Goal: Task Accomplishment & Management: Use online tool/utility

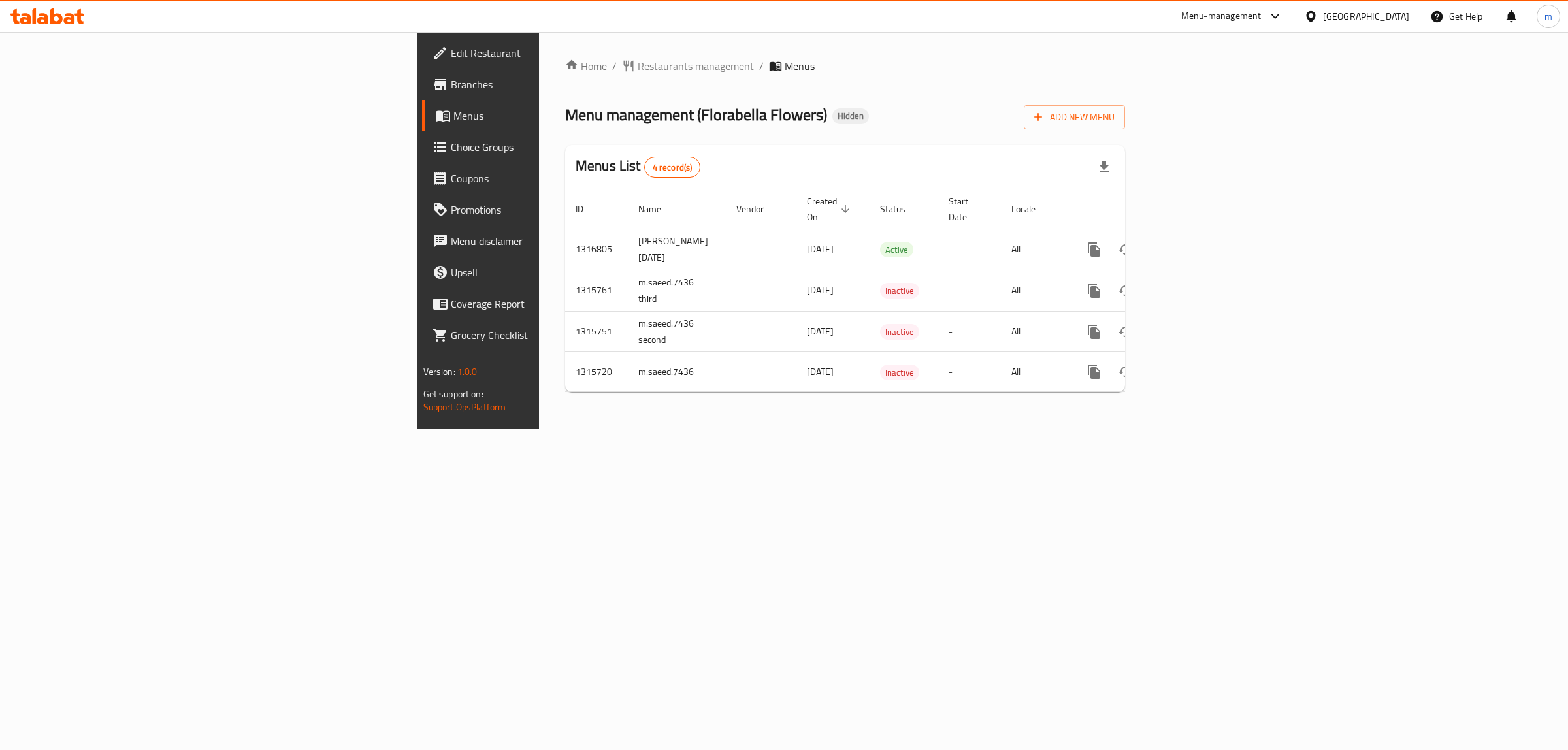
click at [422, 92] on link "Branches" at bounding box center [550, 84] width 256 height 31
click at [1114, 113] on span "Add New Menu" at bounding box center [1075, 117] width 81 height 16
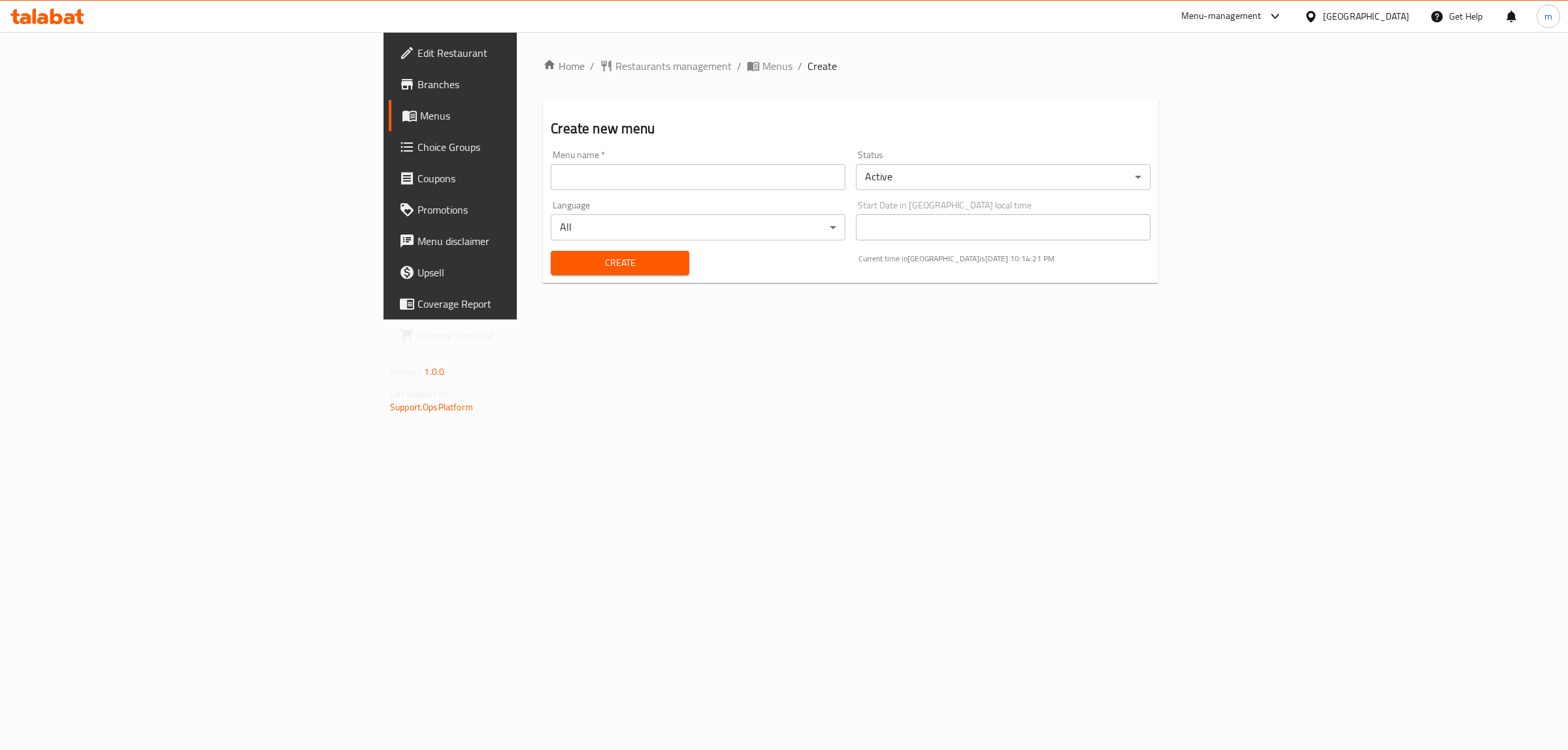
click at [735, 198] on div "Language All ​" at bounding box center [697, 220] width 305 height 50
click at [735, 190] on div "Menu name   * Menu name *" at bounding box center [697, 169] width 305 height 50
click at [738, 189] on input "text" at bounding box center [698, 177] width 295 height 27
type input "[PERSON_NAME] [DATE] case number 5"
click at [544, 231] on body "​ Menu-management [GEOGRAPHIC_DATA] Get Help m Edit Restaurant Branches Menus C…" at bounding box center [784, 391] width 1568 height 718
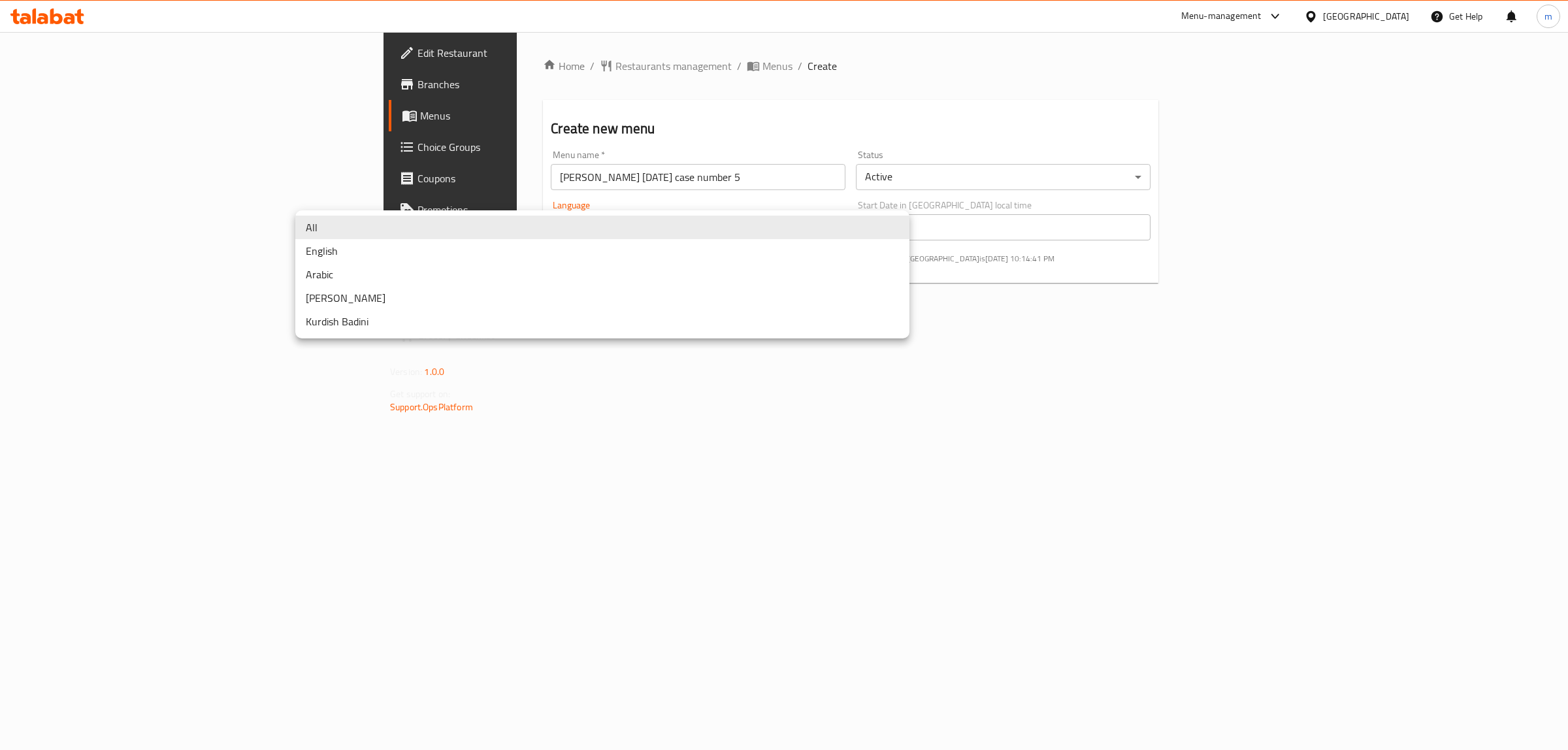
click at [649, 397] on div at bounding box center [784, 375] width 1568 height 750
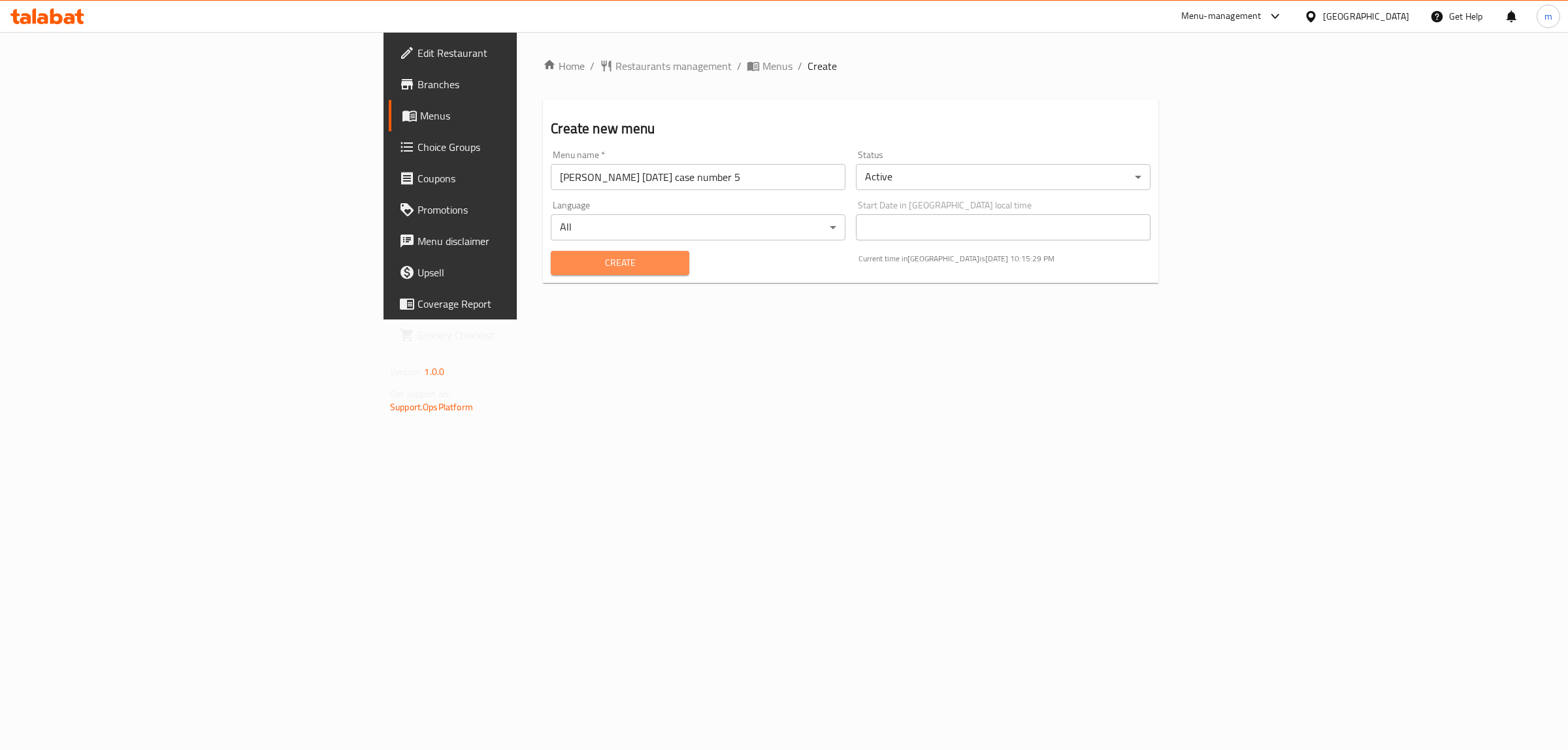
click at [561, 266] on span "Create" at bounding box center [620, 263] width 117 height 16
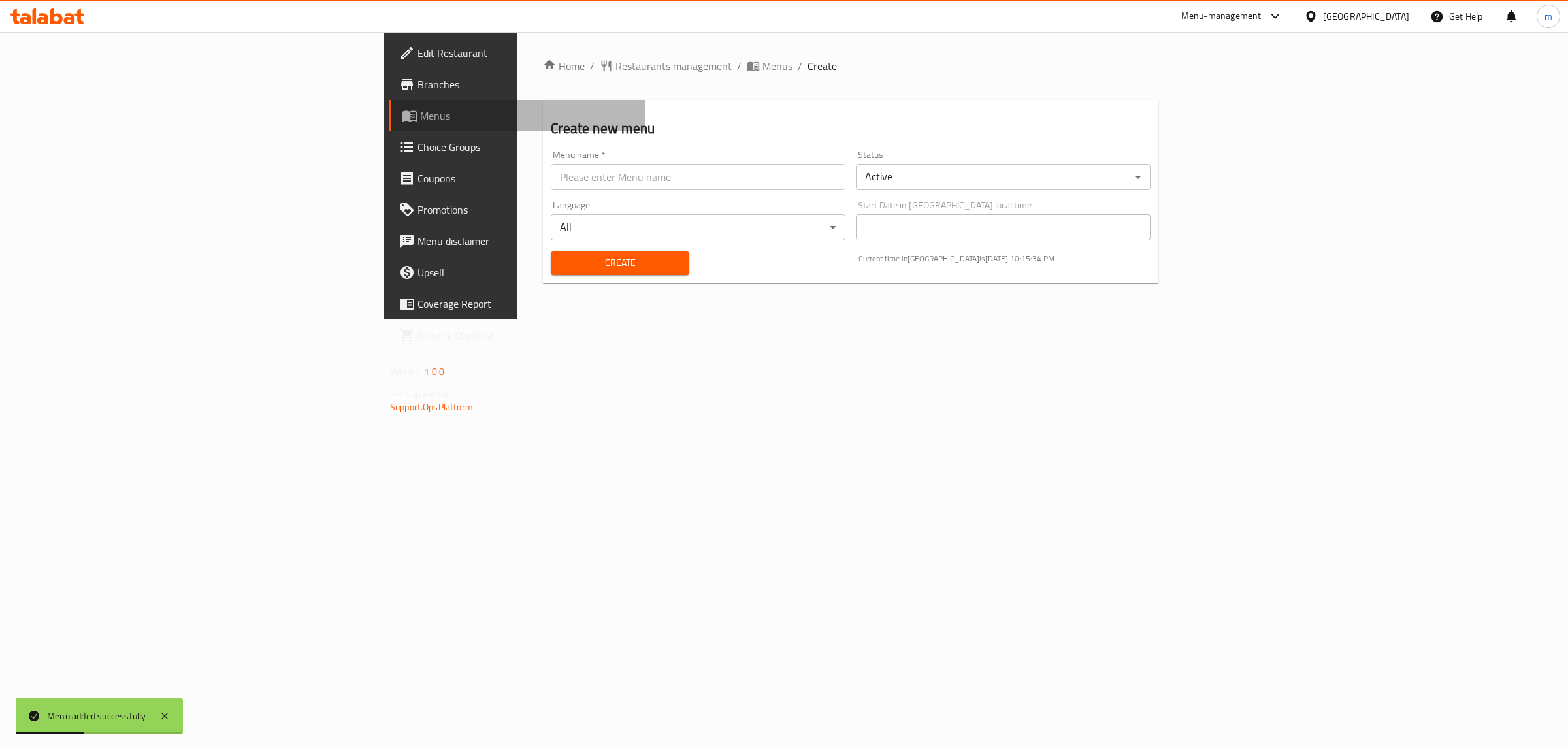
click at [420, 115] on span "Menus" at bounding box center [527, 115] width 215 height 16
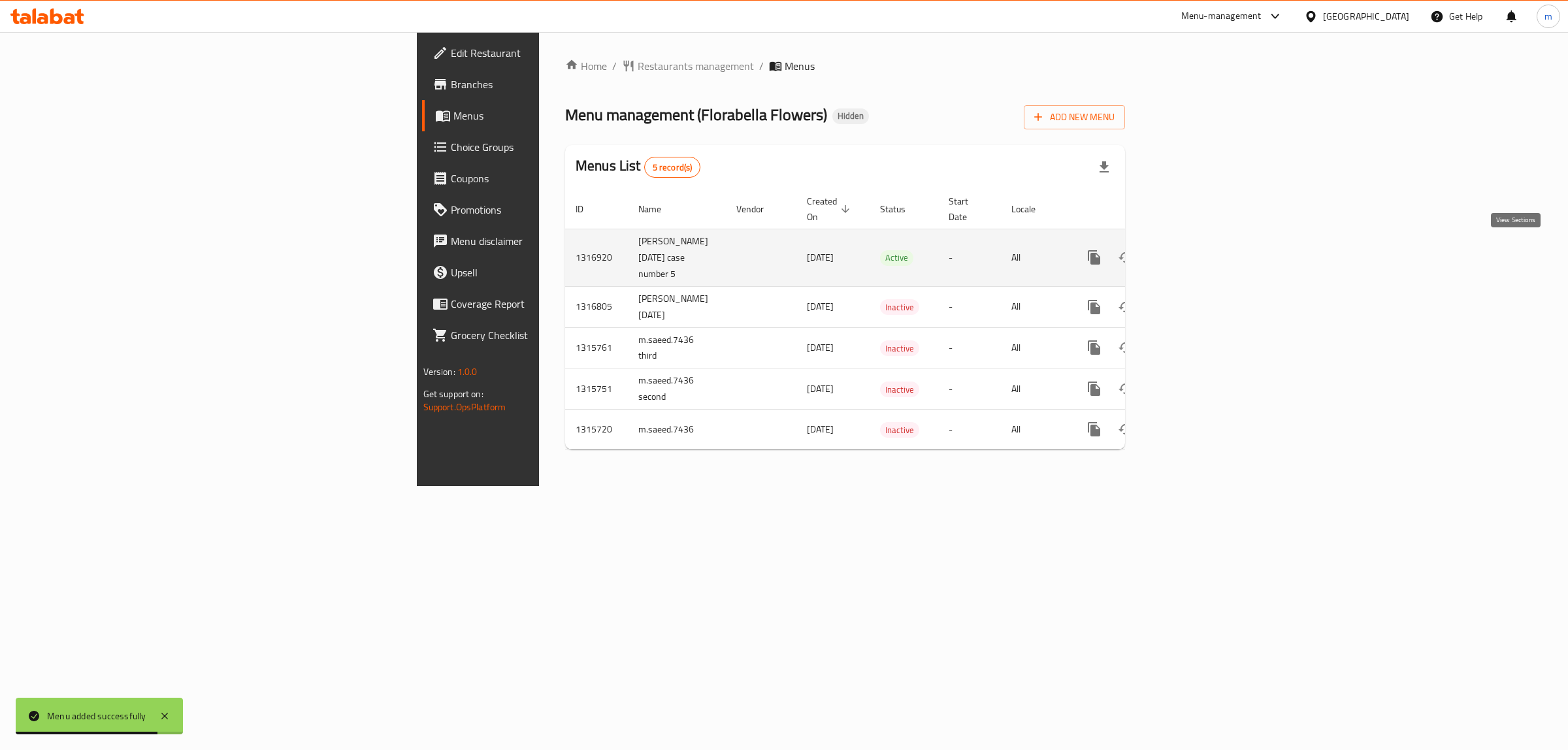
click at [1196, 254] on icon "enhanced table" at bounding box center [1188, 257] width 16 height 16
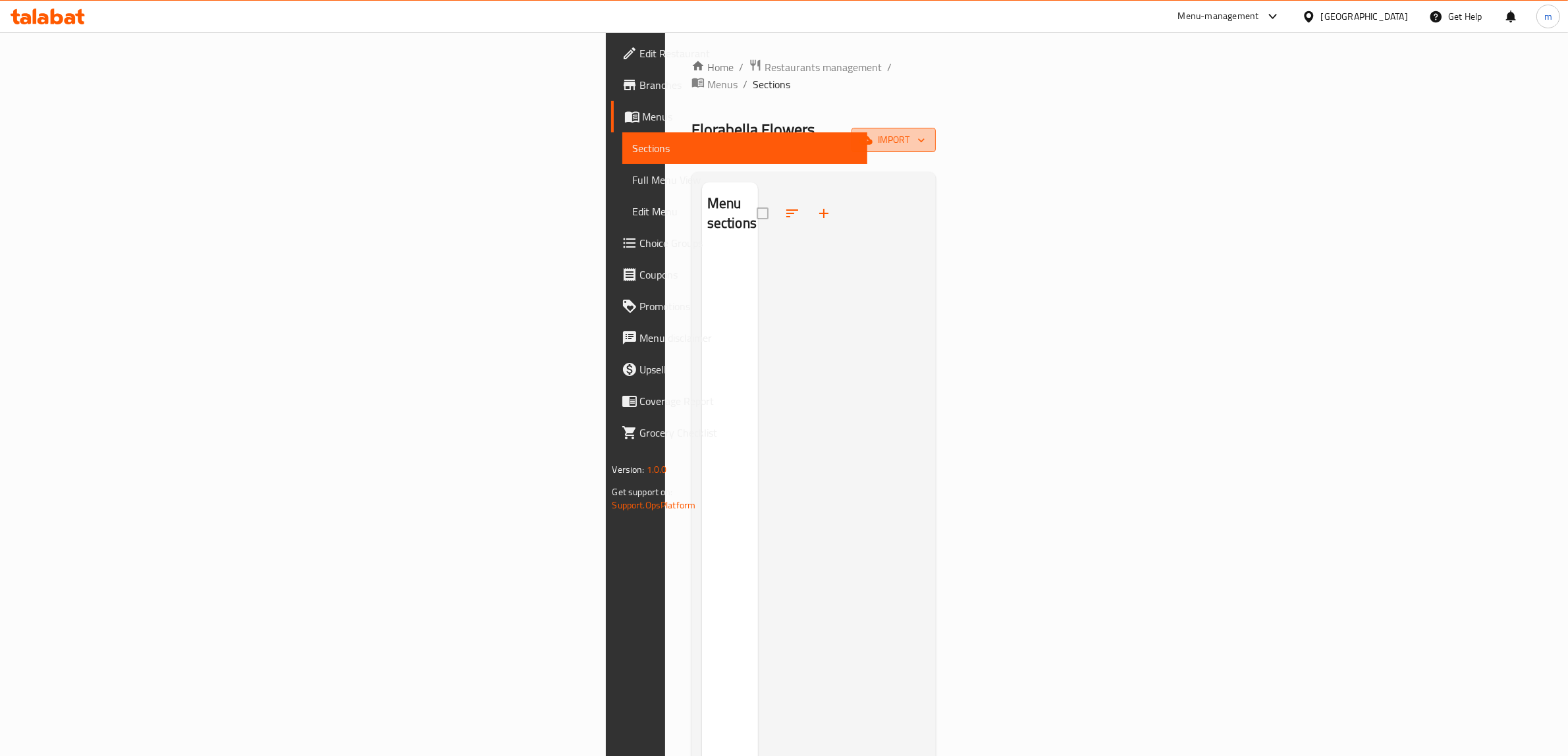
click at [926, 132] on span "import" at bounding box center [893, 140] width 64 height 17
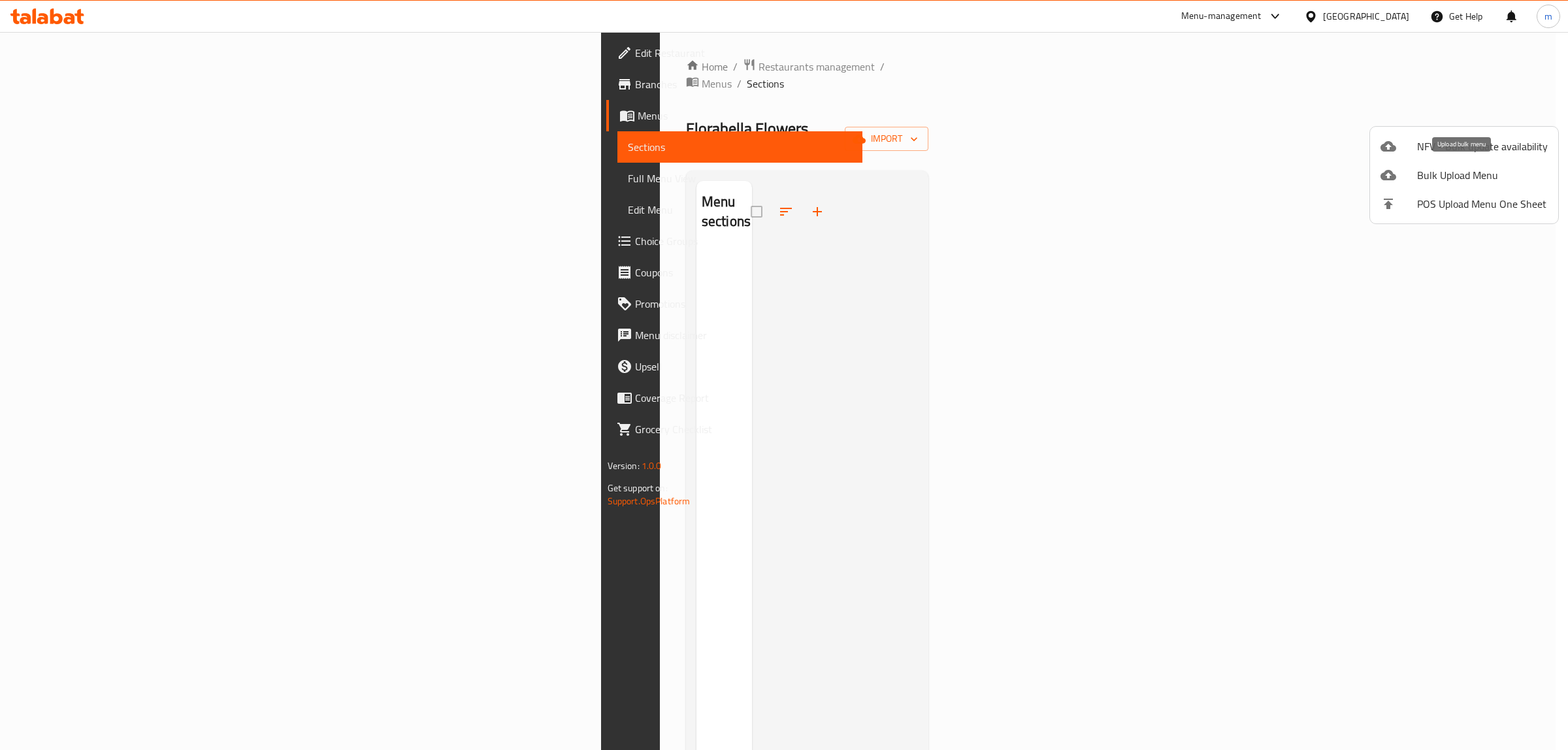
click at [1475, 168] on span "Bulk Upload Menu" at bounding box center [1482, 175] width 131 height 16
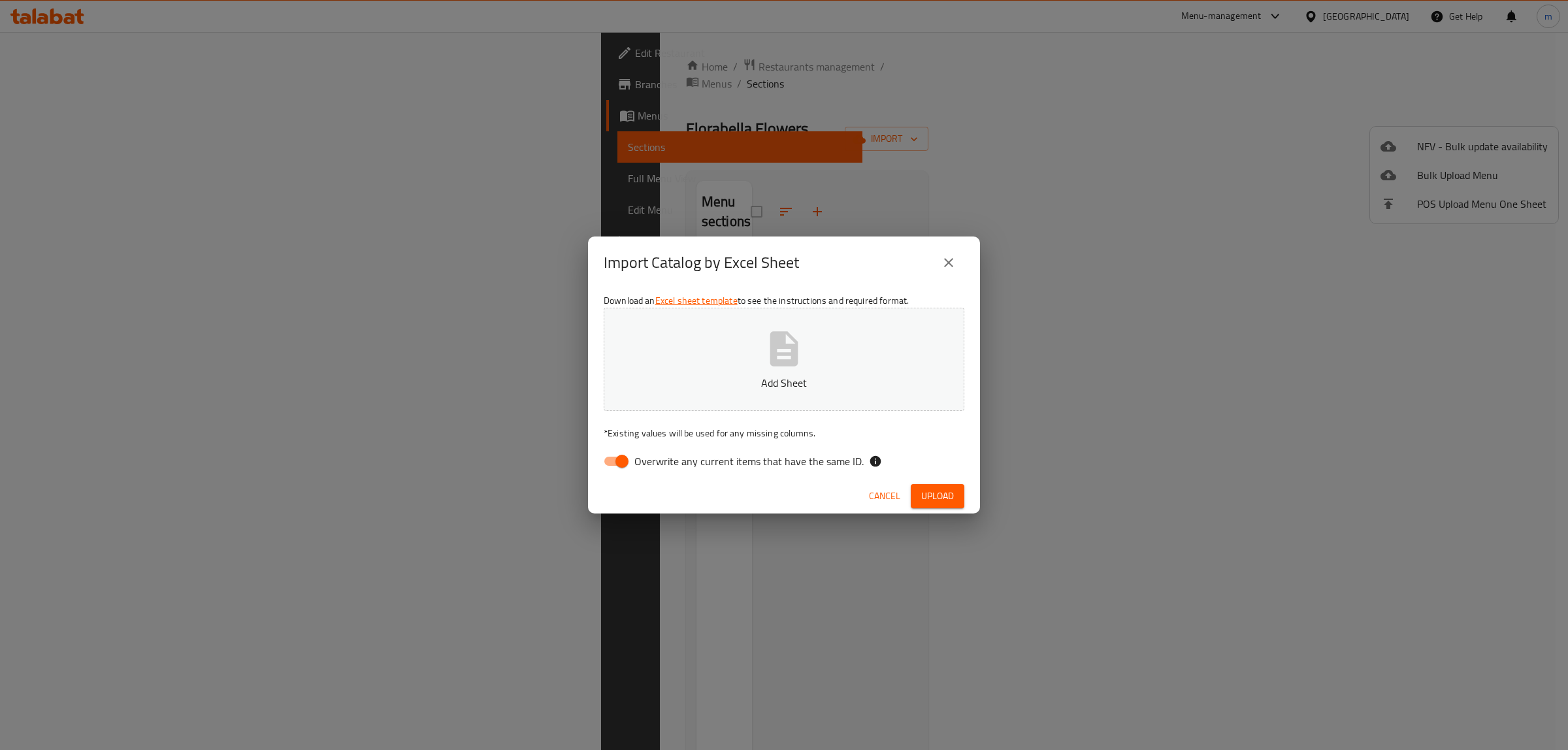
click at [622, 465] on input "Overwrite any current items that have the same ID." at bounding box center [622, 461] width 74 height 25
checkbox input "false"
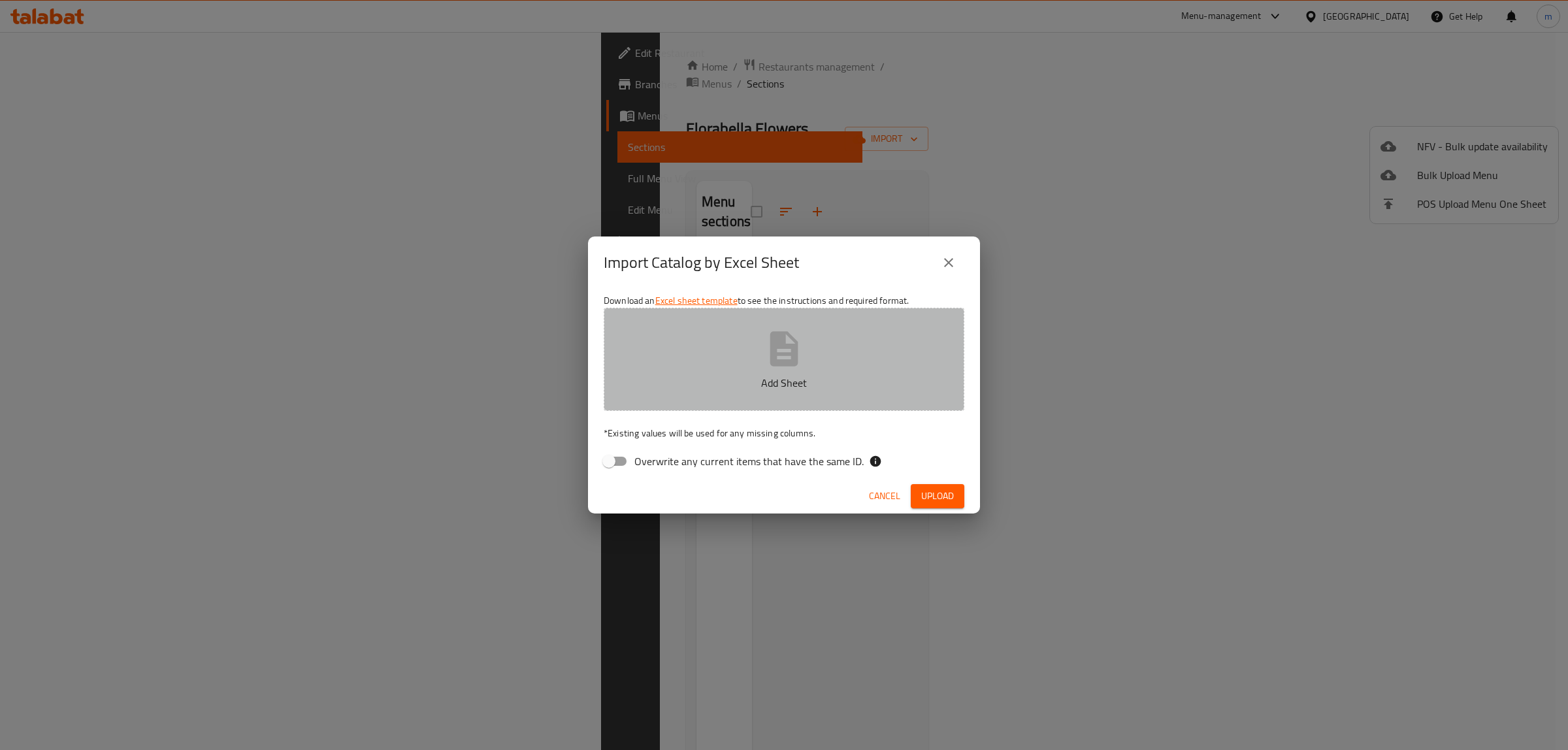
click at [699, 371] on button "Add Sheet" at bounding box center [784, 359] width 361 height 103
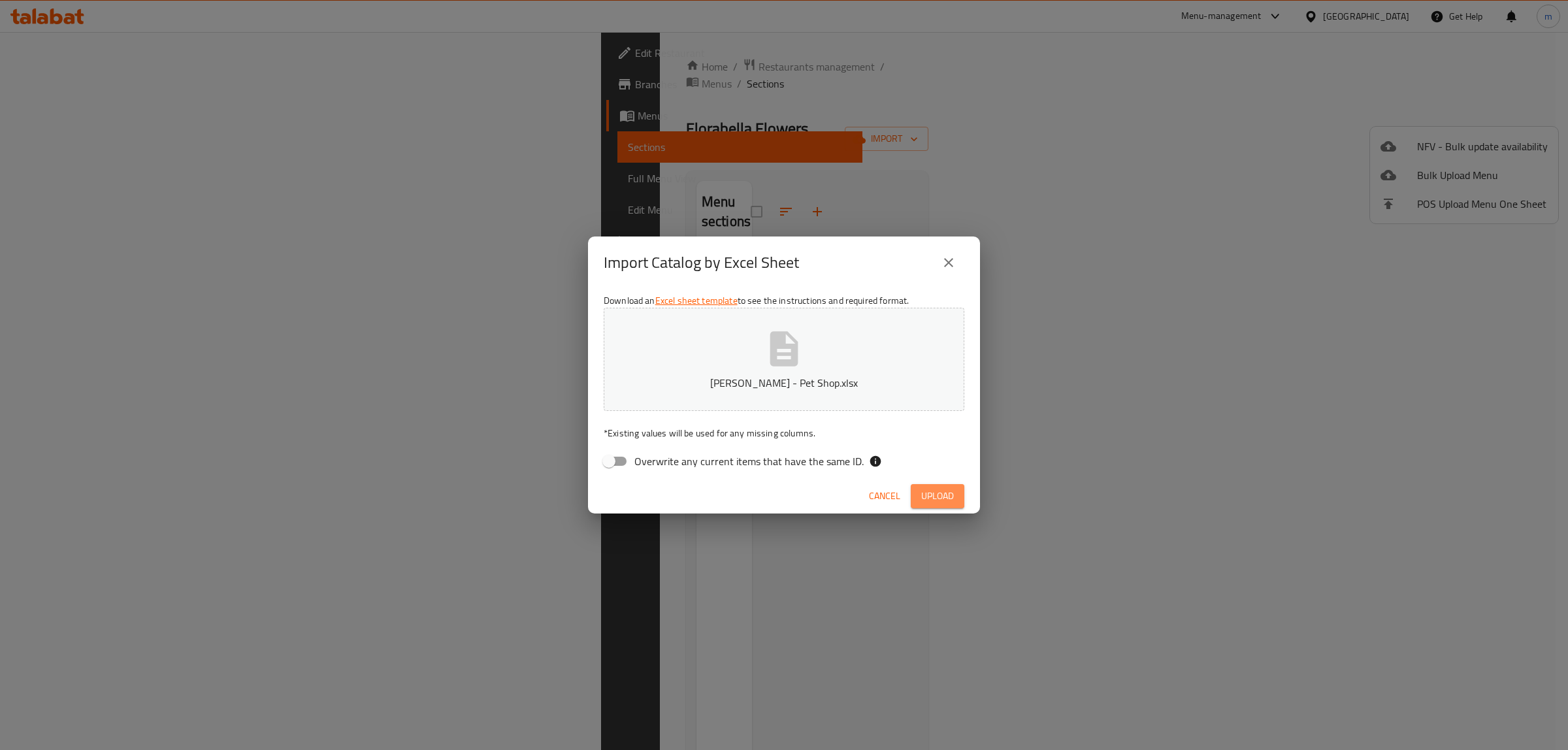
click at [935, 485] on button "Upload" at bounding box center [937, 496] width 54 height 24
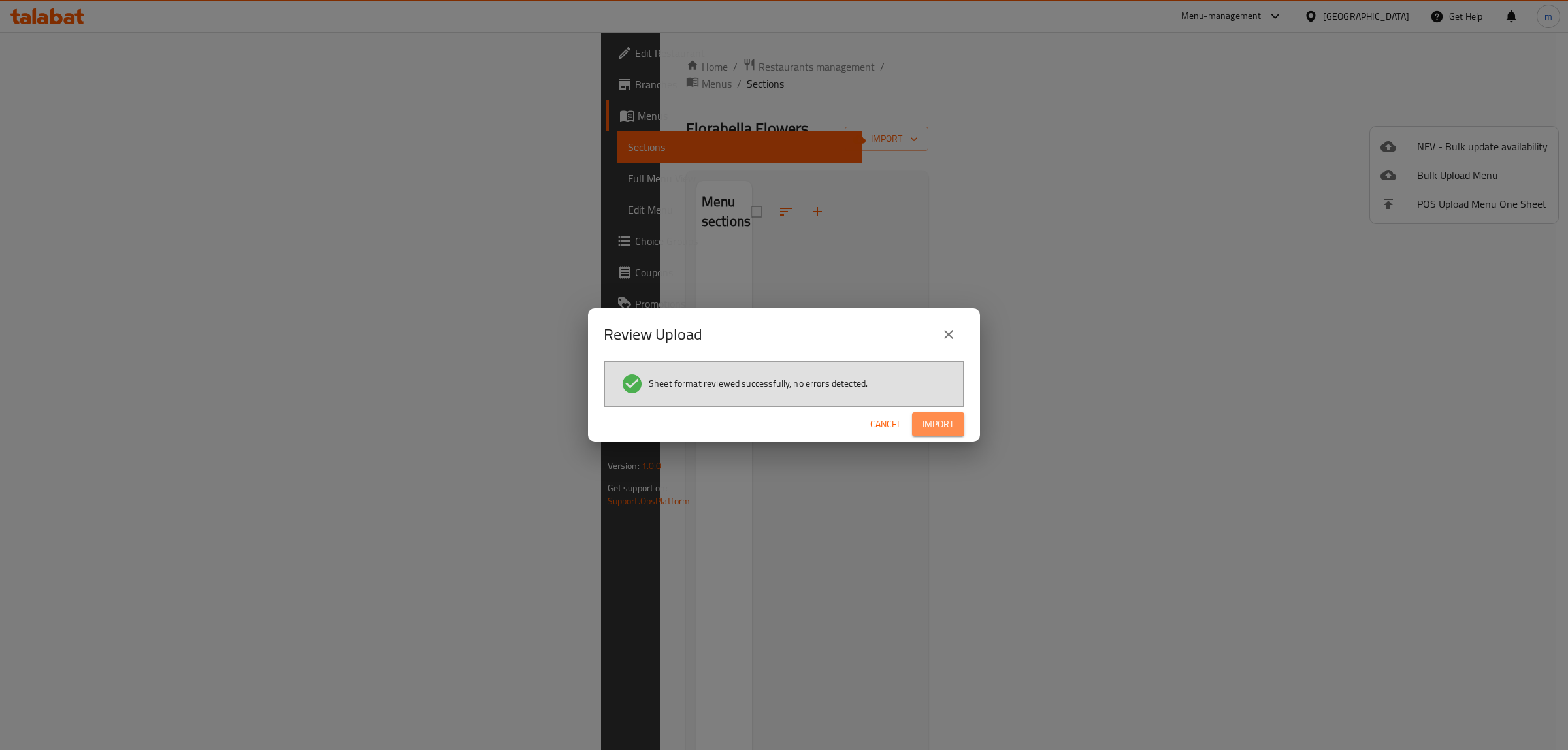
click at [944, 426] on span "Import" at bounding box center [938, 425] width 31 height 16
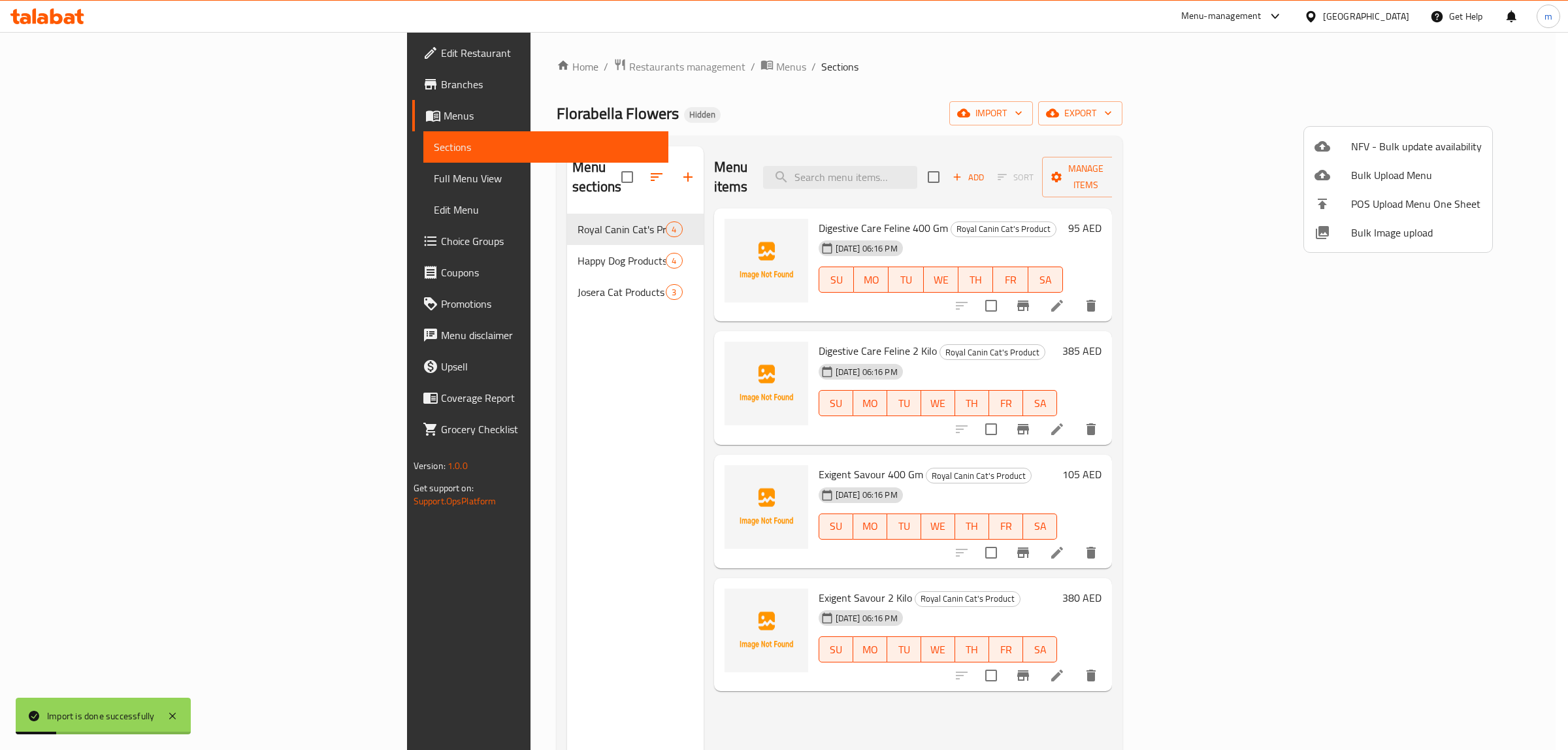
click at [955, 87] on div at bounding box center [784, 375] width 1568 height 750
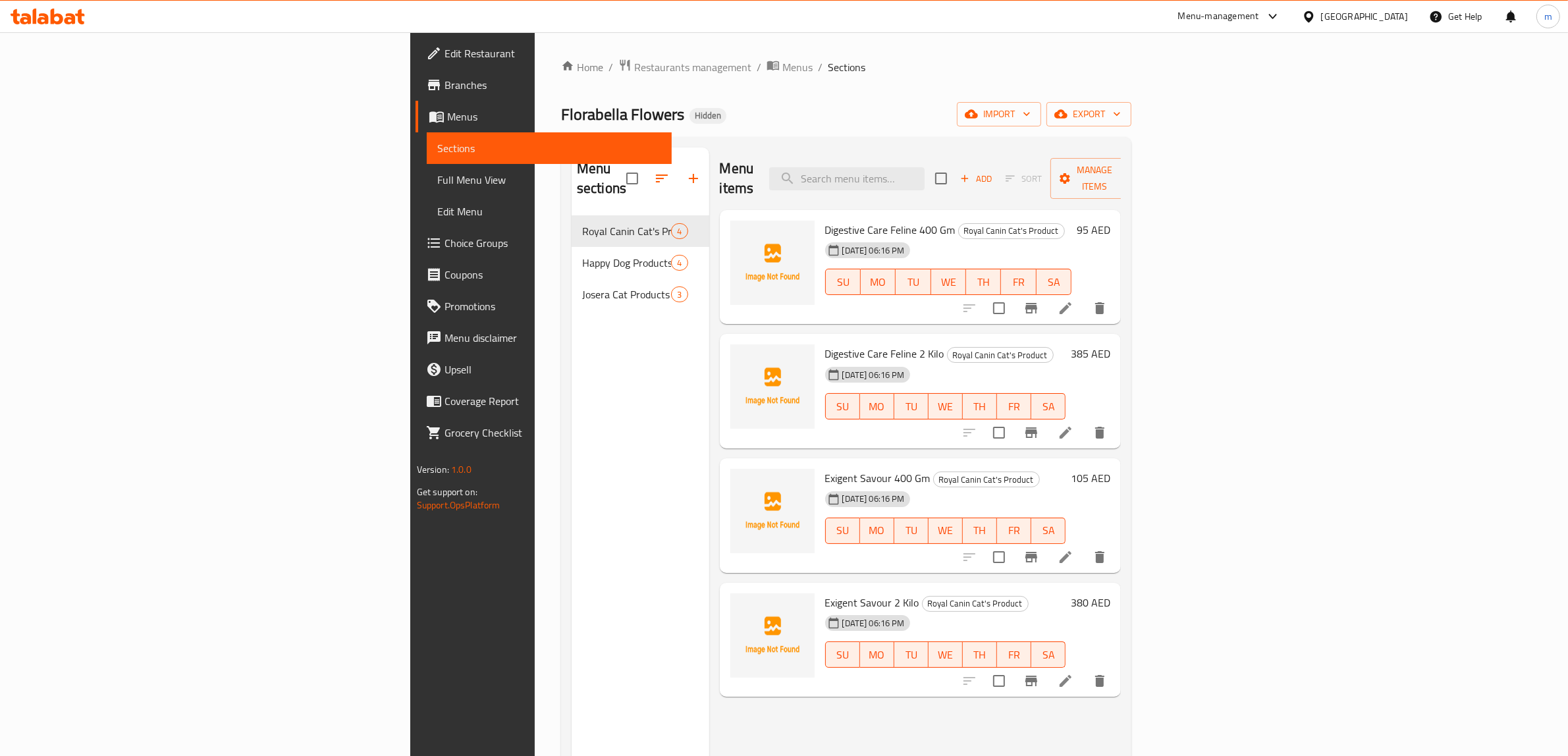
click at [437, 174] on span "Full Menu View" at bounding box center [549, 179] width 224 height 16
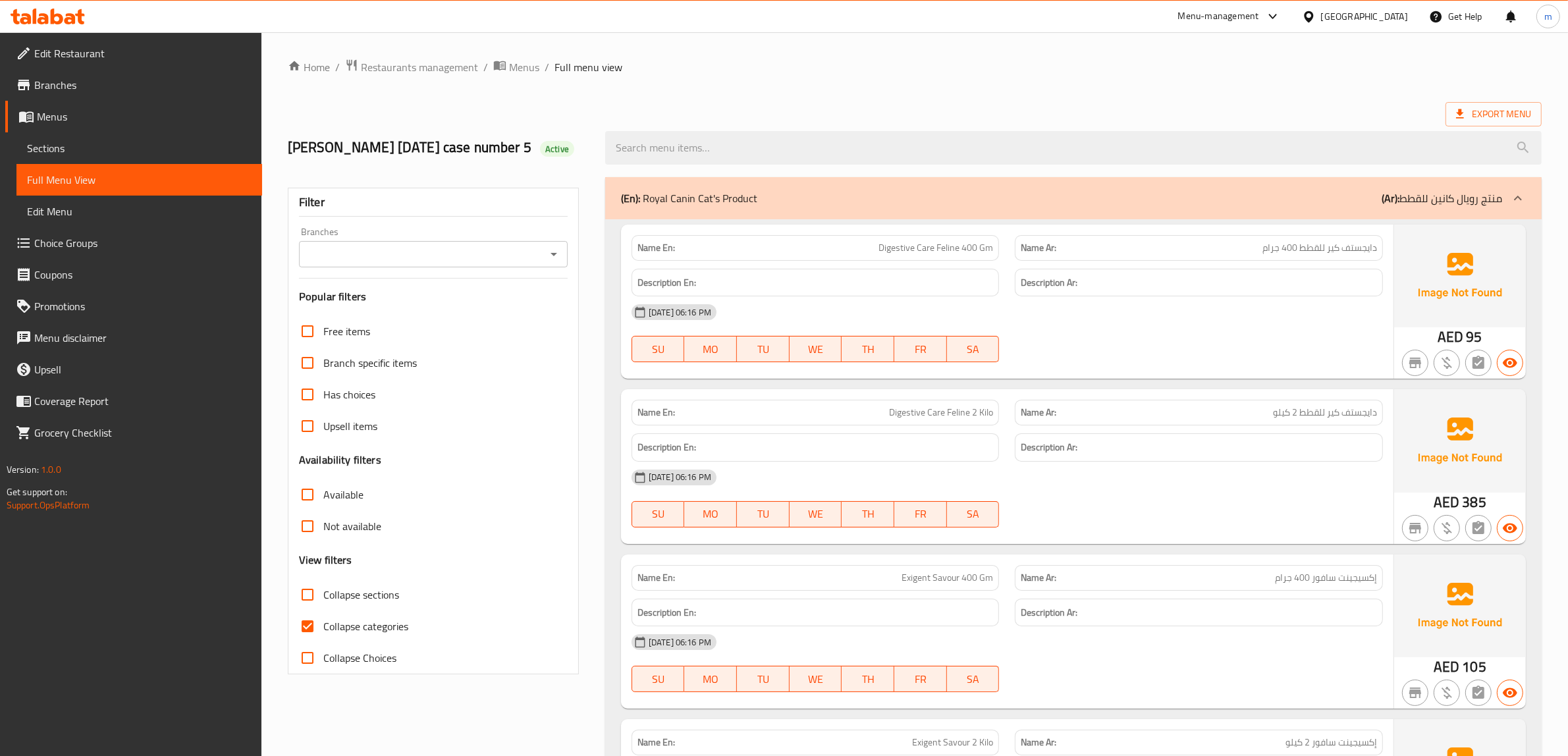
scroll to position [330, 0]
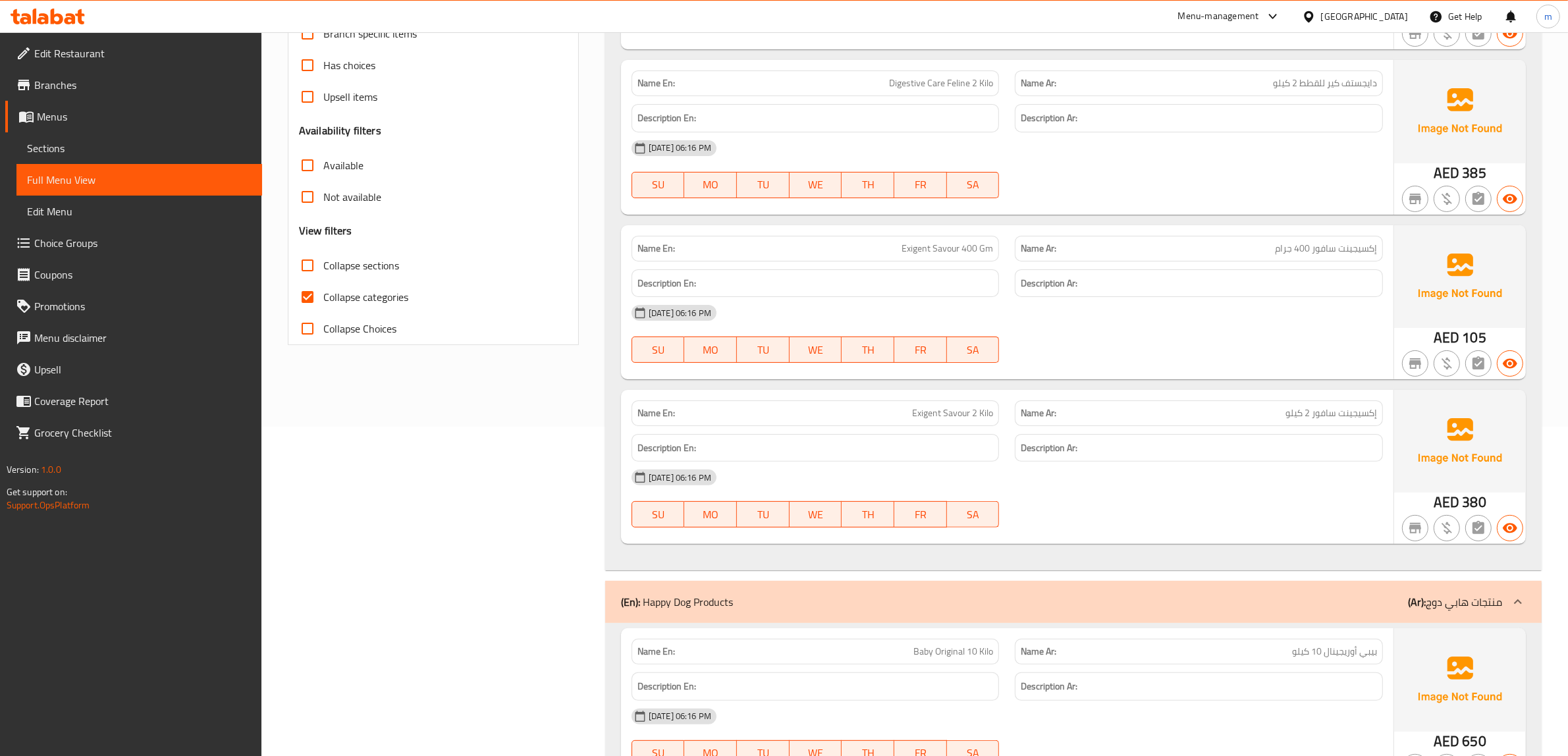
click at [385, 305] on span "Collapse categories" at bounding box center [365, 296] width 85 height 16
click at [323, 313] on input "Collapse categories" at bounding box center [307, 297] width 31 height 31
checkbox input "false"
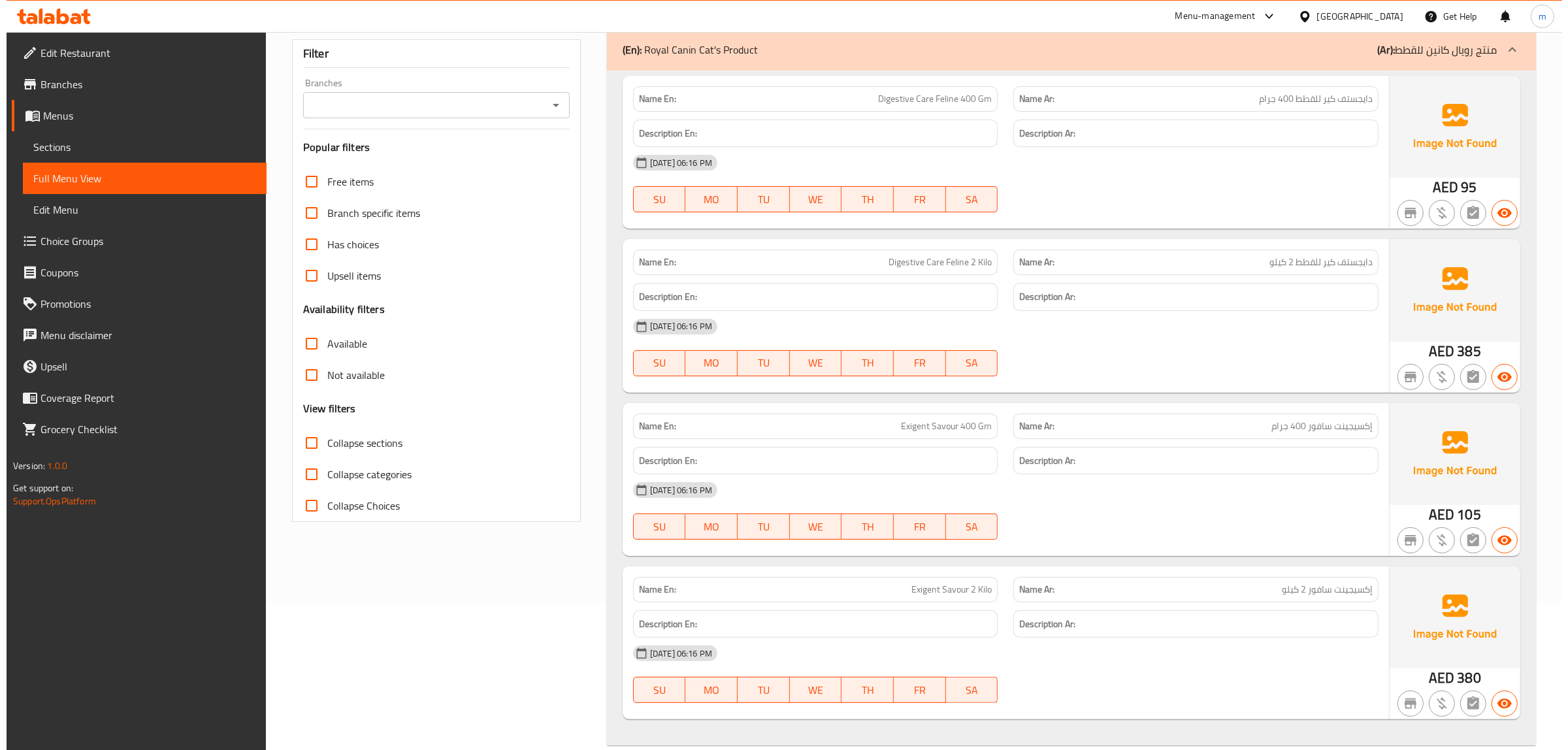
scroll to position [0, 0]
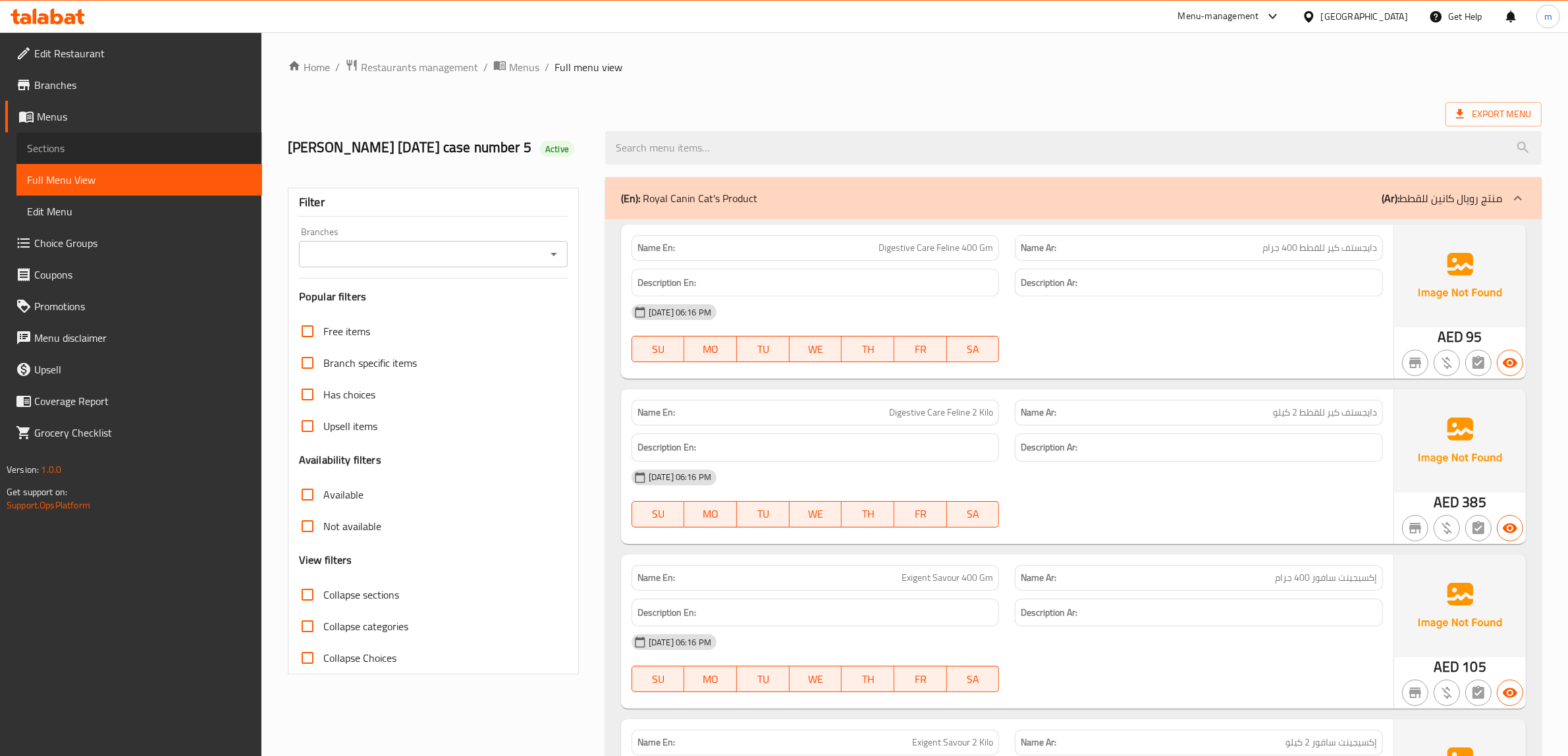
click at [93, 149] on span "Sections" at bounding box center [138, 148] width 224 height 16
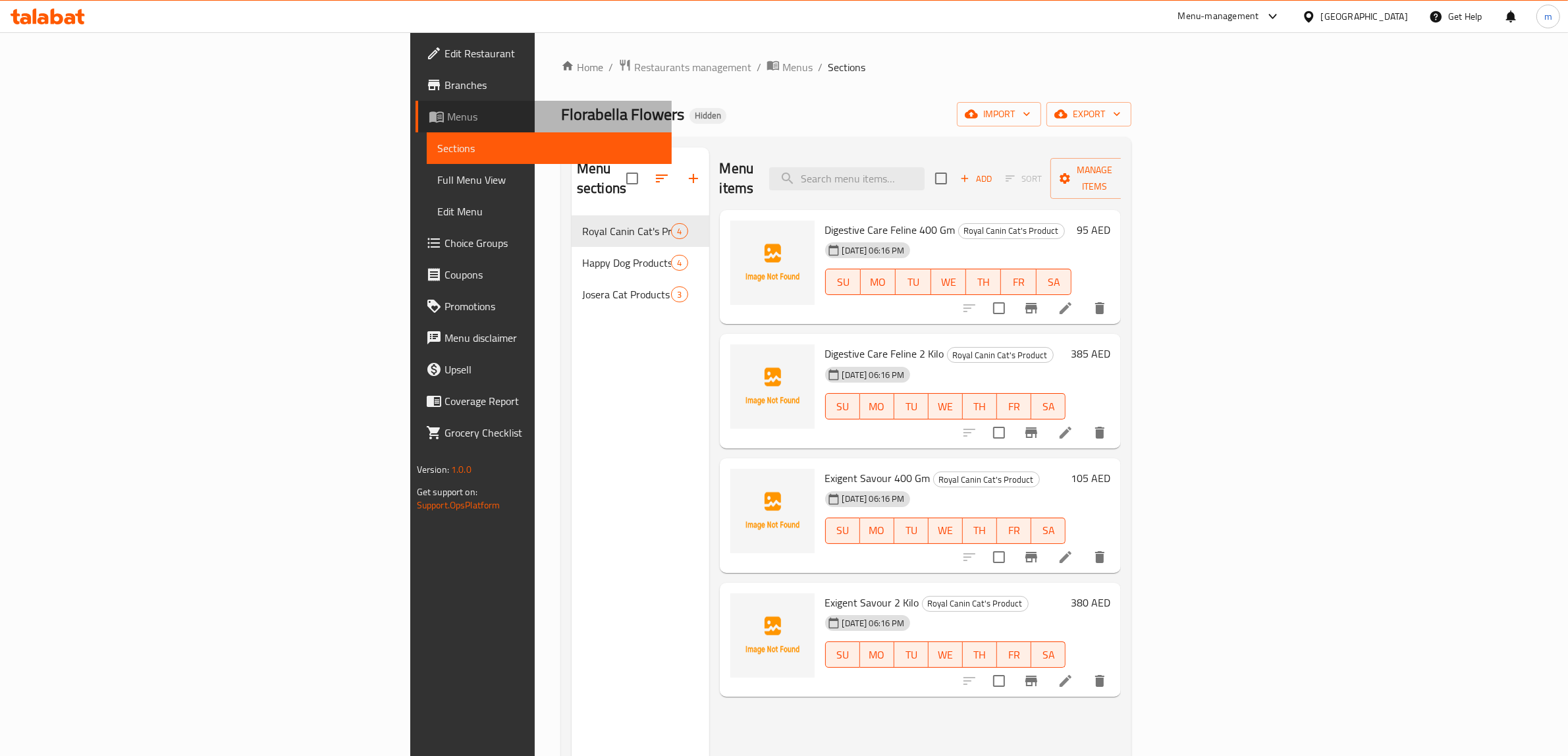
click at [448, 109] on span "Menus" at bounding box center [555, 116] width 215 height 16
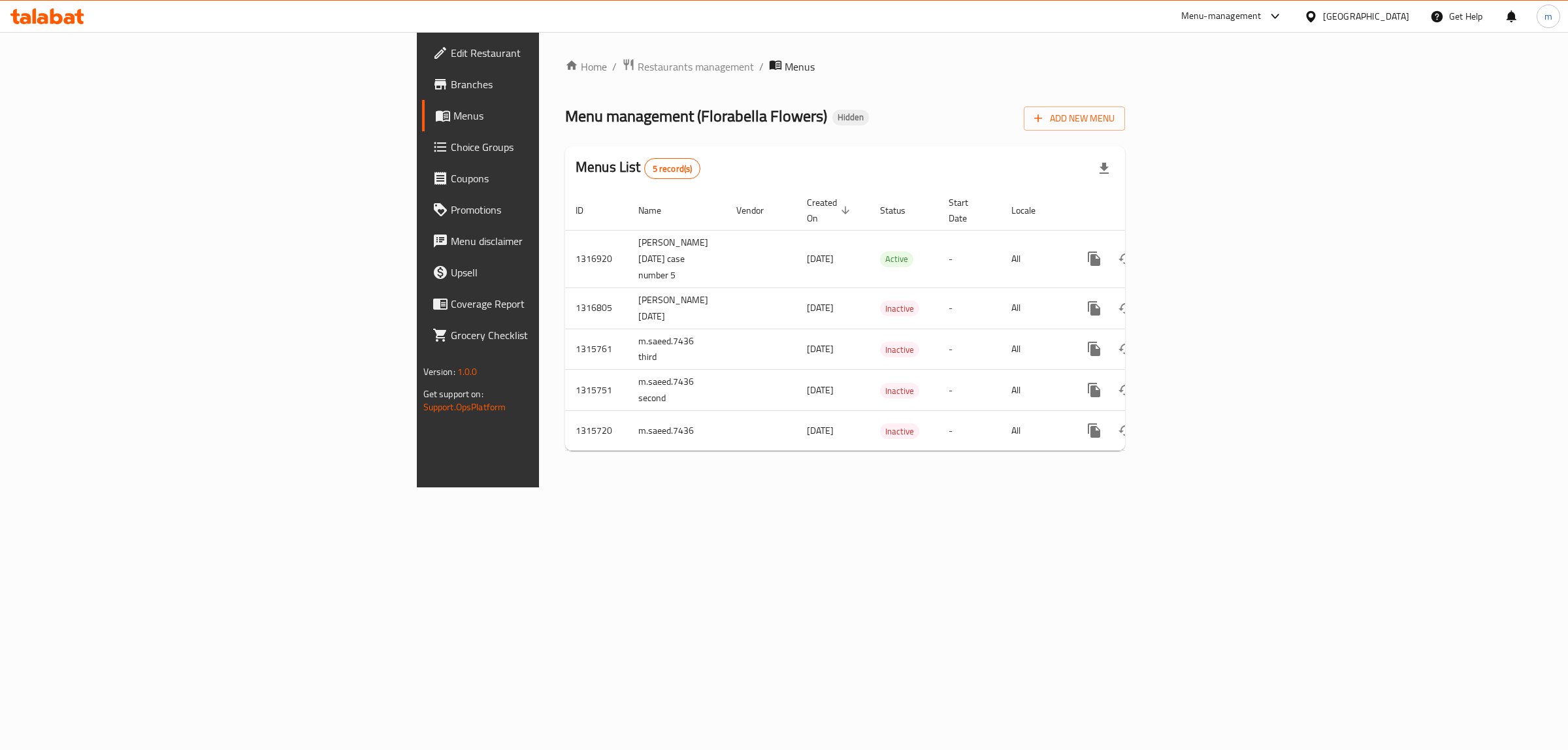
click at [450, 147] on span "Choice Groups" at bounding box center [559, 147] width 218 height 16
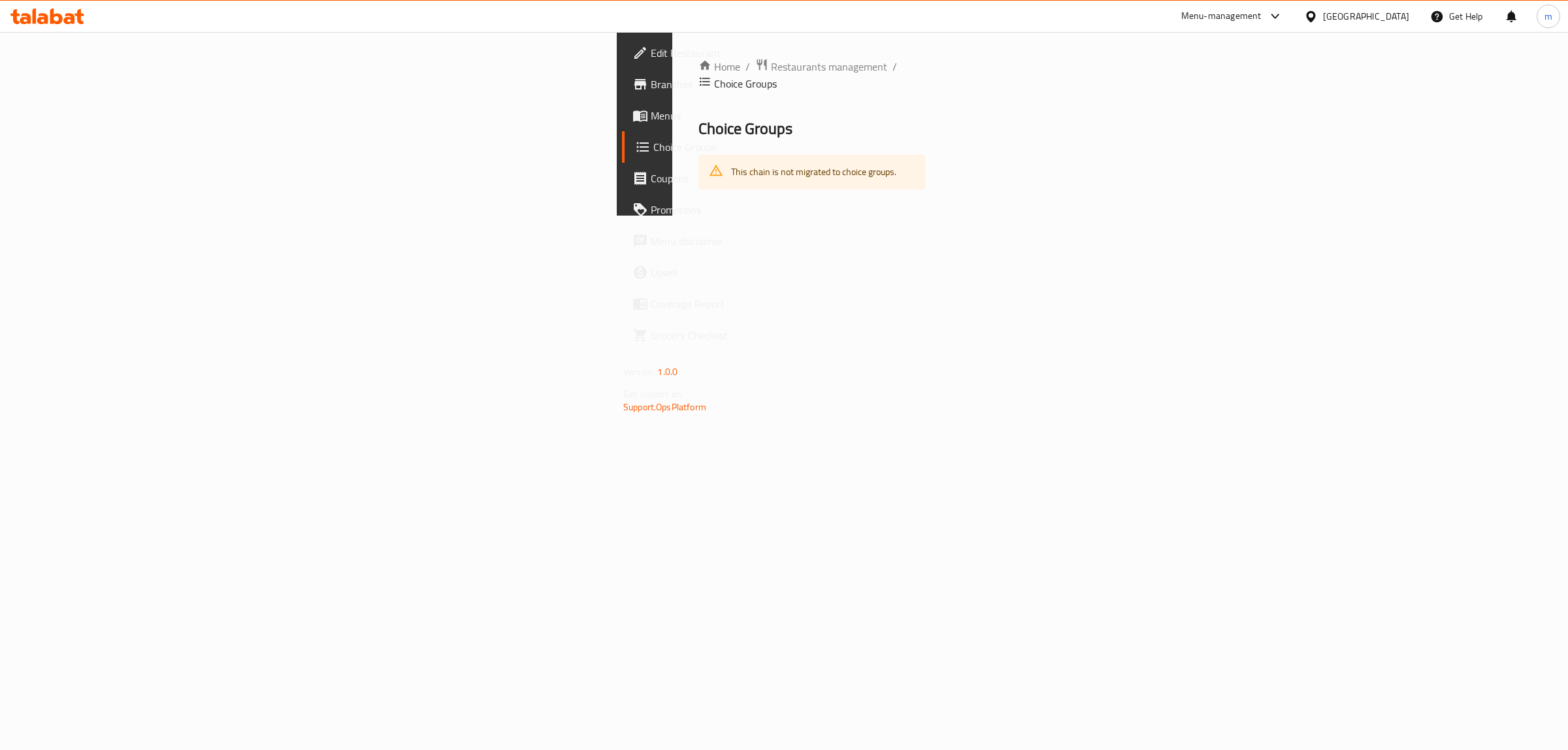
click at [622, 186] on link "Coupons" at bounding box center [750, 179] width 256 height 31
click at [651, 113] on span "Menus" at bounding box center [760, 115] width 218 height 16
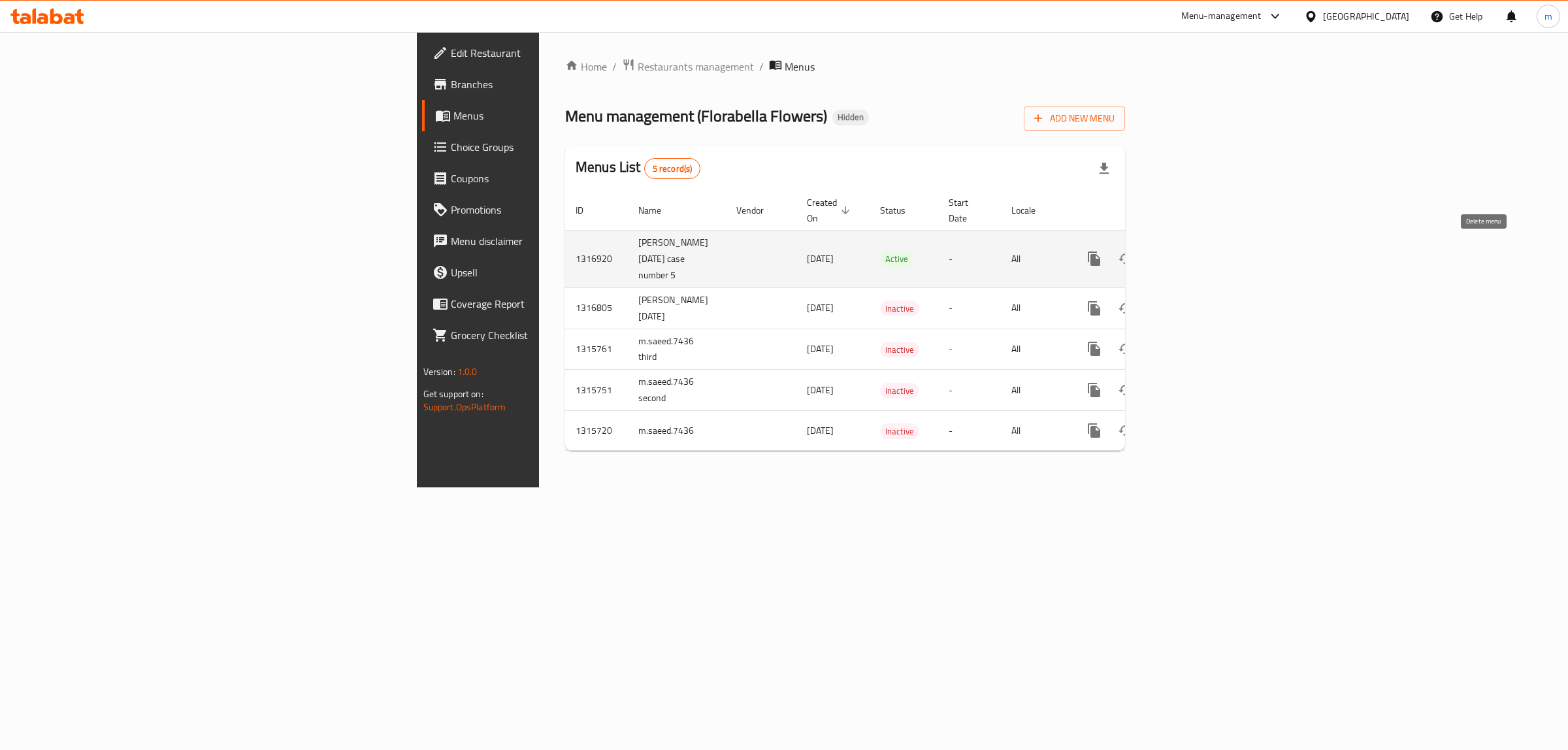
click at [1162, 259] on icon "enhanced table" at bounding box center [1157, 258] width 9 height 12
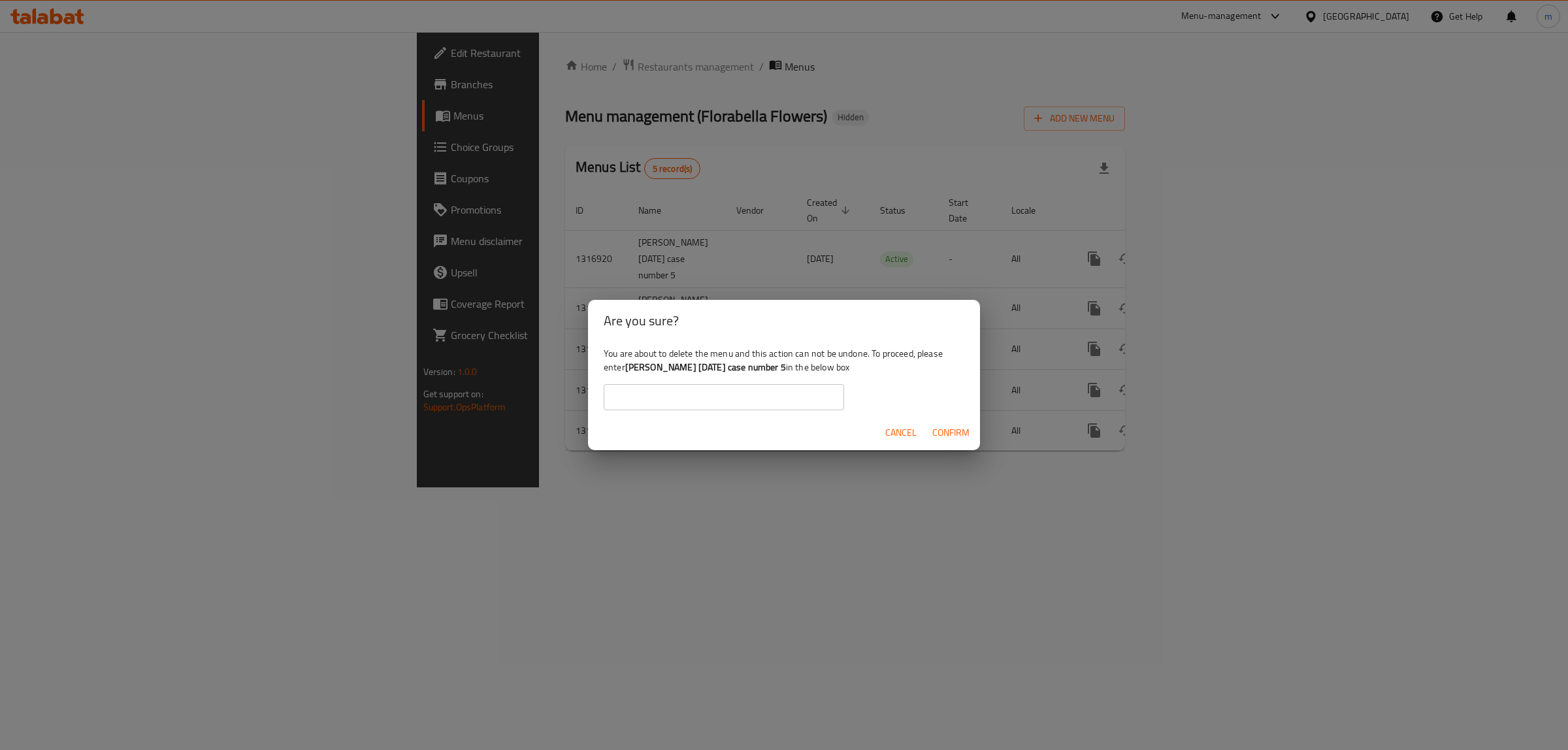
click at [643, 364] on b "[PERSON_NAME] [DATE] case number 5" at bounding box center [706, 367] width 161 height 17
drag, startPoint x: 643, startPoint y: 364, endPoint x: 808, endPoint y: 368, distance: 165.0
click at [786, 368] on b "[PERSON_NAME] [DATE] case number 5" at bounding box center [706, 367] width 161 height 17
copy b "[PERSON_NAME] [DATE] case number 5"
click at [787, 391] on input "text" at bounding box center [723, 397] width 241 height 27
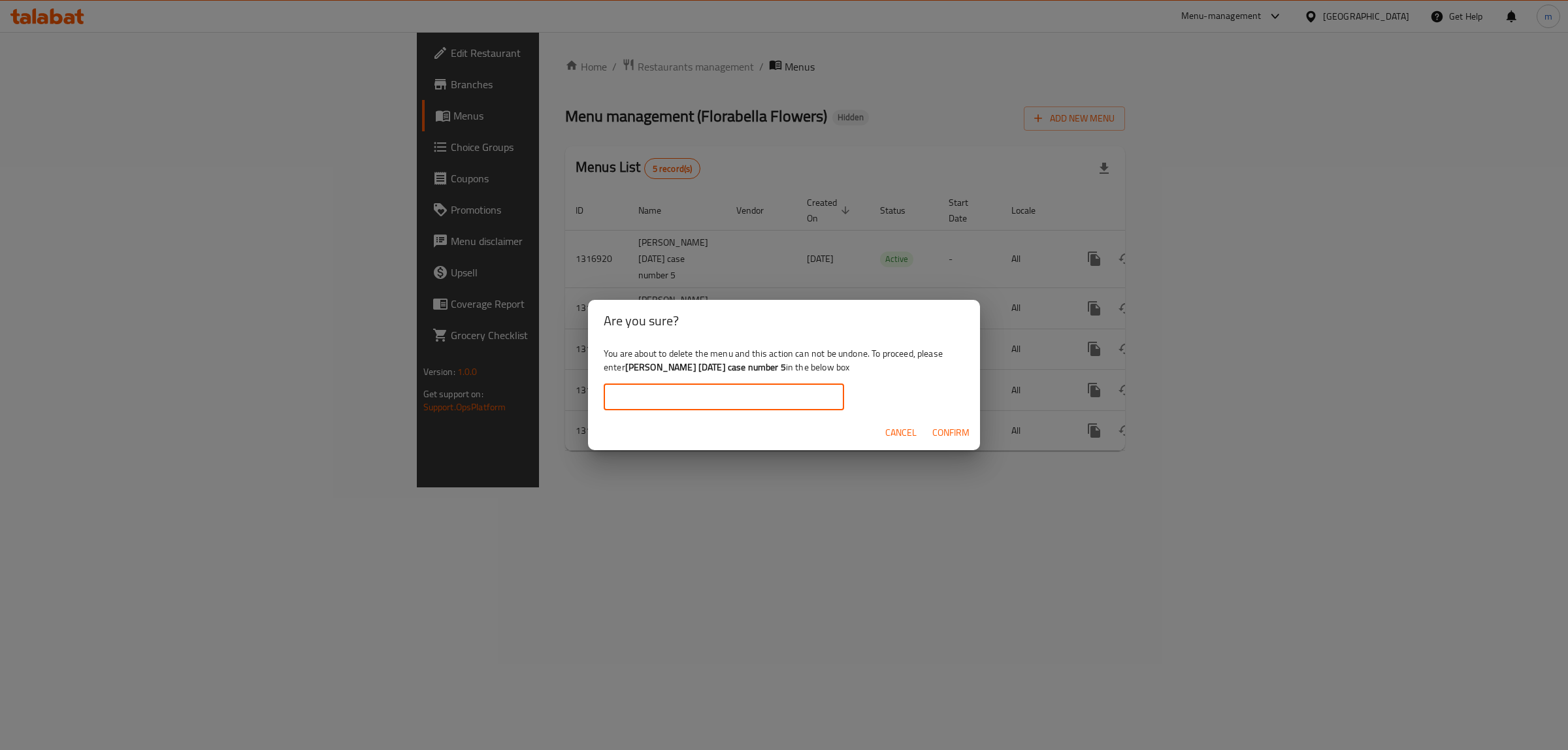
paste input "[PERSON_NAME] [DATE] case number 5"
type input "[PERSON_NAME] [DATE] case number 5"
click at [943, 432] on span "Confirm" at bounding box center [950, 433] width 38 height 16
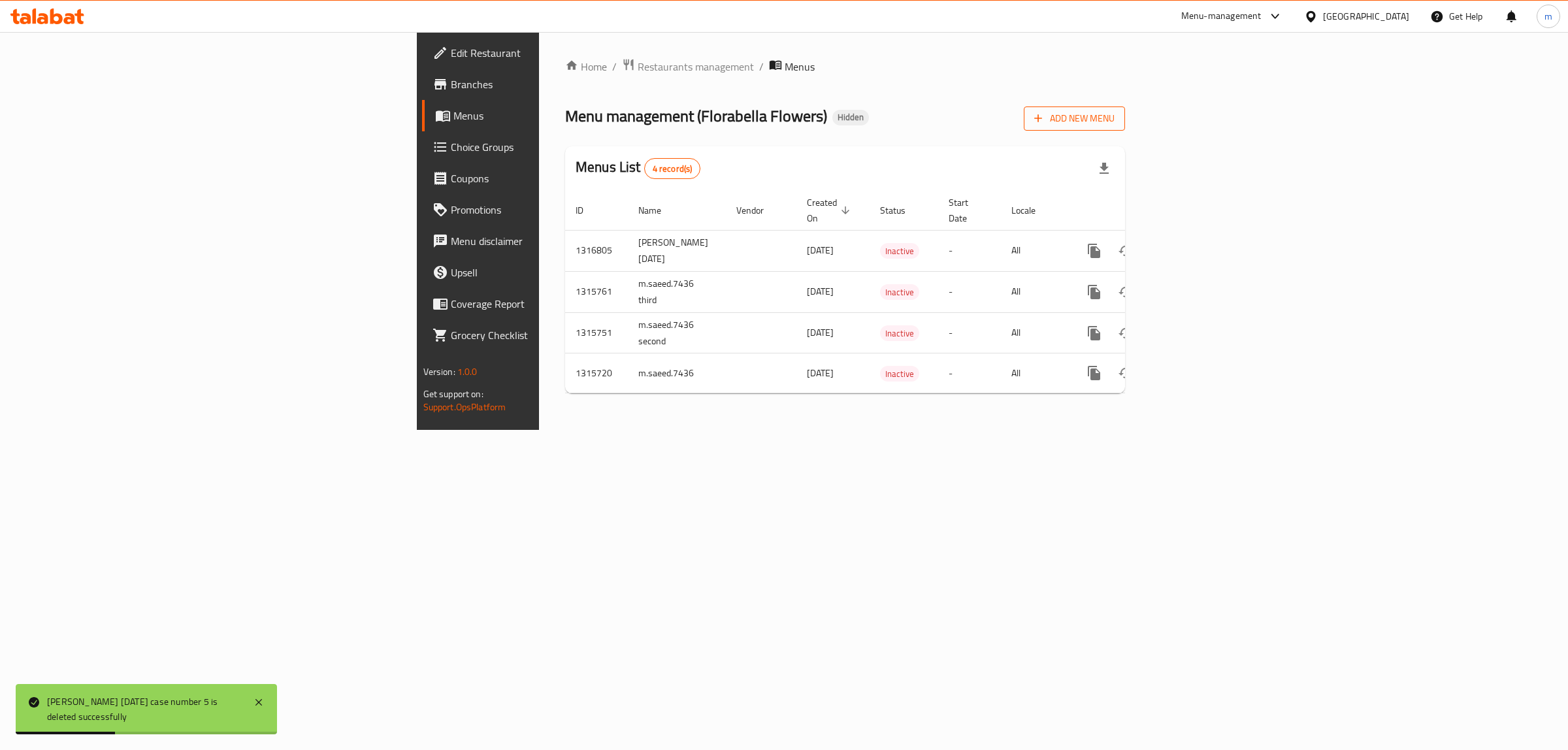
click at [1114, 119] on span "Add New Menu" at bounding box center [1075, 119] width 81 height 16
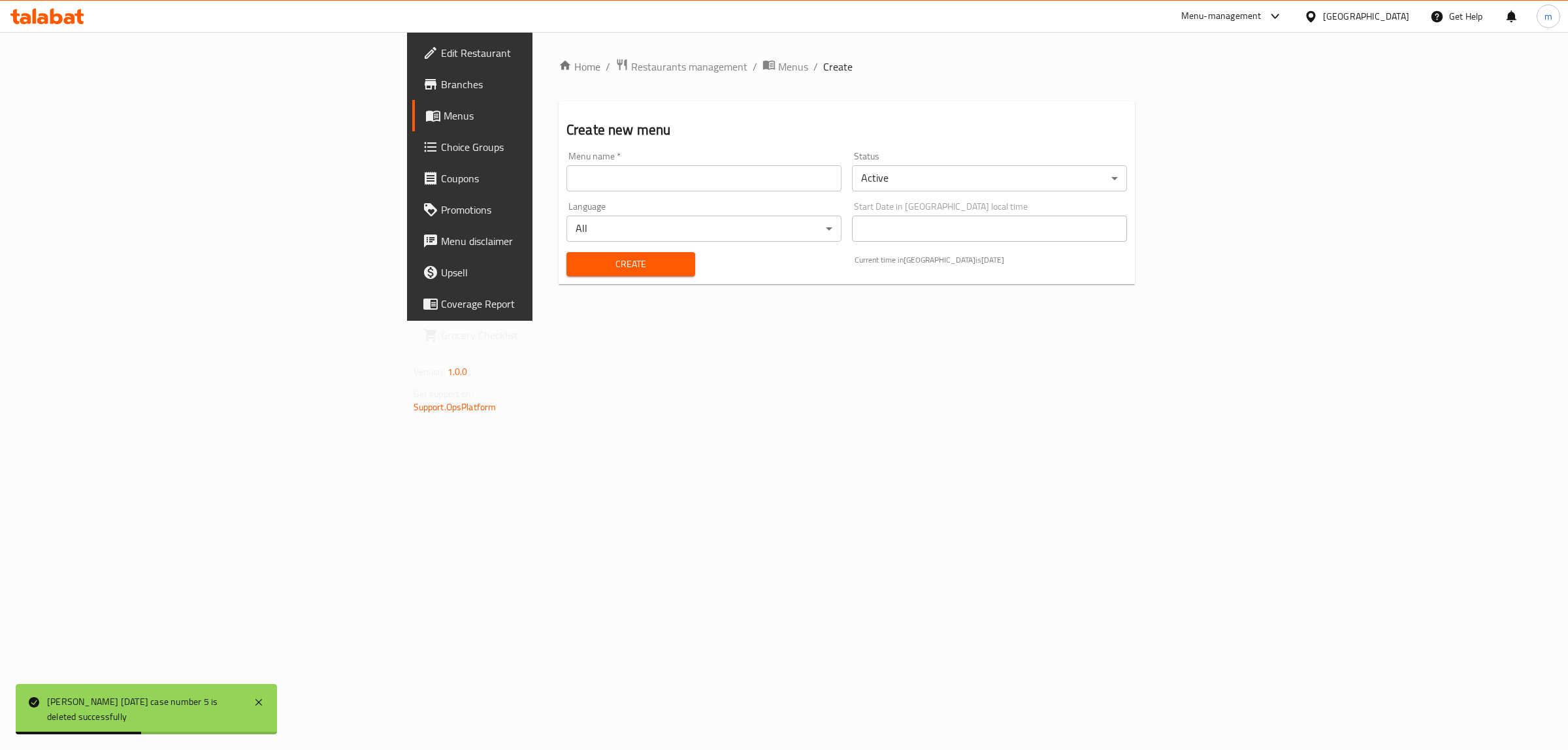
click at [567, 181] on input "text" at bounding box center [704, 179] width 275 height 27
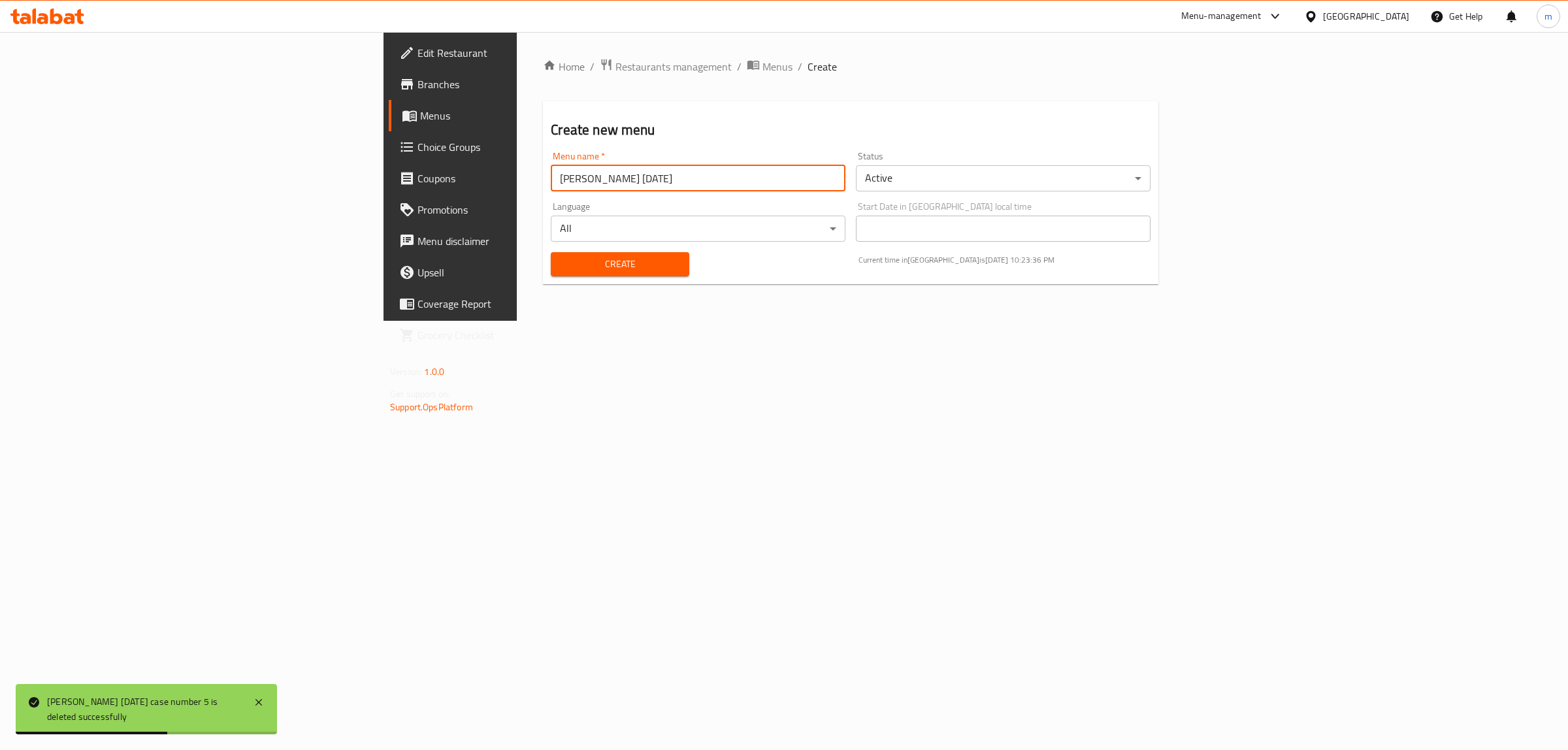
click at [562, 175] on input "[PERSON_NAME] [DATE]" at bounding box center [698, 179] width 295 height 27
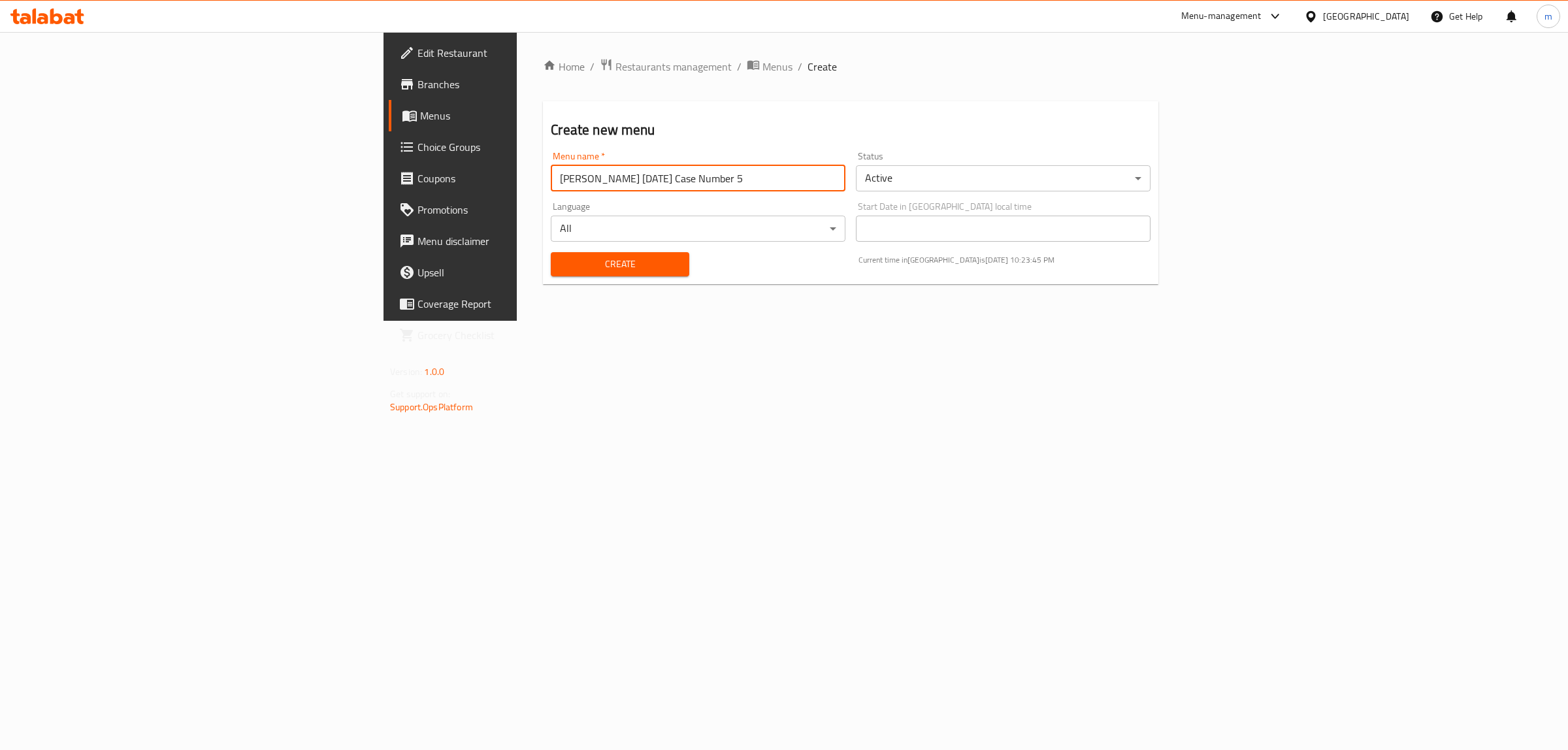
type input "Mahmoud Soliman 2025/12/10 Case Number 5"
click at [567, 265] on span "Create" at bounding box center [620, 265] width 117 height 16
click at [420, 115] on span "Menus" at bounding box center [527, 115] width 215 height 16
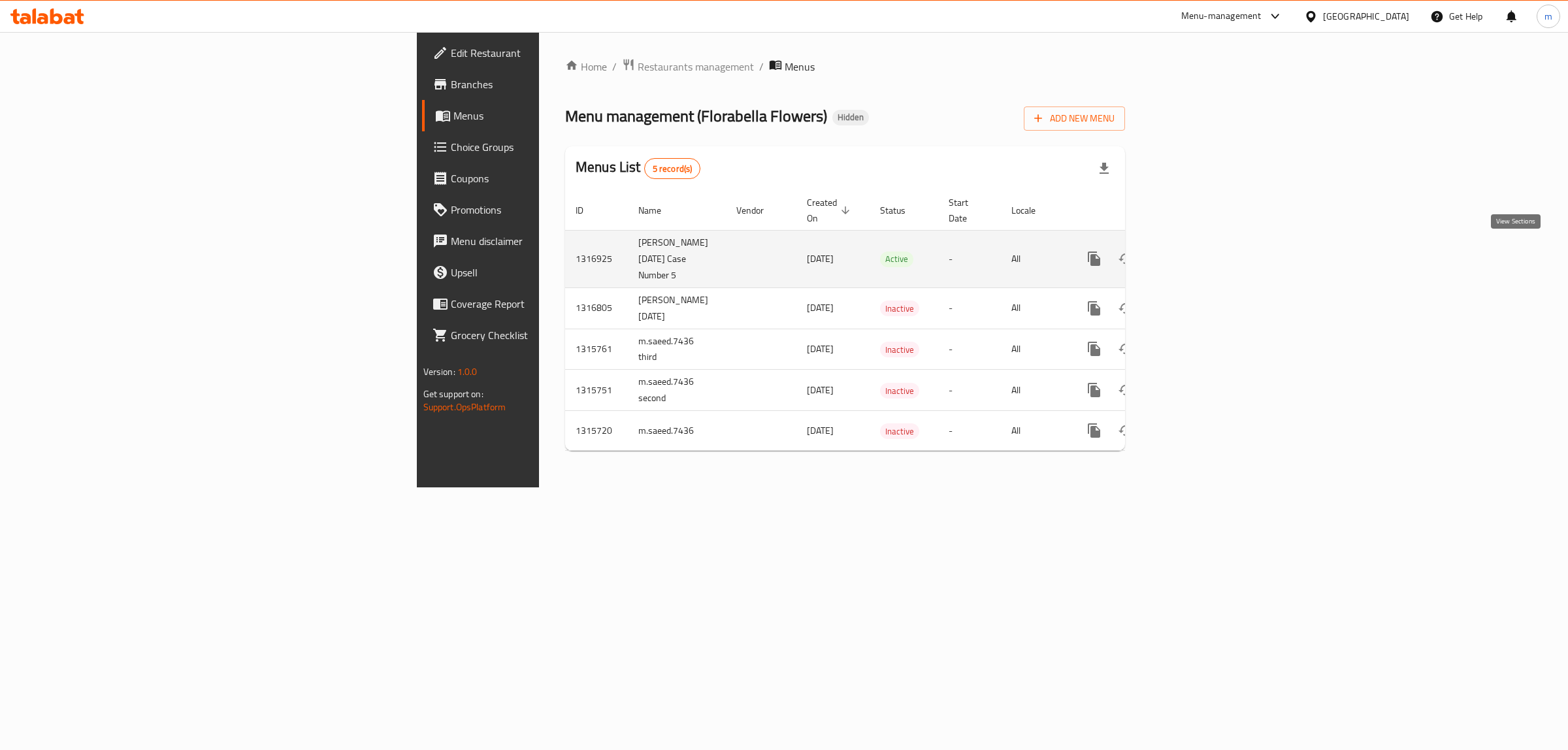
click at [1196, 252] on icon "enhanced table" at bounding box center [1188, 258] width 16 height 16
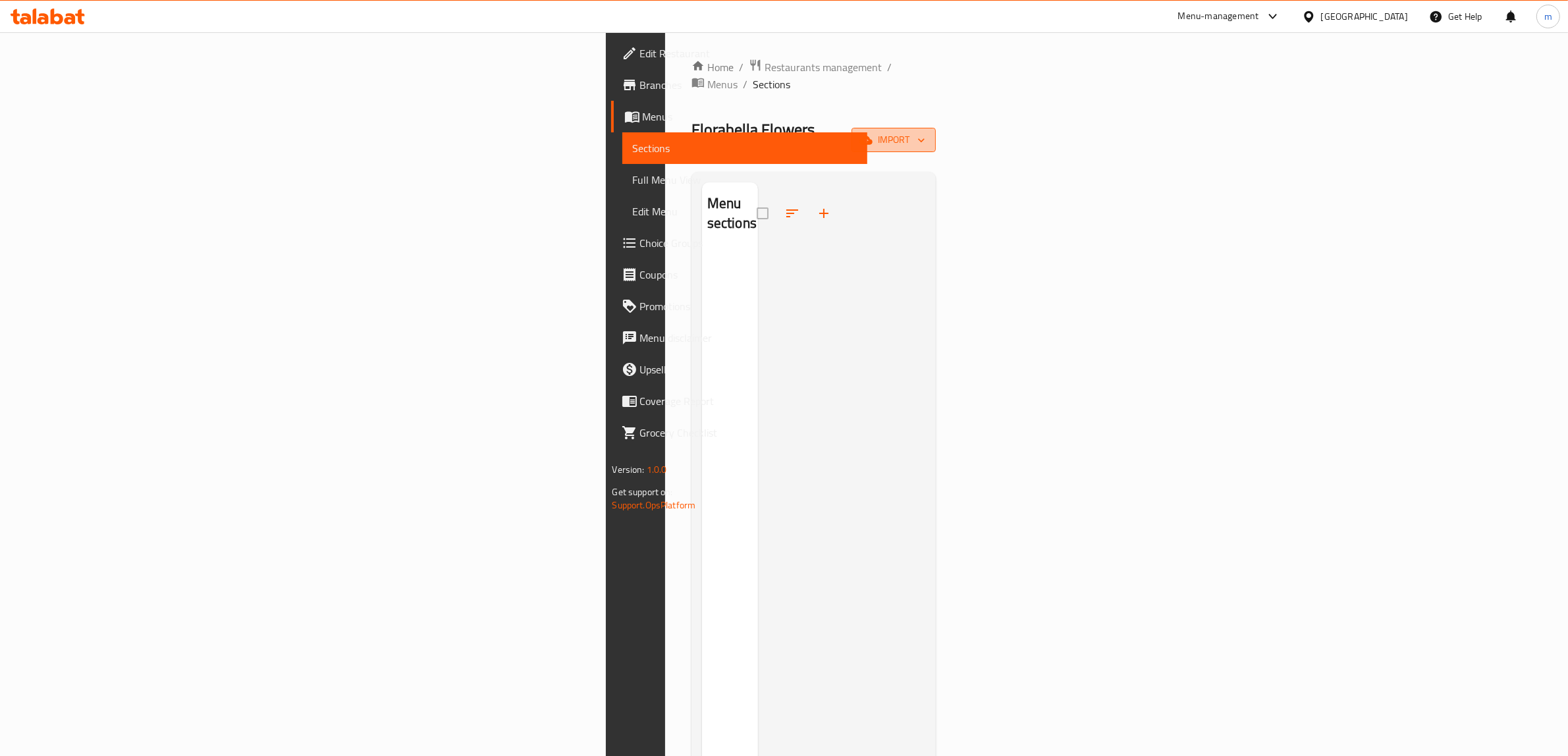
click at [926, 132] on span "import" at bounding box center [893, 140] width 64 height 17
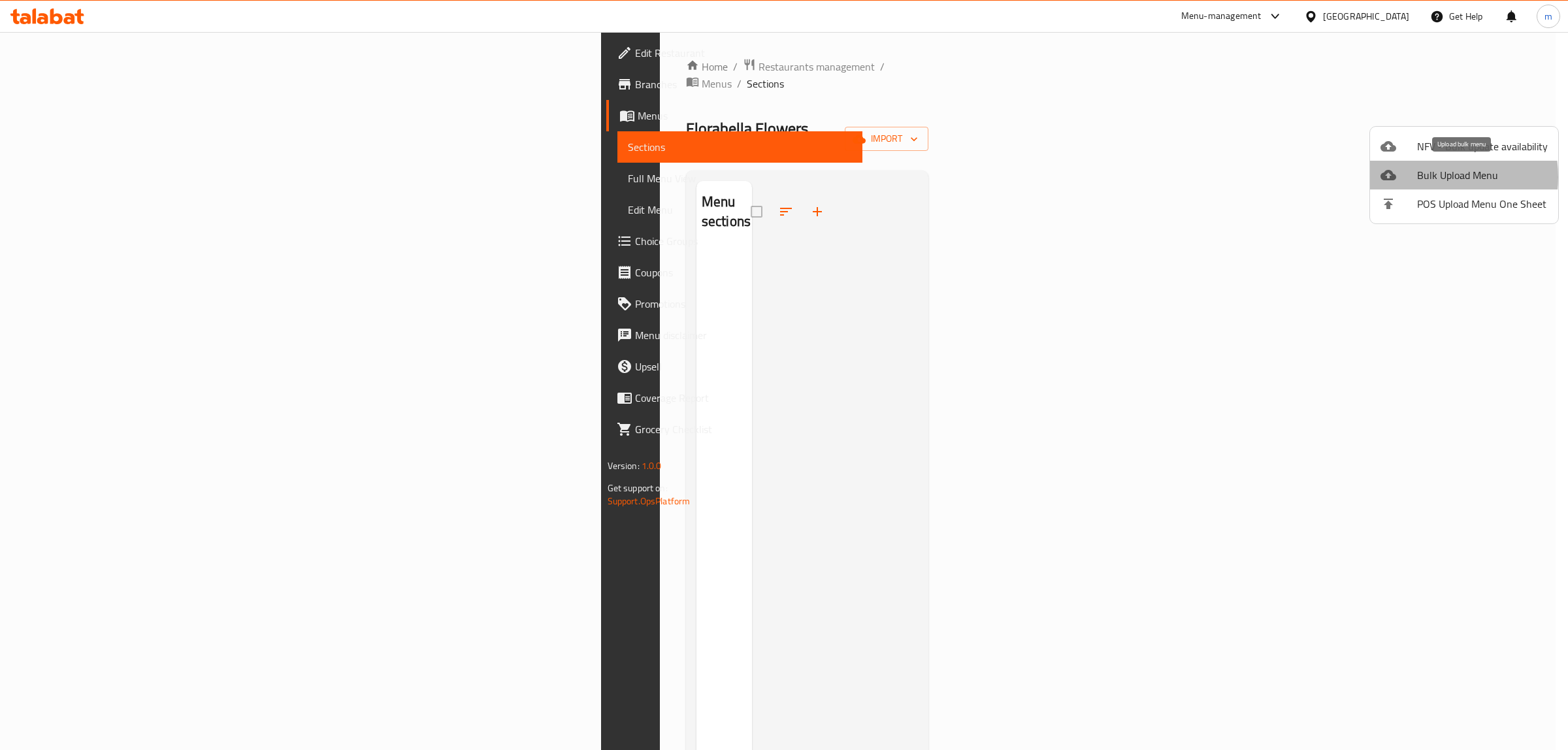
click at [1429, 177] on span "Bulk Upload Menu" at bounding box center [1482, 175] width 131 height 16
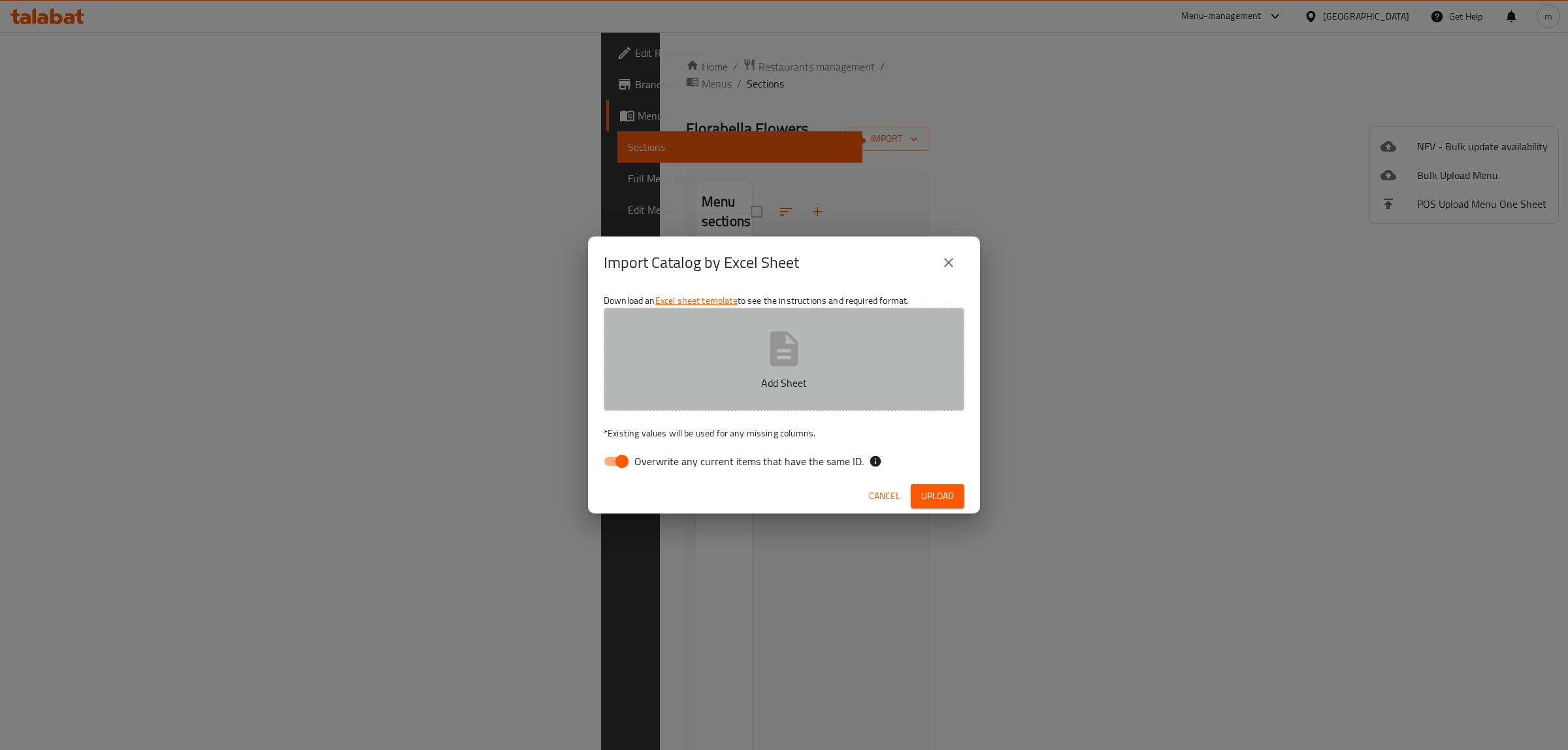
click at [793, 360] on icon "button" at bounding box center [784, 349] width 28 height 35
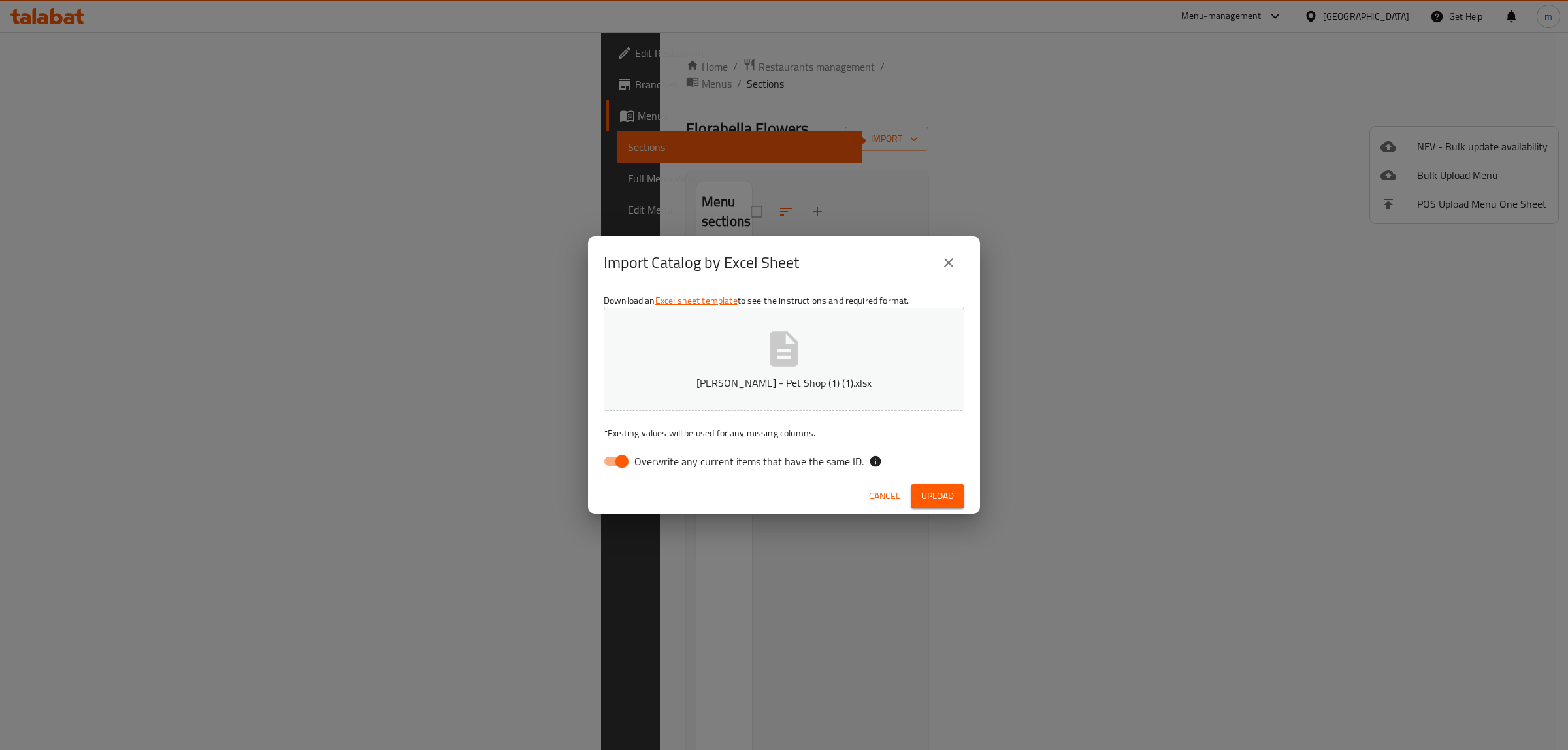
click at [626, 459] on input "Overwrite any current items that have the same ID." at bounding box center [622, 461] width 74 height 25
checkbox input "false"
click at [931, 491] on span "Upload" at bounding box center [937, 496] width 33 height 16
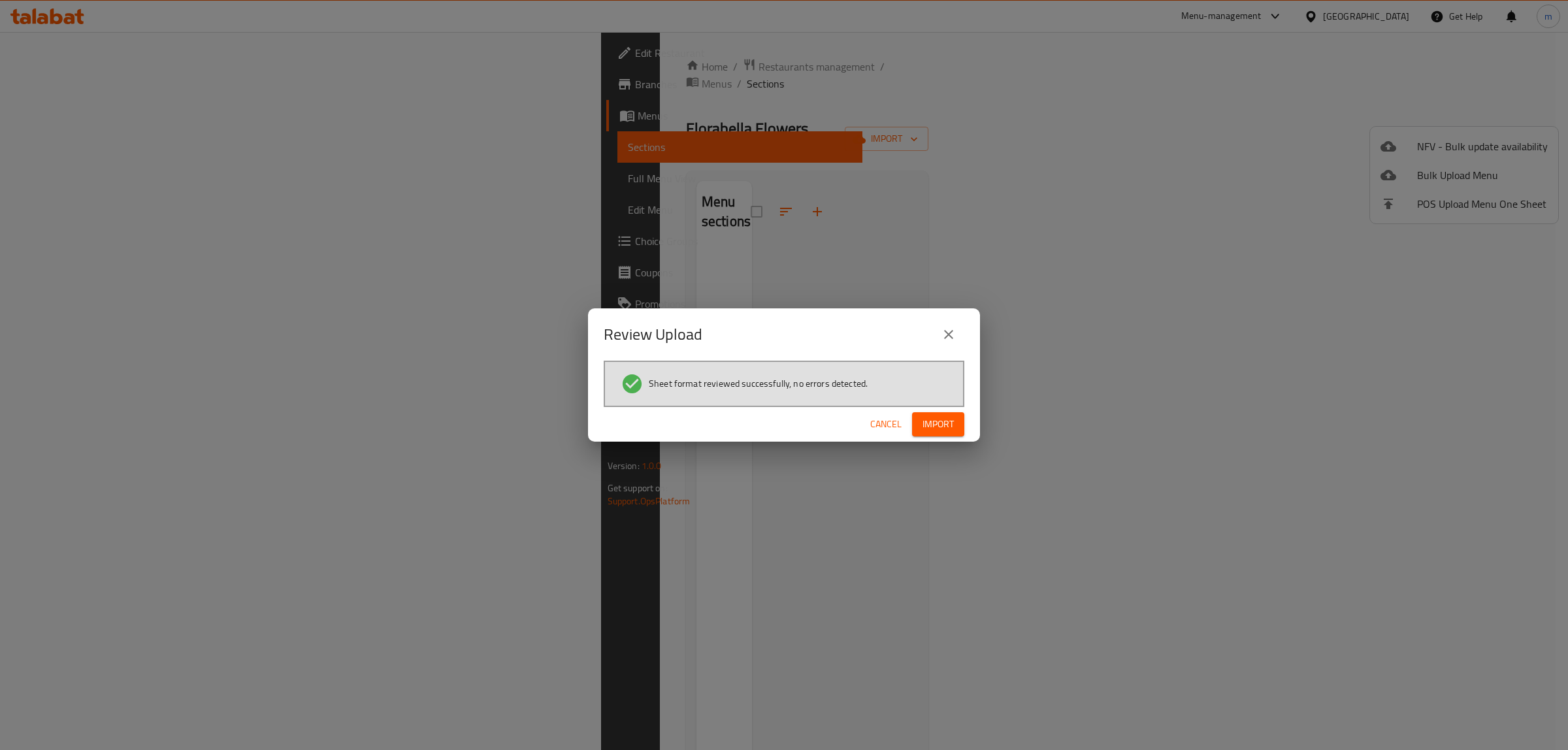
click at [950, 426] on span "Import" at bounding box center [938, 425] width 31 height 16
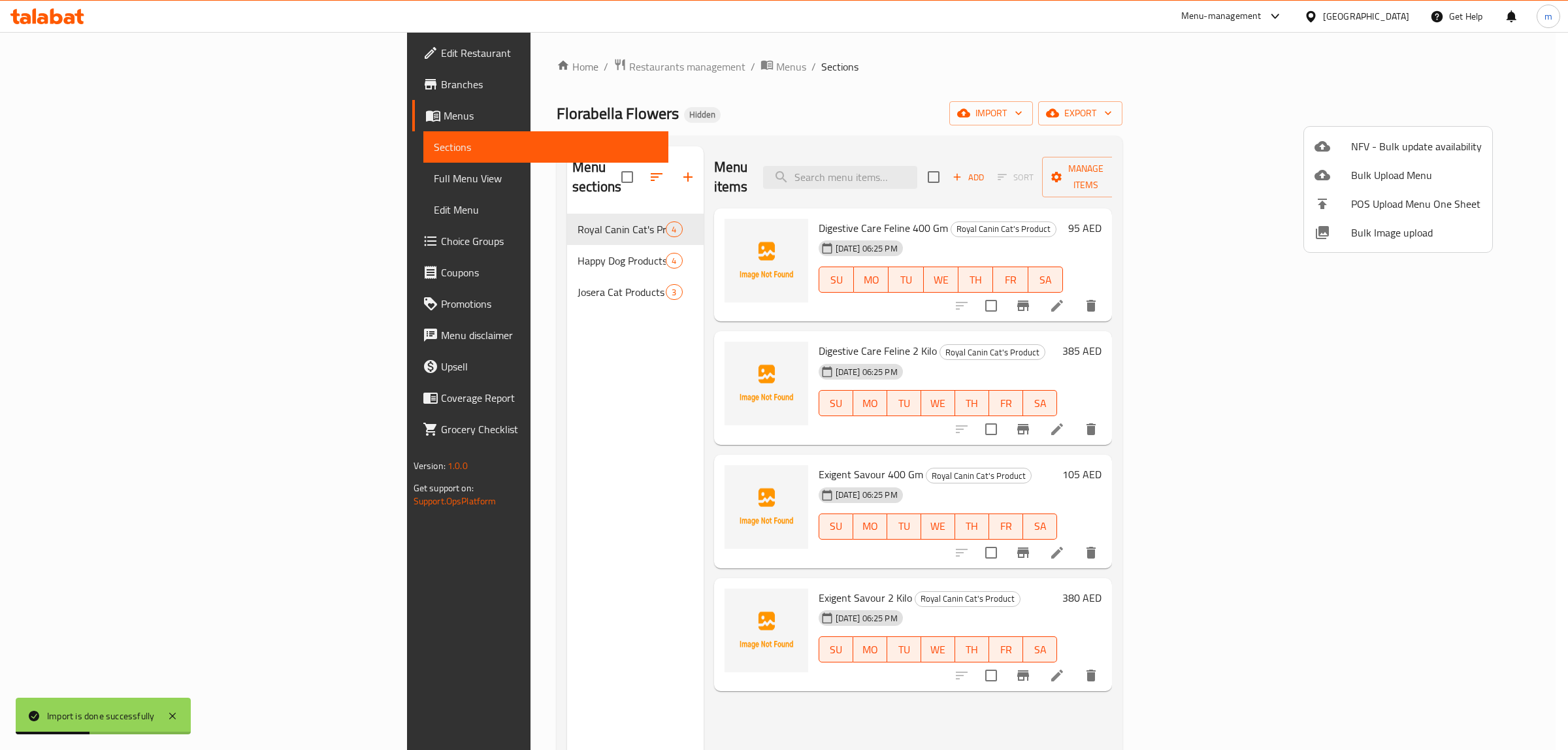
click at [113, 179] on div at bounding box center [784, 375] width 1568 height 750
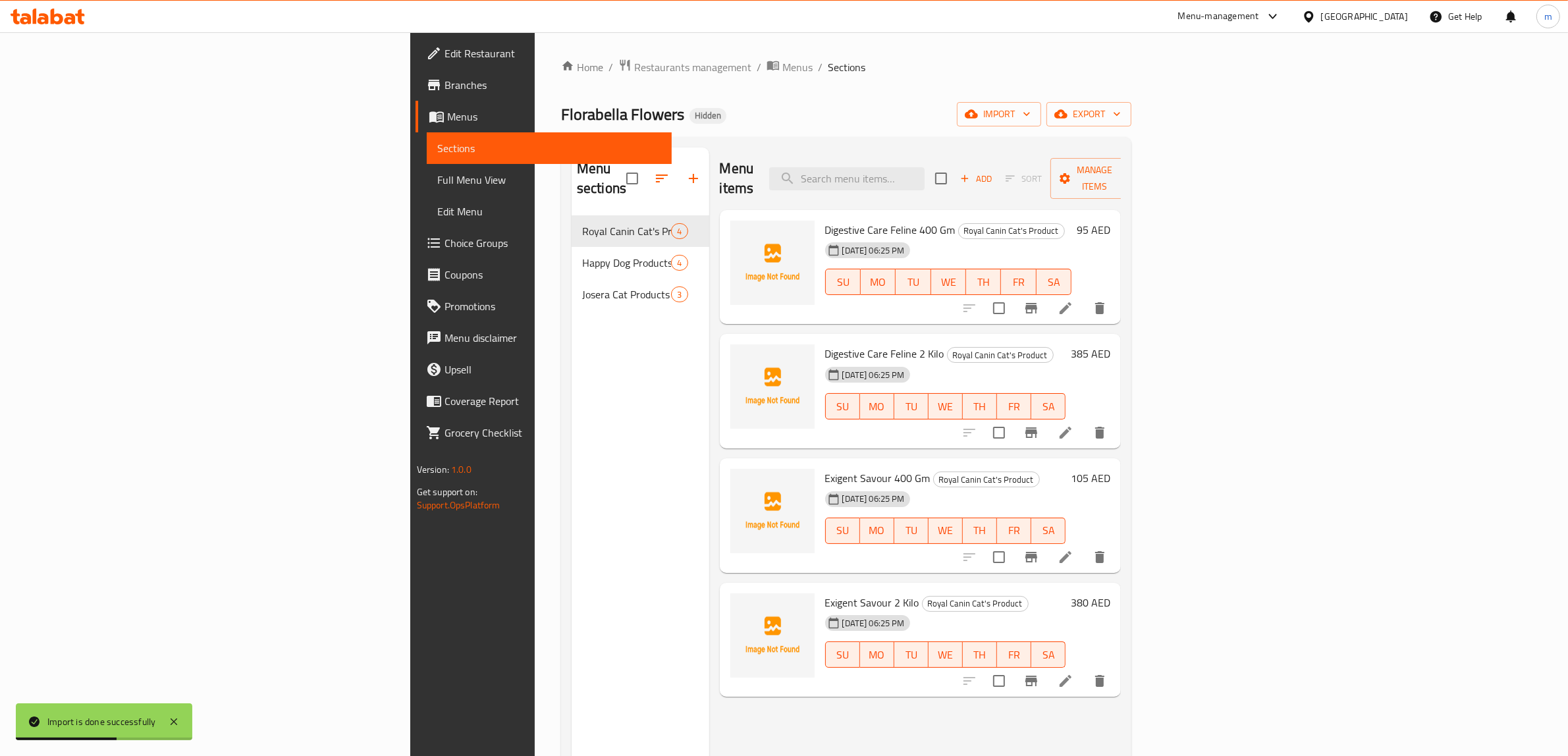
click at [437, 180] on span "Full Menu View" at bounding box center [549, 179] width 224 height 16
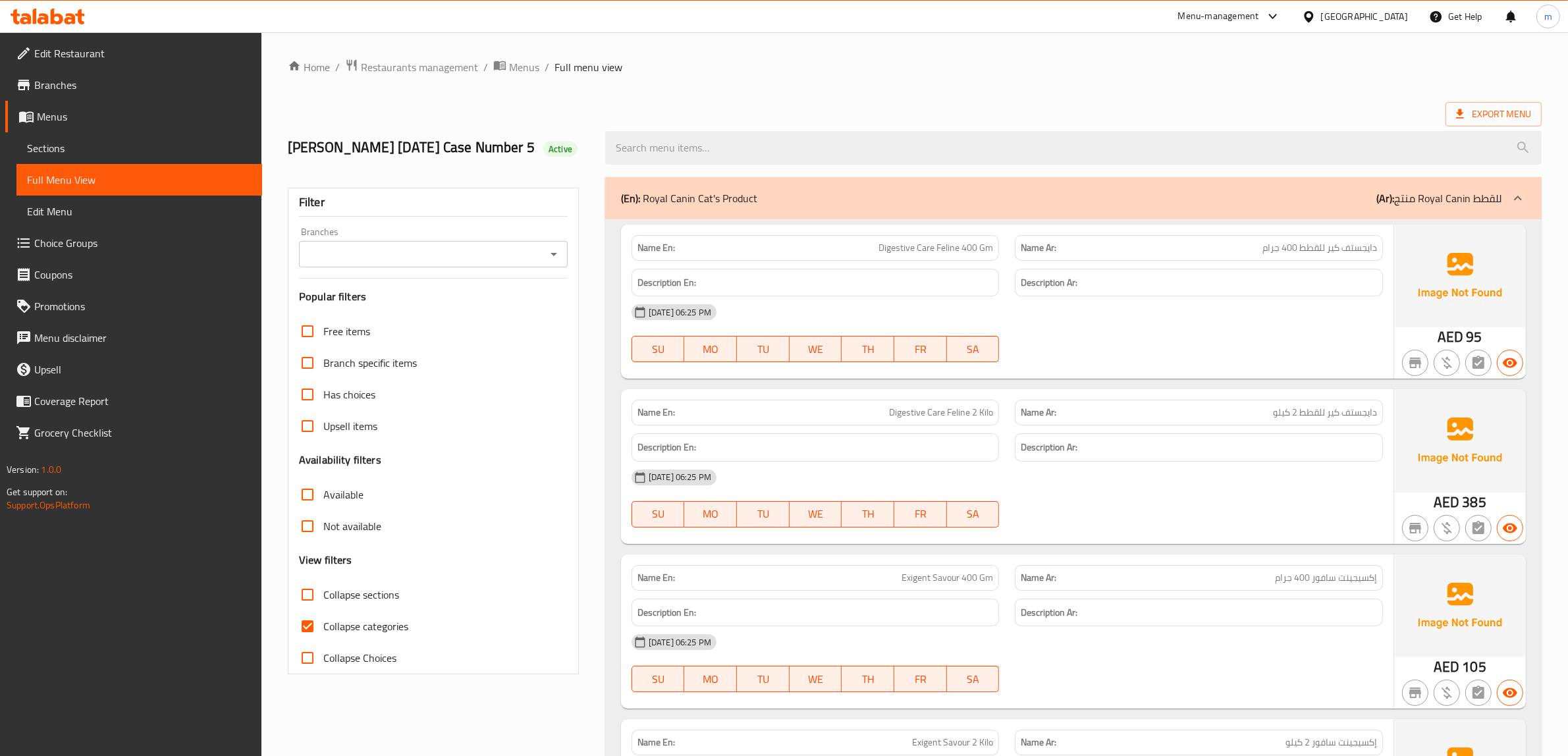
click at [347, 634] on span "Collapse categories" at bounding box center [365, 626] width 85 height 16
click at [323, 642] on input "Collapse categories" at bounding box center [307, 627] width 31 height 31
checkbox input "false"
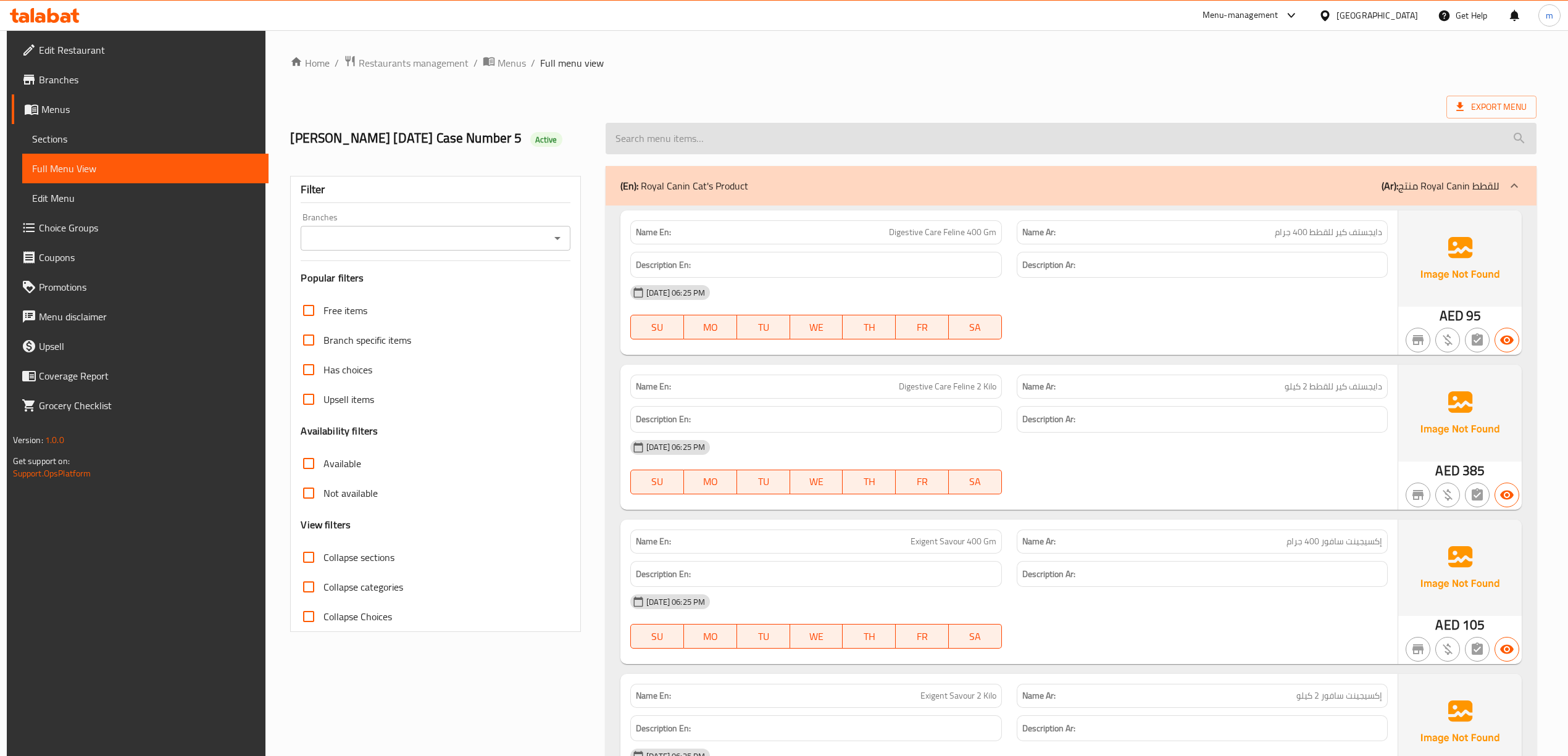
click at [1023, 139] on input "search" at bounding box center [1071, 138] width 931 height 31
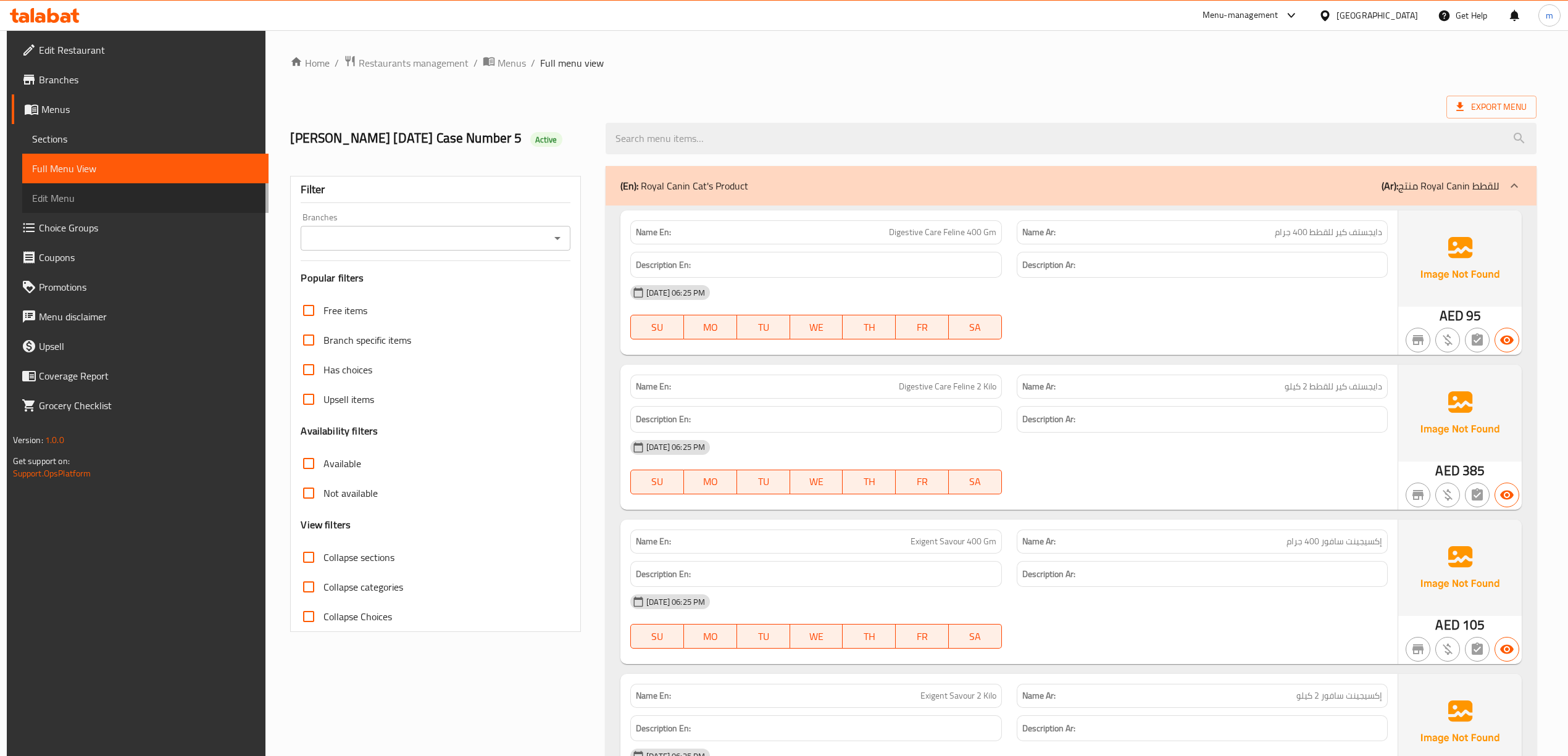
click at [152, 201] on span "Edit Menu" at bounding box center [145, 198] width 227 height 15
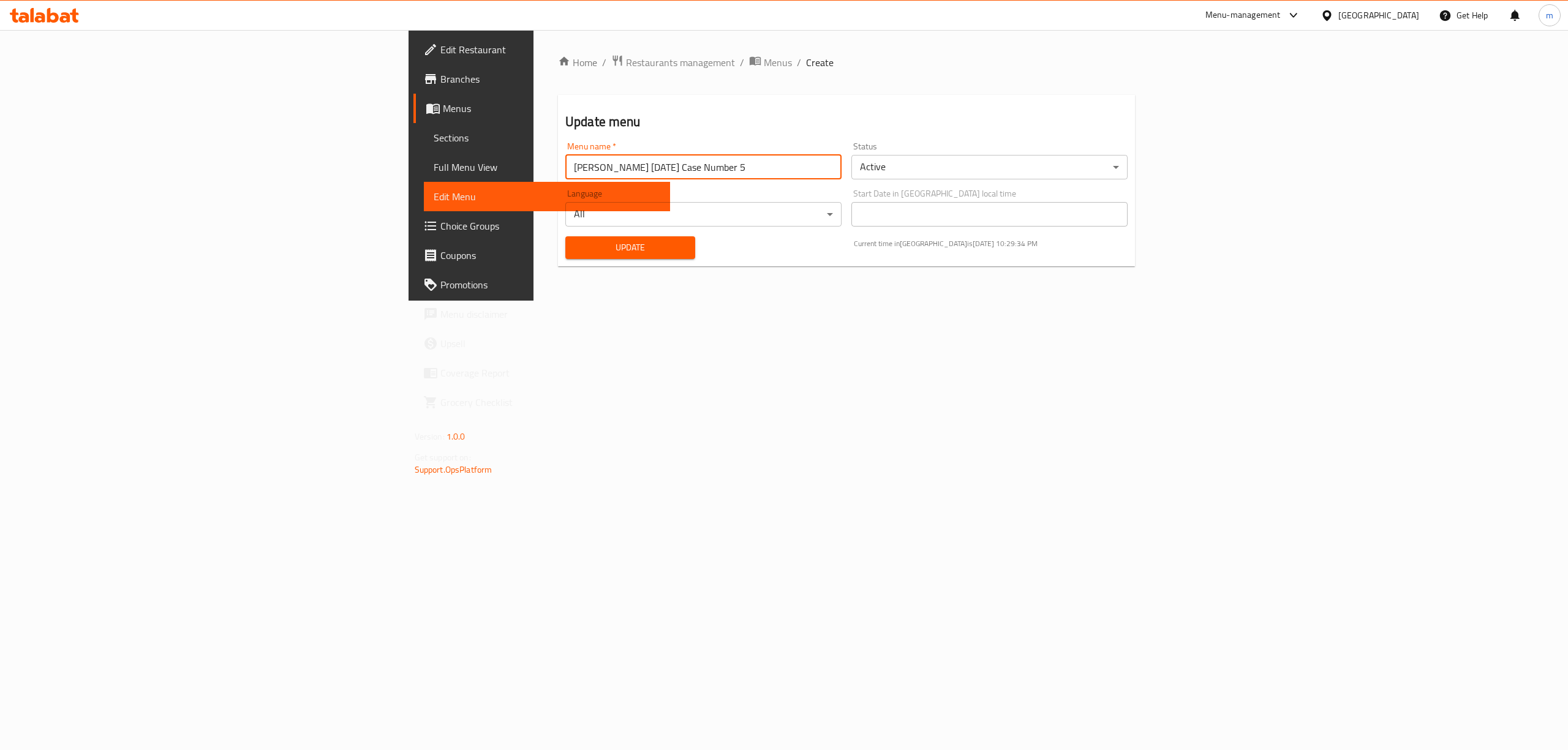
click at [566, 177] on input "Mahmoud Soliman 2025/12/10 Case Number 5" at bounding box center [704, 167] width 276 height 25
click at [433, 170] on span "Full Menu View" at bounding box center [547, 166] width 227 height 15
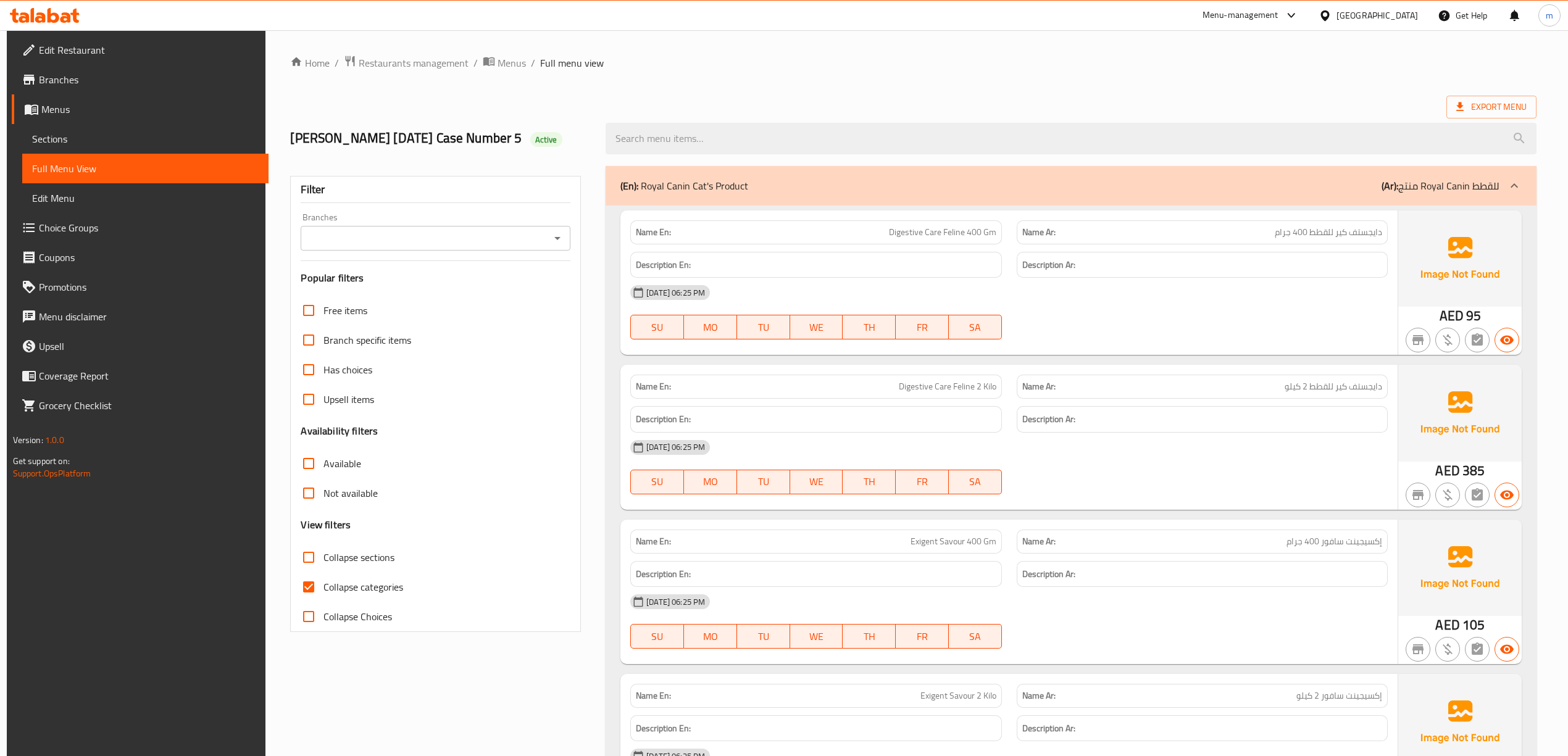
click at [110, 141] on span "Sections" at bounding box center [145, 138] width 227 height 15
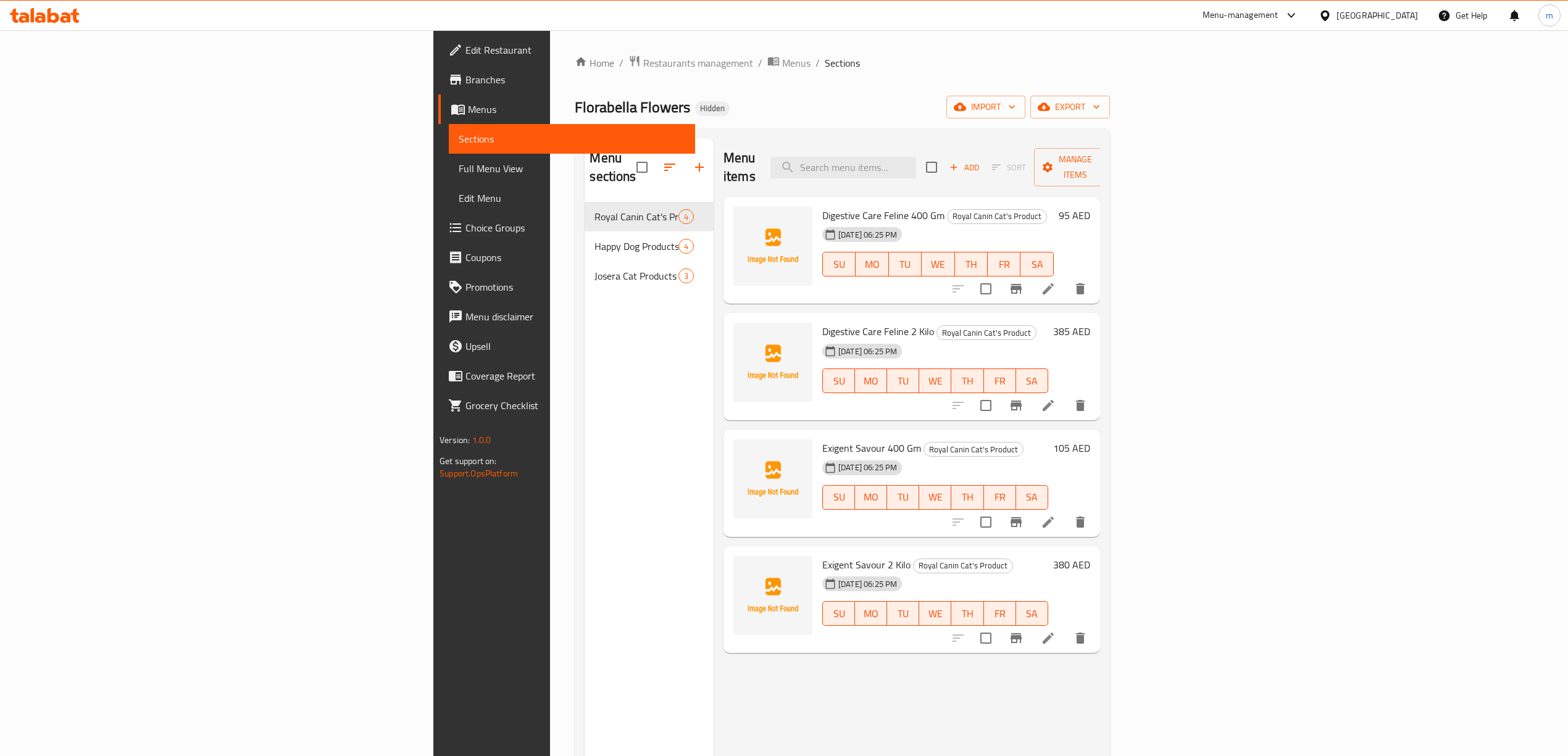
click at [438, 118] on link "Menus" at bounding box center [566, 109] width 257 height 29
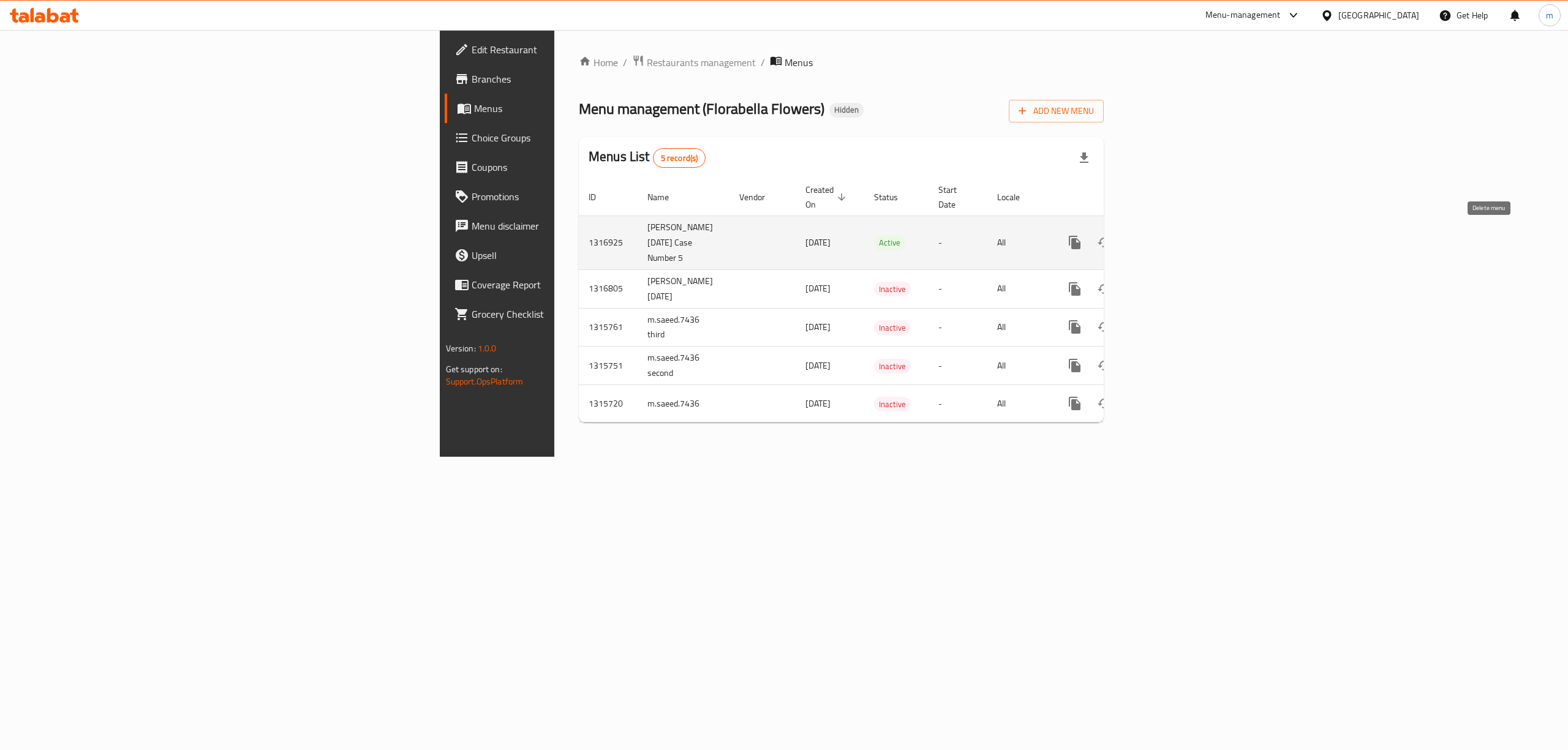
click at [1138, 240] on icon "enhanced table" at bounding box center [1134, 242] width 9 height 11
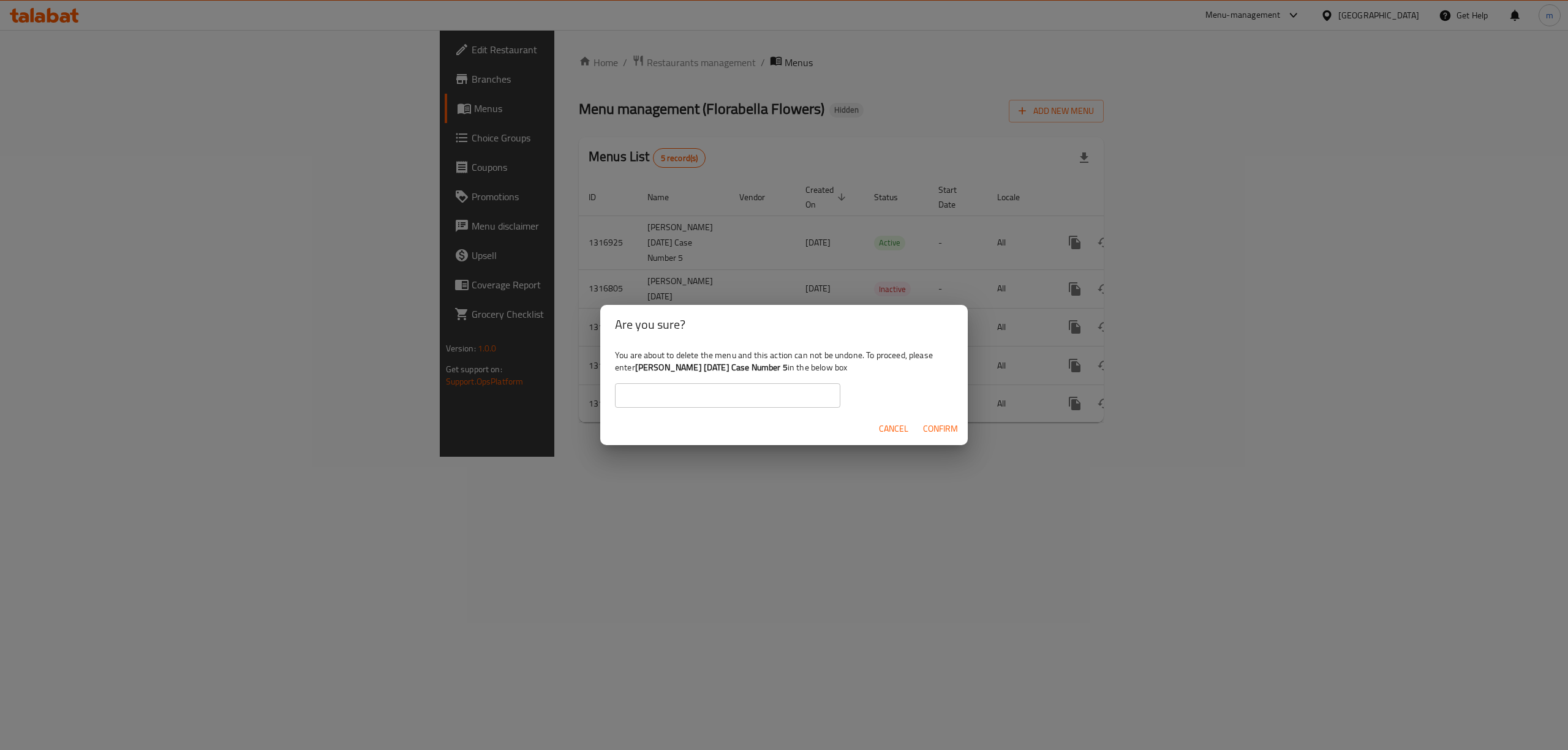
click at [656, 362] on b "Mahmoud Soliman 2025/12/10 Case Number 5" at bounding box center [711, 367] width 153 height 16
drag, startPoint x: 655, startPoint y: 362, endPoint x: 809, endPoint y: 366, distance: 154.1
click at [788, 366] on b "Mahmoud Soliman 2025/12/10 Case Number 5" at bounding box center [711, 367] width 153 height 16
copy b "Mahmoud Soliman 2025/12/10 Case Number 5"
click at [806, 392] on input "text" at bounding box center [728, 396] width 226 height 25
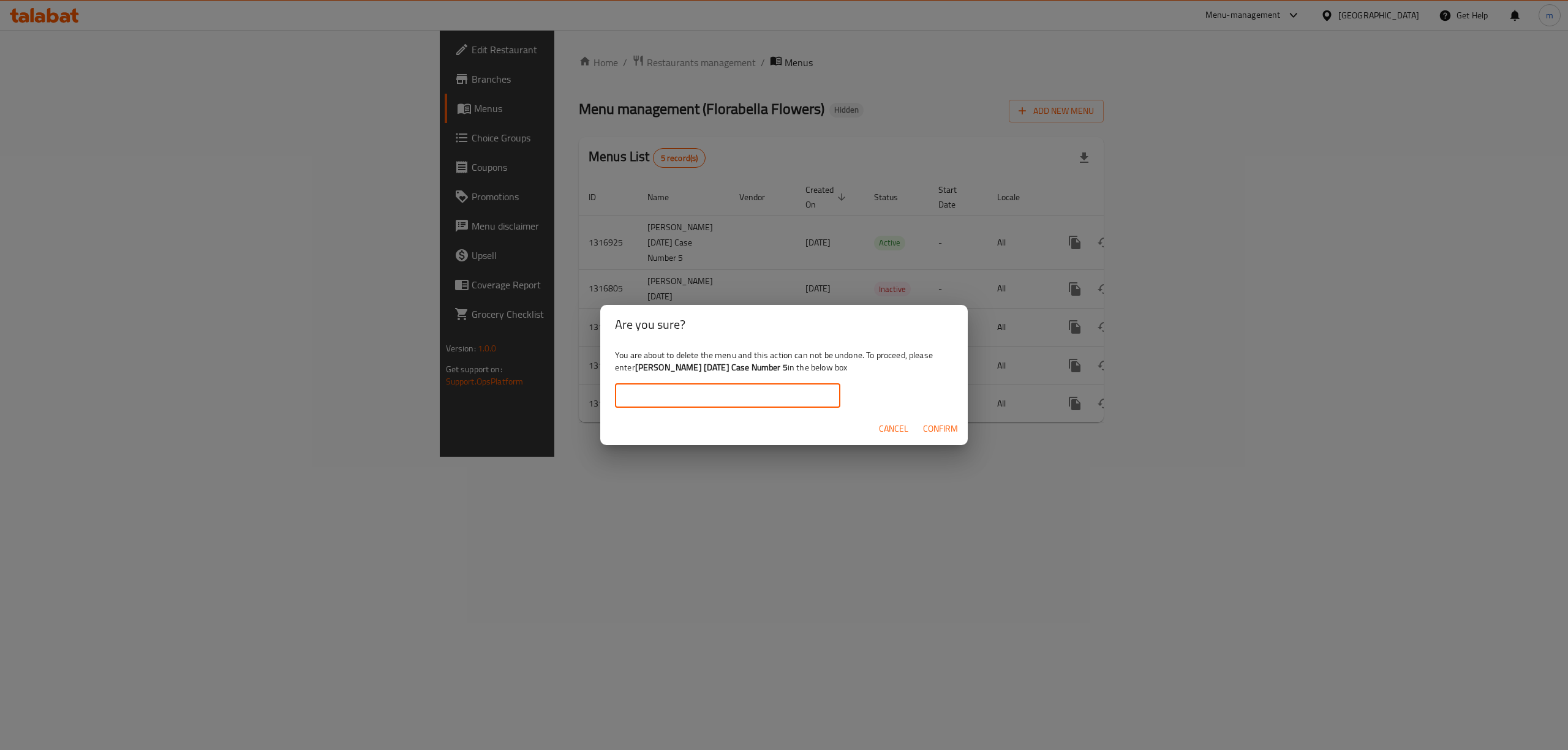
paste input "Mahmoud Soliman 2025/12/10 Case Number 5"
type input "Mahmoud Soliman 2025/12/10 Case Number 5"
click at [929, 429] on span "Confirm" at bounding box center [940, 429] width 35 height 15
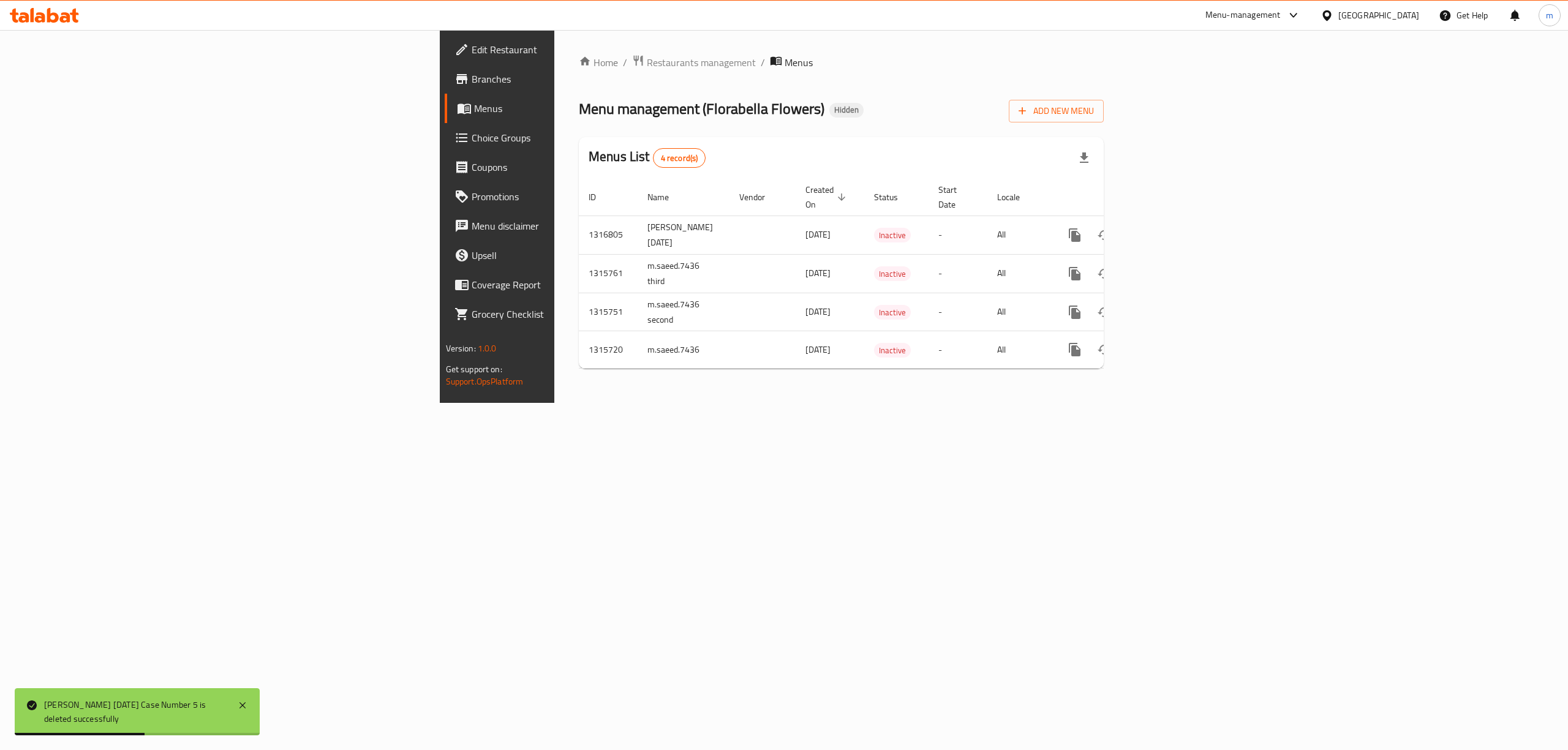
click at [1104, 113] on div "Menu management ( Florabella Flowers ) Hidden Add New Menu" at bounding box center [841, 109] width 525 height 27
click at [1028, 110] on icon "button" at bounding box center [1022, 111] width 12 height 12
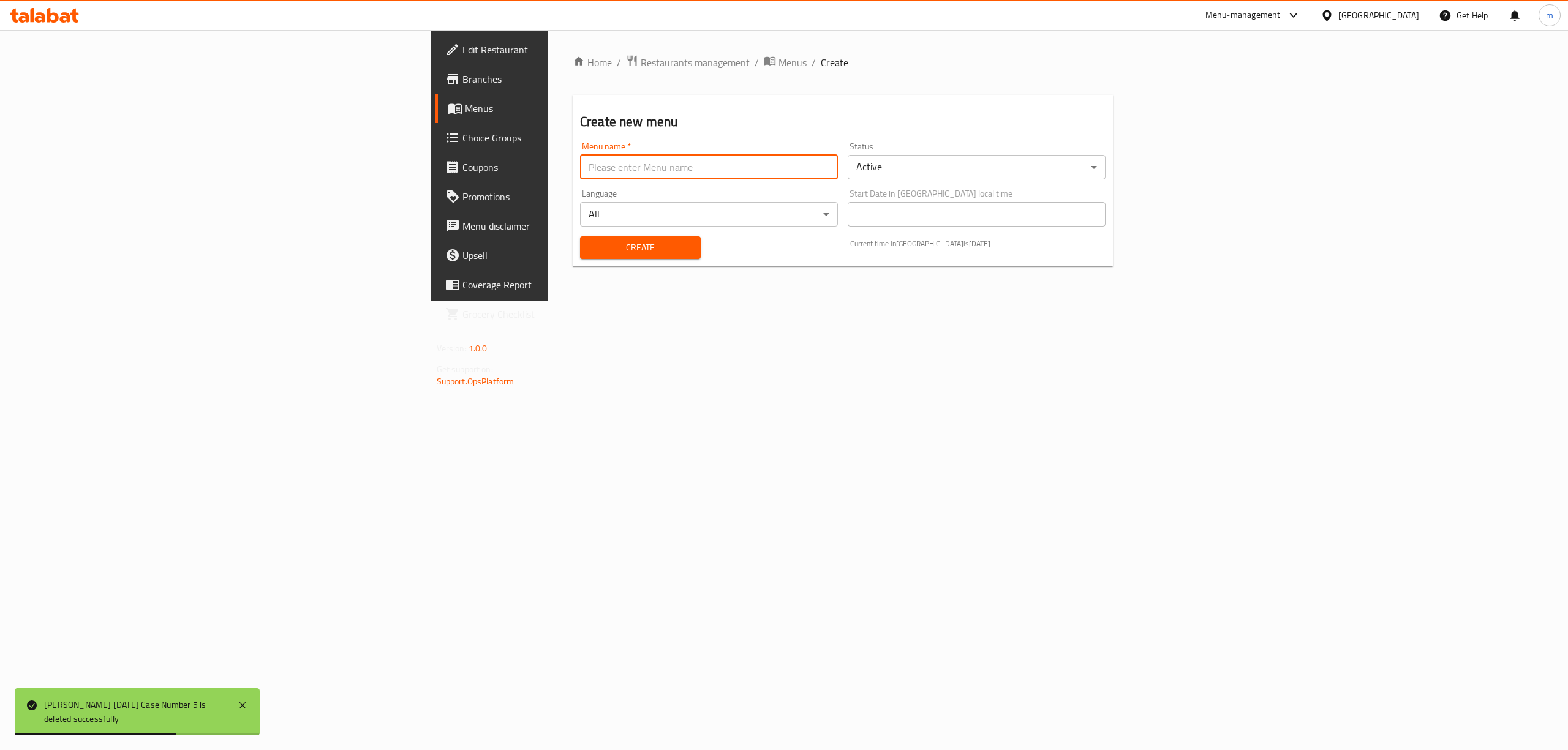
click at [580, 175] on input "text" at bounding box center [709, 167] width 257 height 25
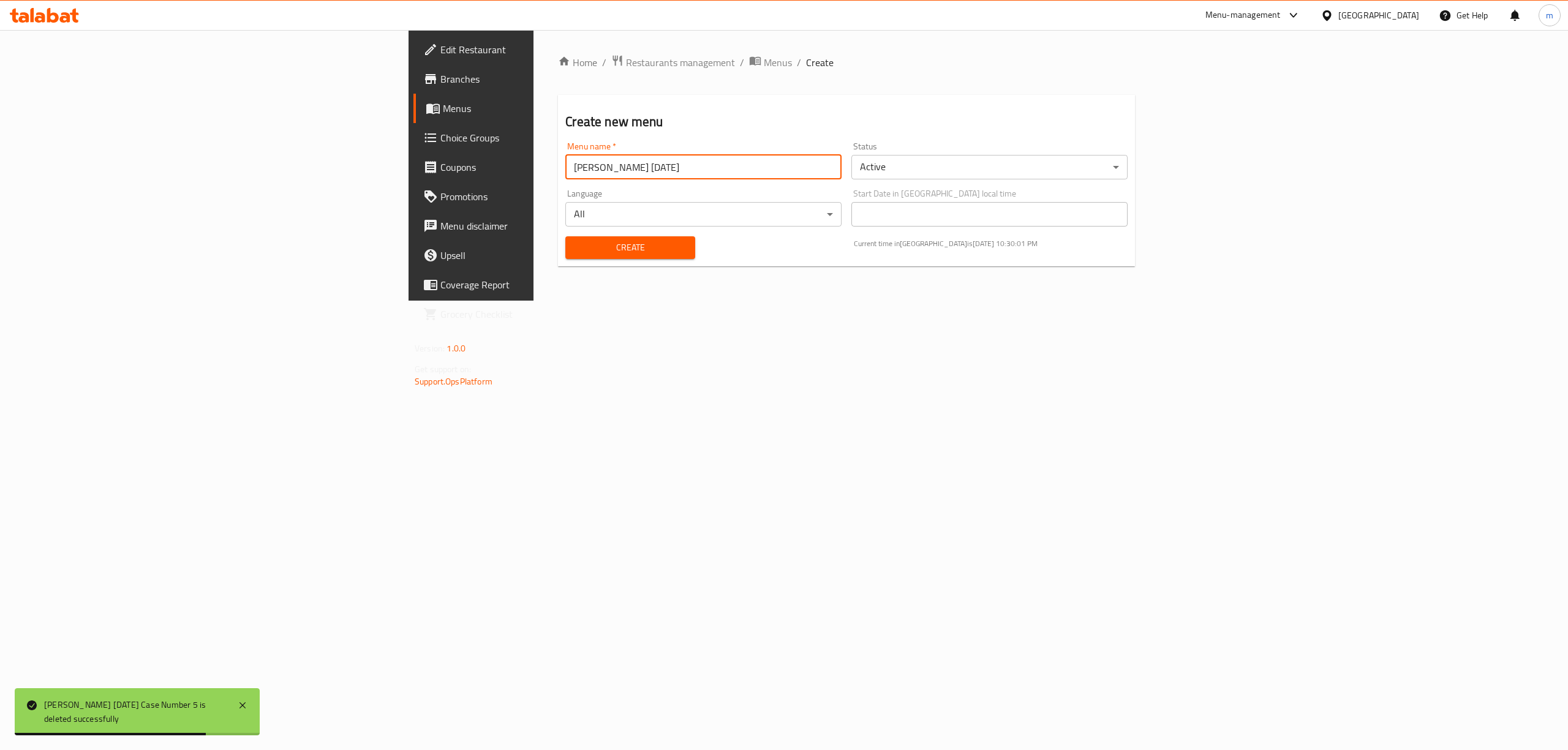
drag, startPoint x: 581, startPoint y: 172, endPoint x: 588, endPoint y: 165, distance: 9.9
click at [581, 172] on input "[PERSON_NAME] [DATE]" at bounding box center [704, 167] width 276 height 25
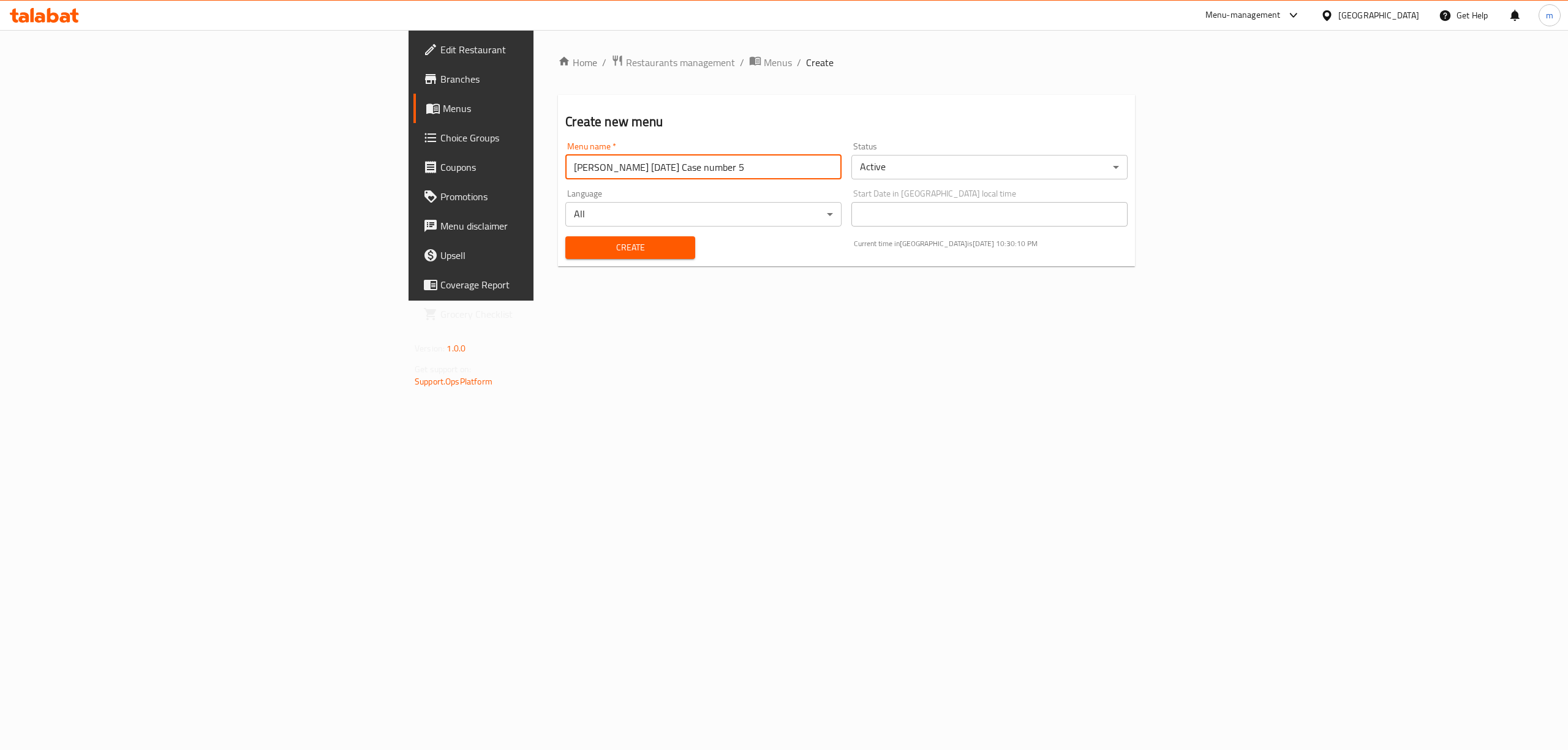
type input "Mahmoud Soliman 2025/12/10 Case number 5"
click at [575, 245] on span "Create" at bounding box center [630, 248] width 110 height 15
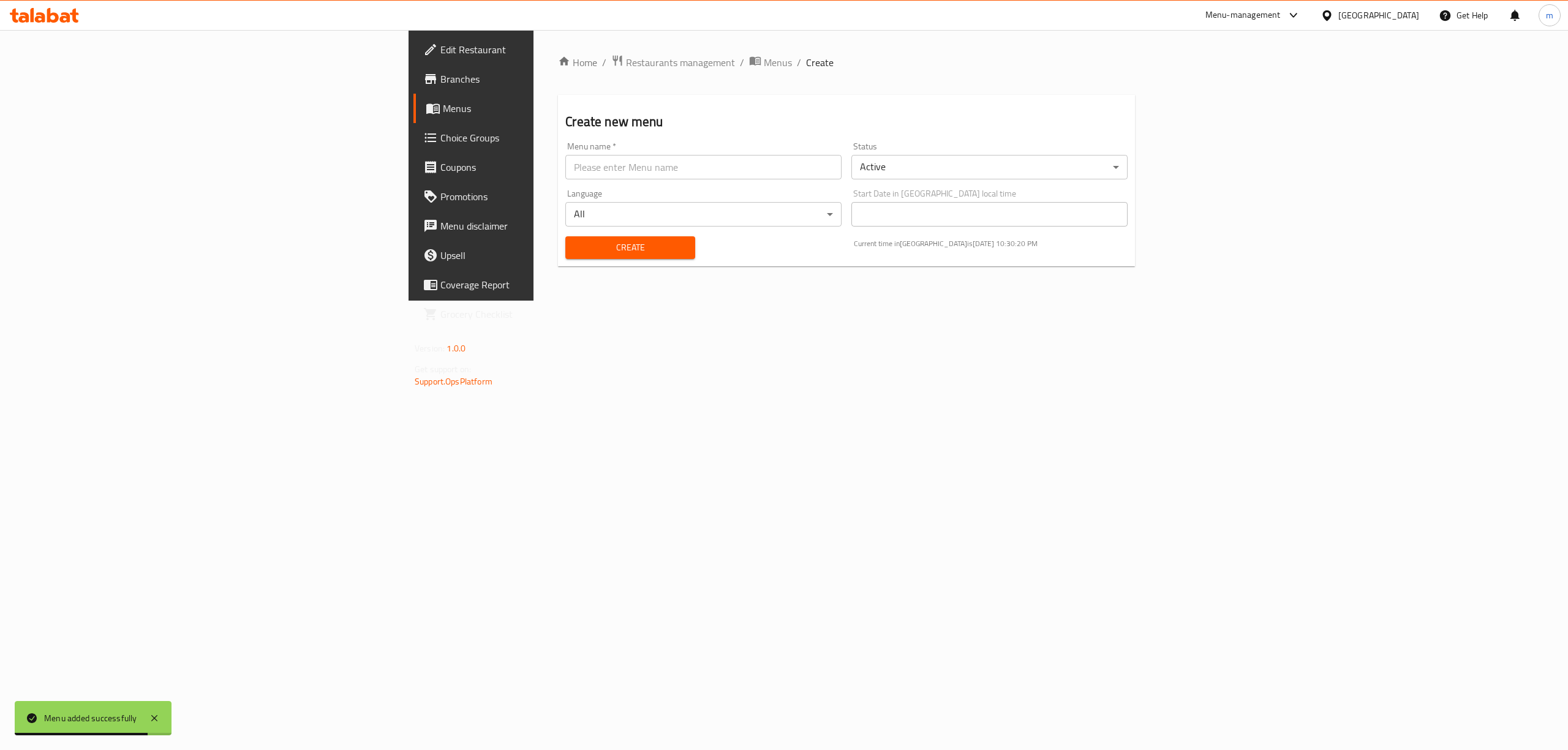
click at [443, 108] on span "Menus" at bounding box center [552, 108] width 218 height 15
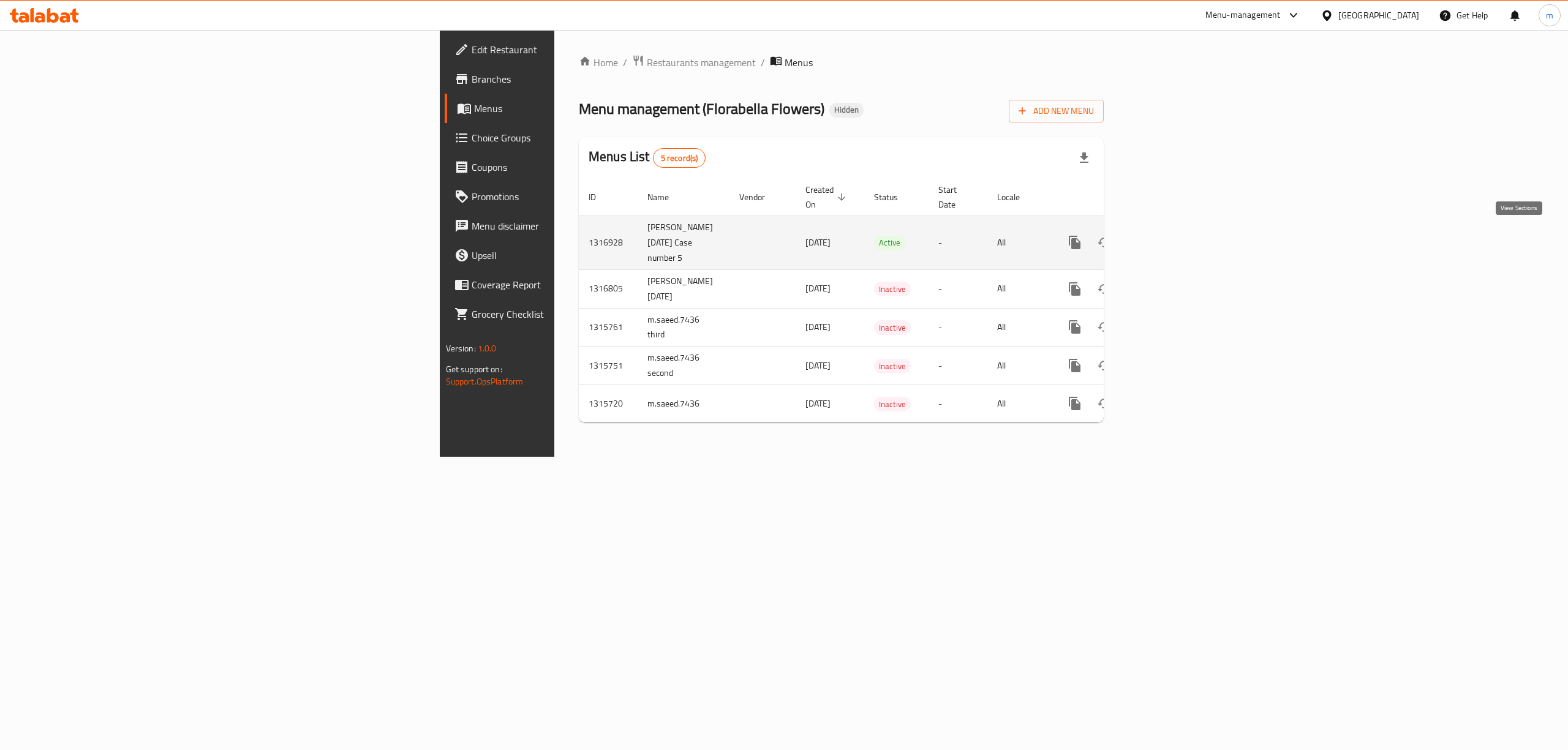
click at [1171, 241] on icon "enhanced table" at bounding box center [1163, 242] width 15 height 15
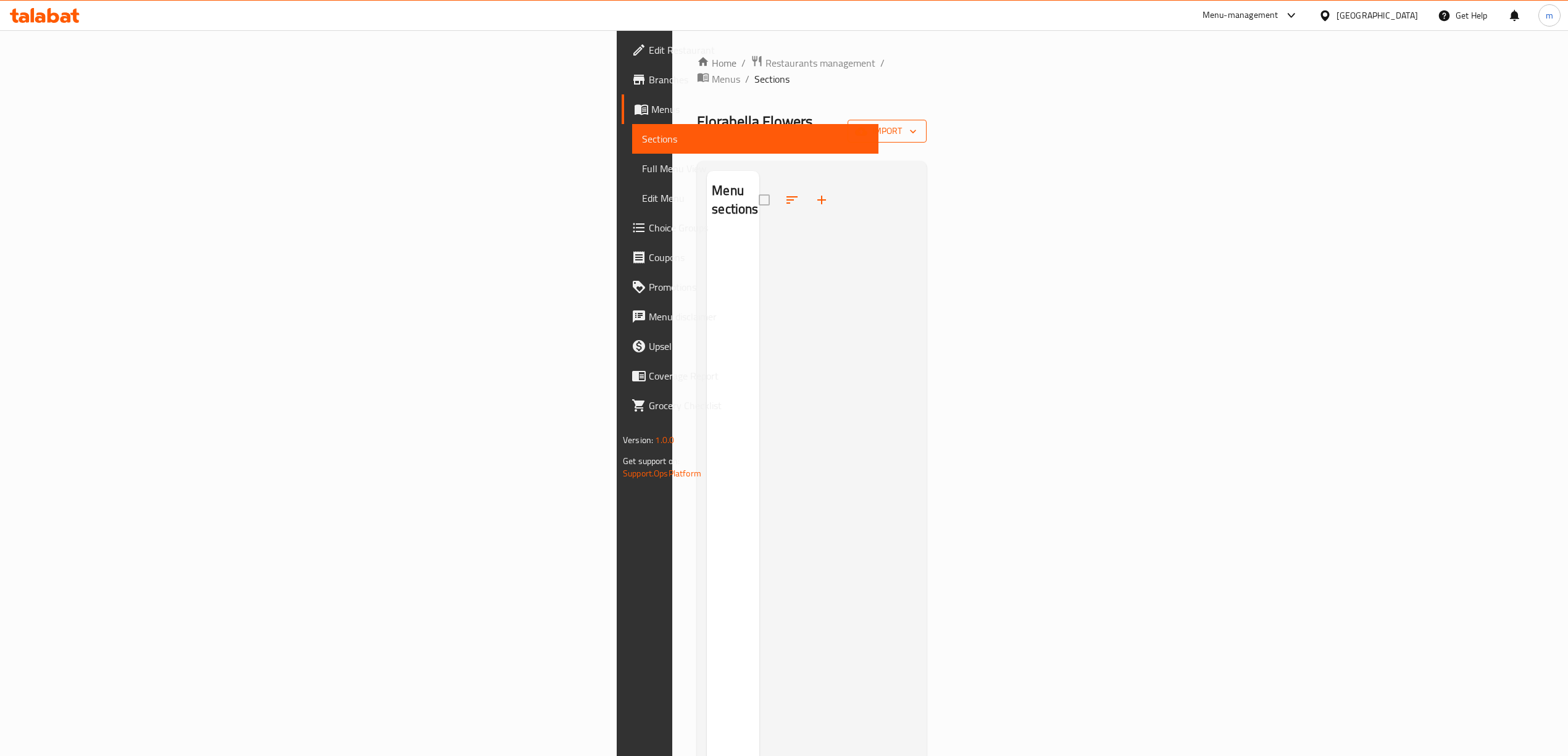
click at [926, 119] on button "import" at bounding box center [886, 131] width 79 height 22
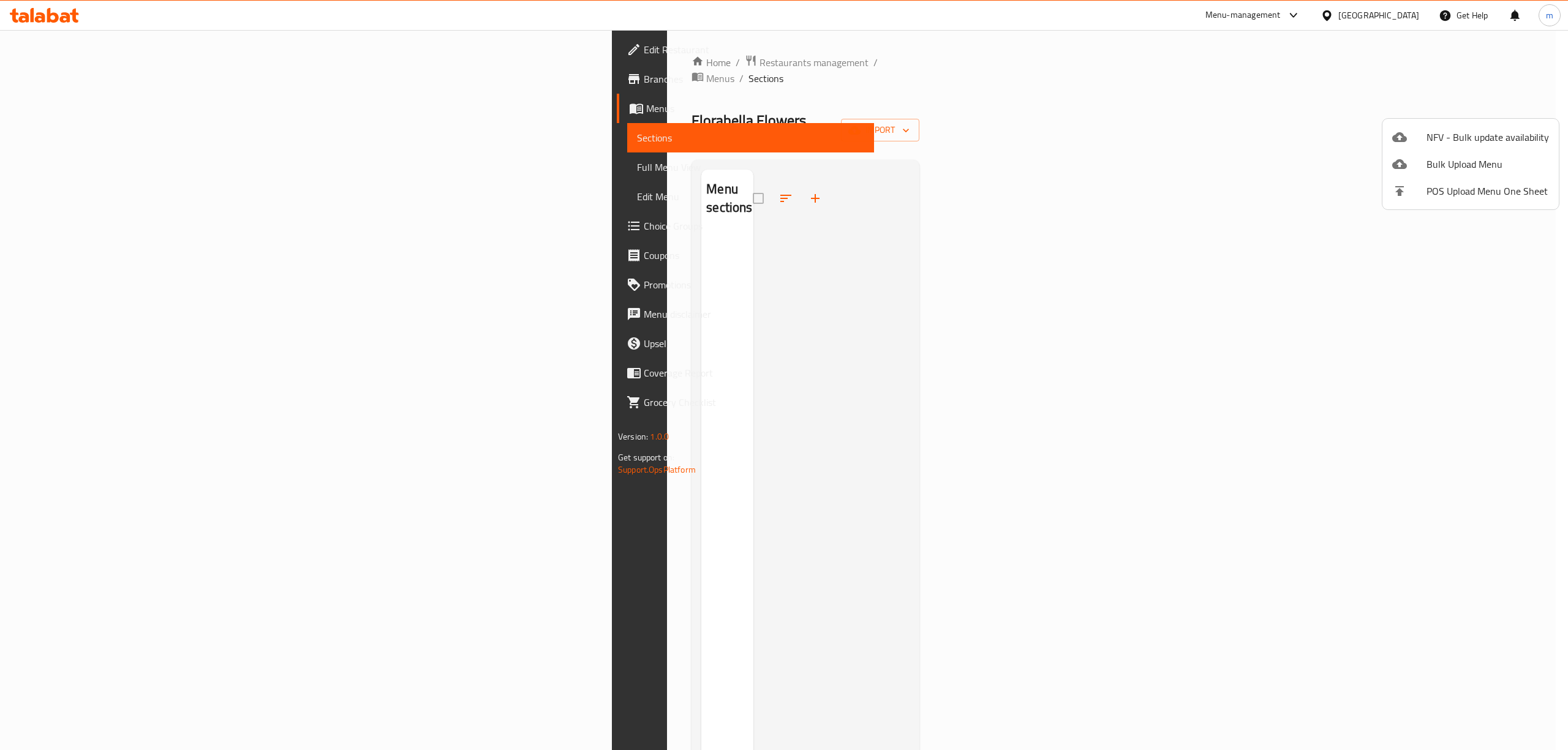
click at [1415, 172] on li "Bulk Upload Menu" at bounding box center [1471, 164] width 177 height 27
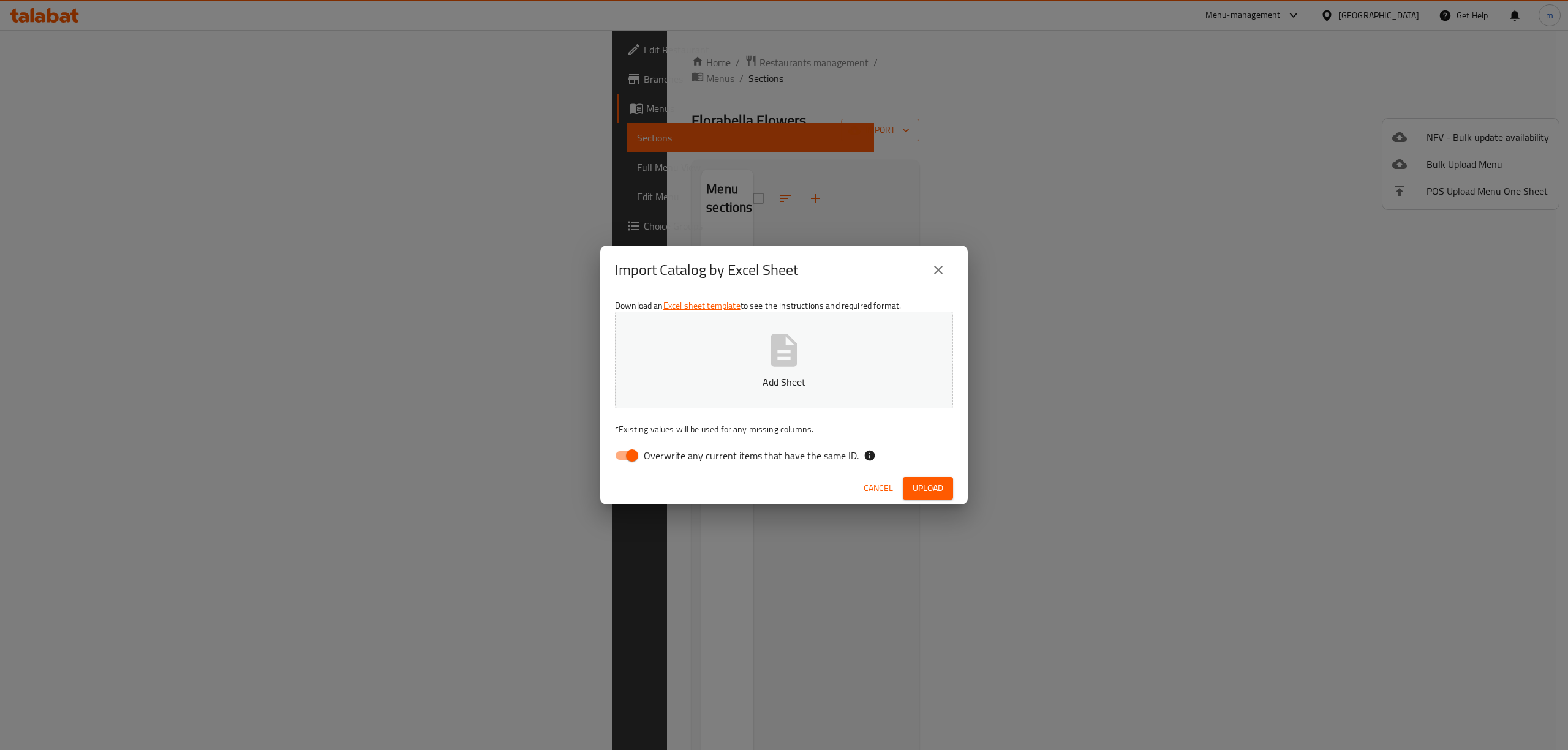
click at [621, 461] on input "Overwrite any current items that have the same ID." at bounding box center [632, 455] width 70 height 23
checkbox input "false"
click at [875, 348] on button "Add Sheet" at bounding box center [784, 360] width 338 height 97
click at [935, 487] on span "Upload" at bounding box center [928, 488] width 31 height 15
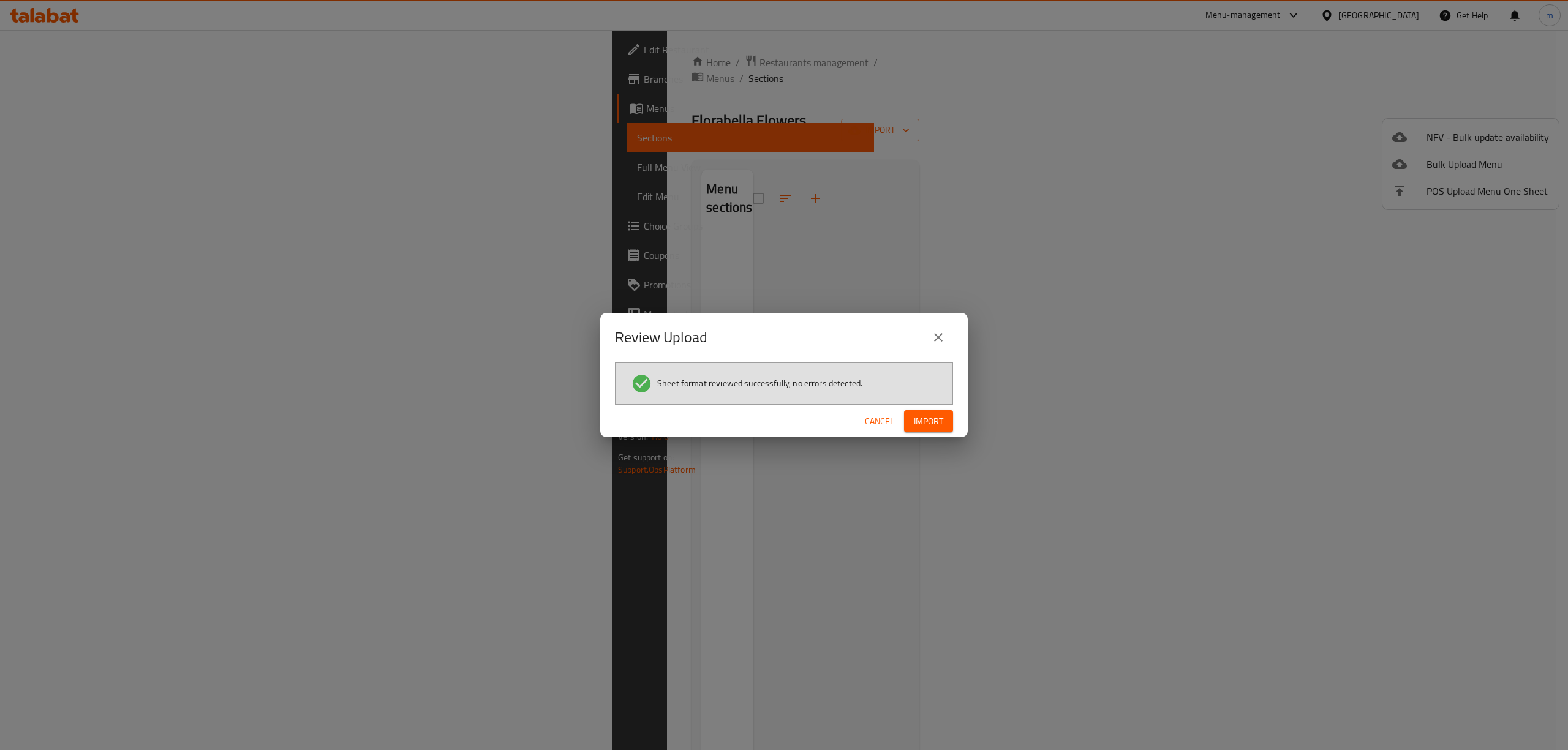
click at [923, 422] on span "Import" at bounding box center [929, 421] width 29 height 15
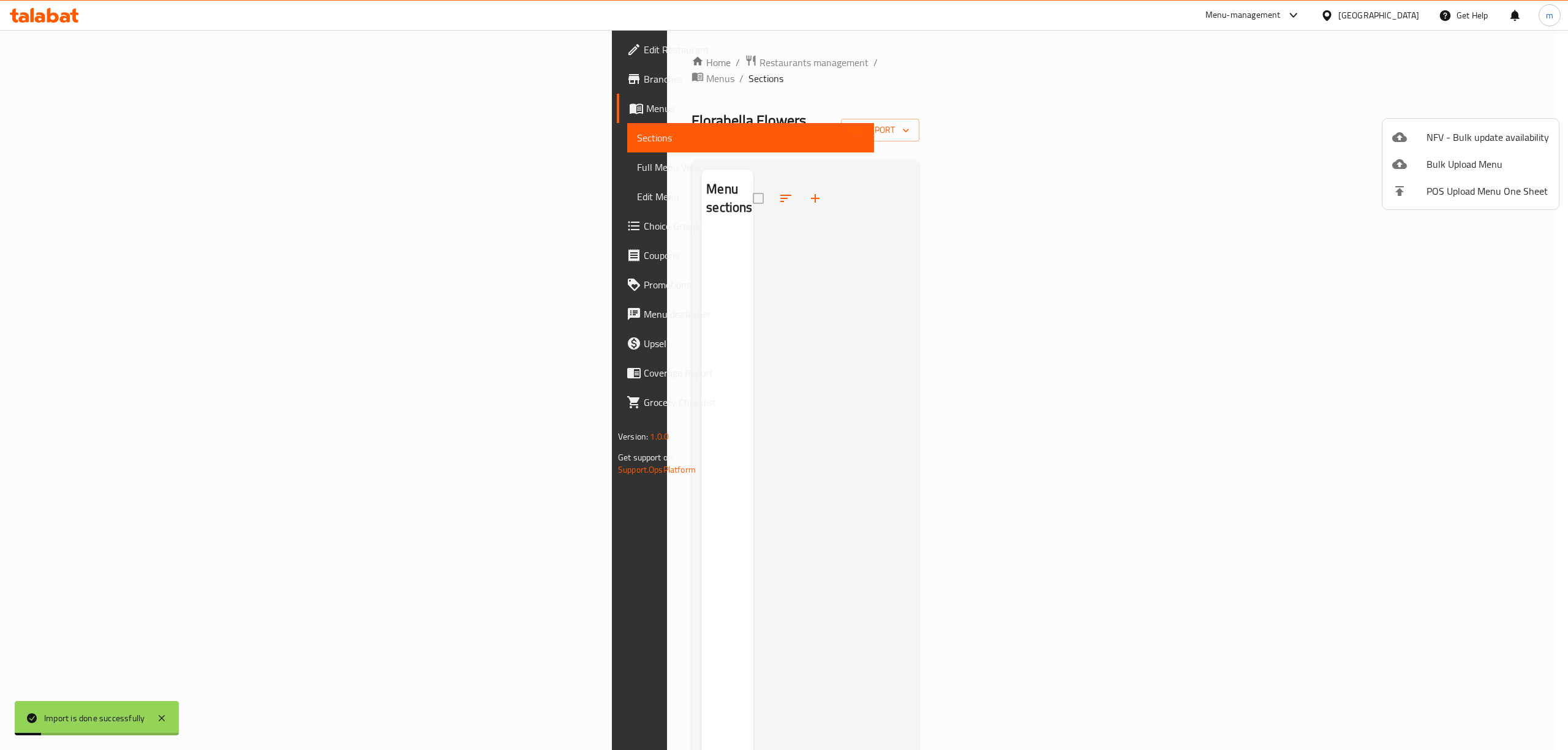
click at [109, 169] on div at bounding box center [784, 375] width 1568 height 750
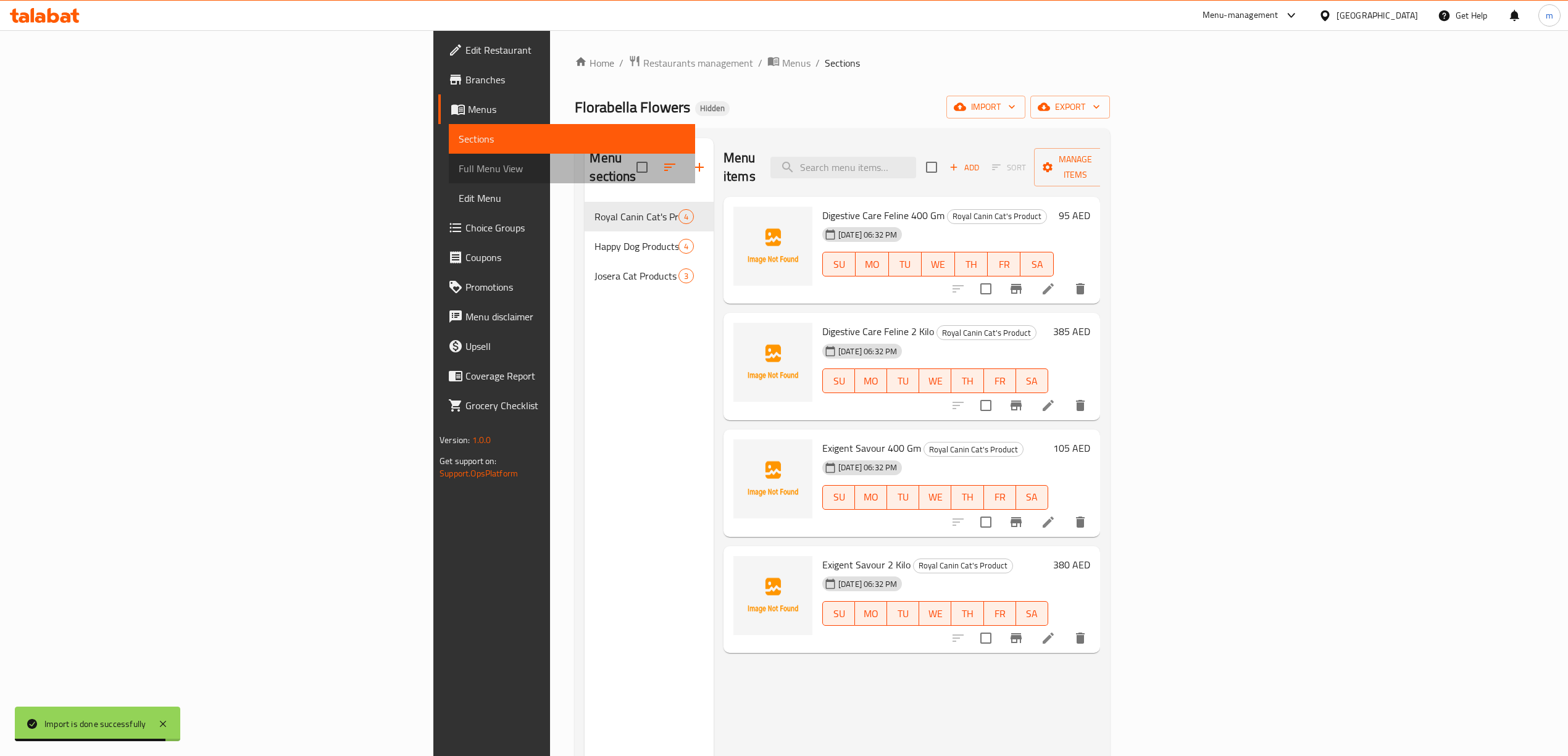
click at [458, 173] on span "Full Menu View" at bounding box center [572, 168] width 227 height 15
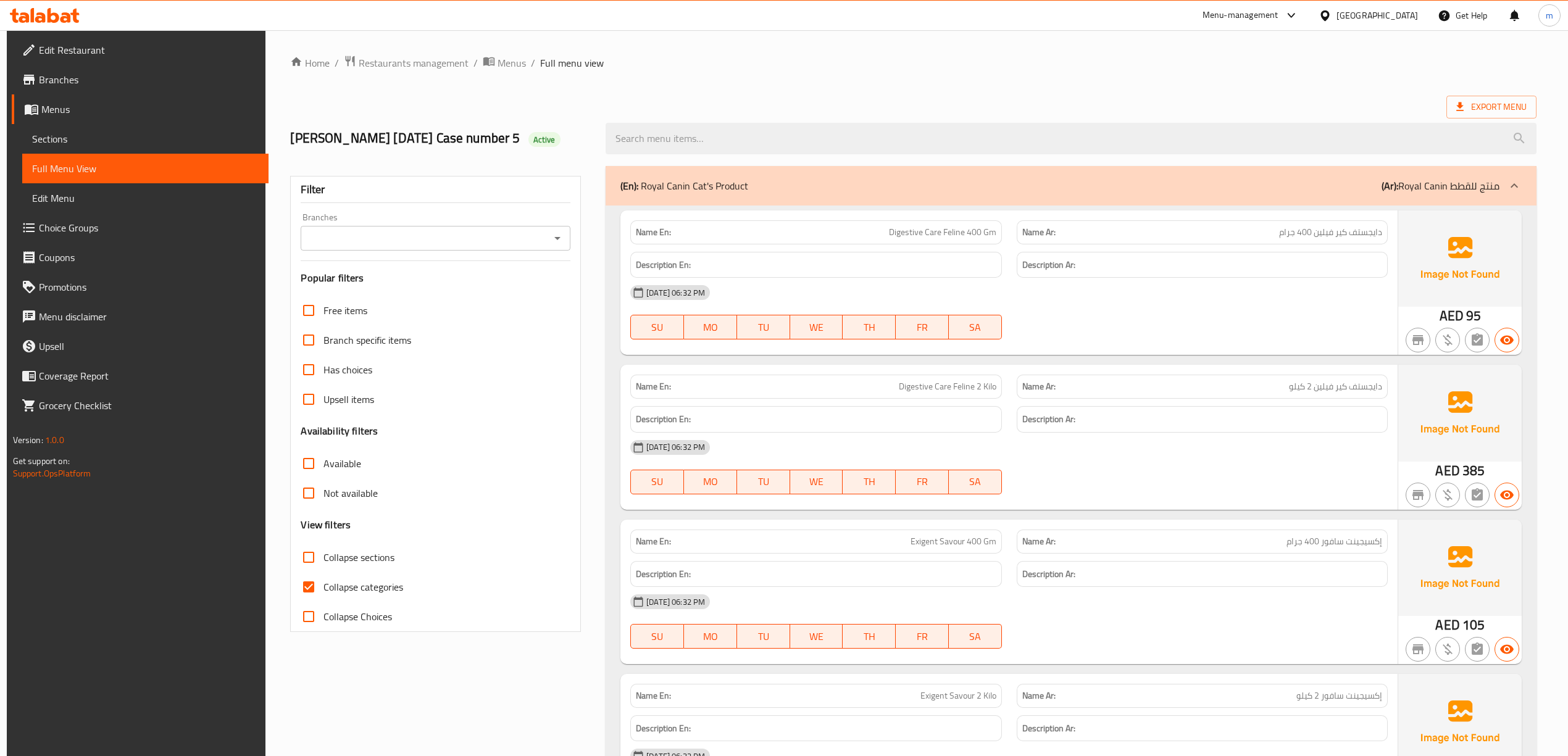
click at [408, 596] on div "Collapse categories" at bounding box center [436, 587] width 270 height 29
click at [391, 588] on span "Collapse categories" at bounding box center [363, 586] width 80 height 15
click at [323, 588] on input "Collapse categories" at bounding box center [309, 587] width 29 height 29
checkbox input "false"
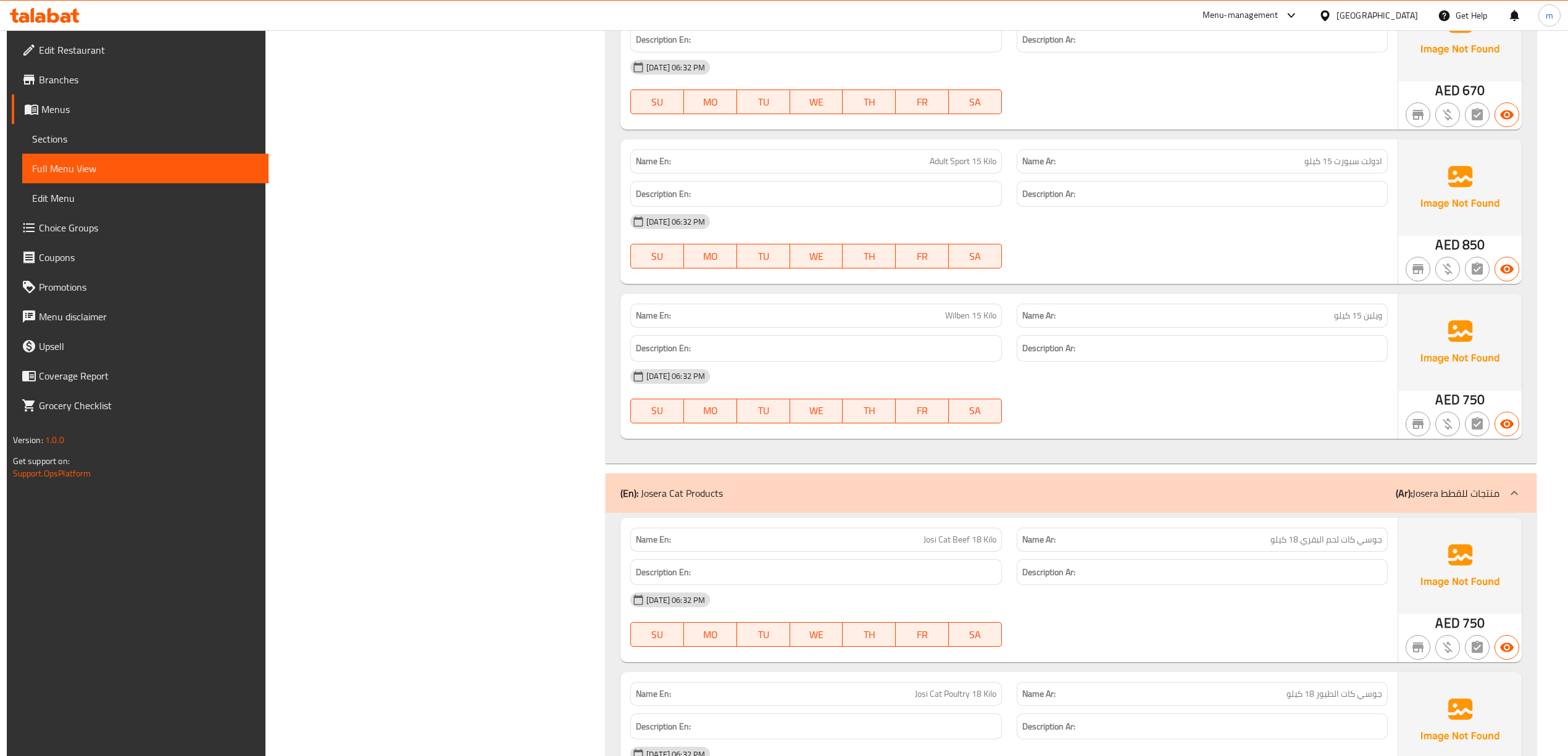
scroll to position [924, 0]
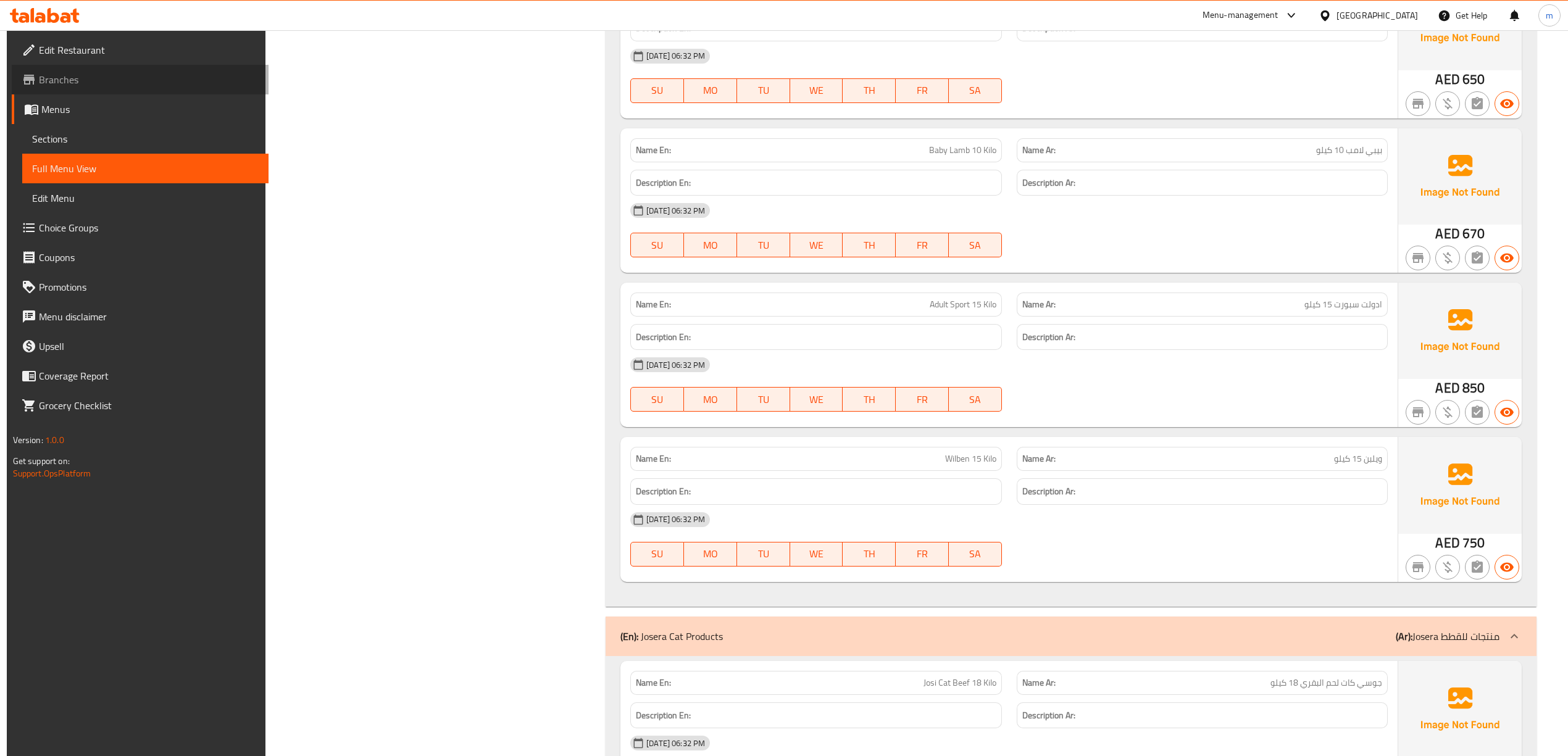
click at [118, 72] on span "Branches" at bounding box center [149, 79] width 220 height 15
